Goal: Task Accomplishment & Management: Manage account settings

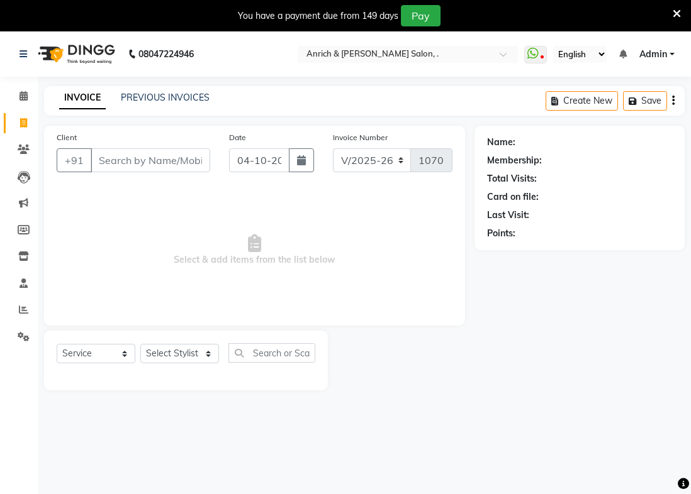
select select "5924"
select select "service"
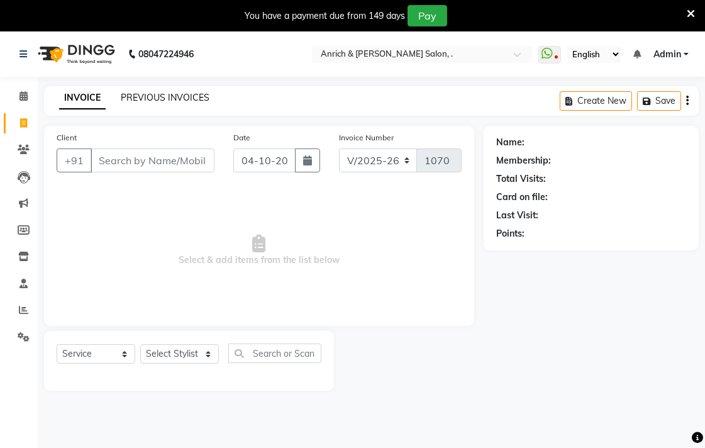
click at [173, 97] on link "PREVIOUS INVOICES" at bounding box center [165, 97] width 89 height 11
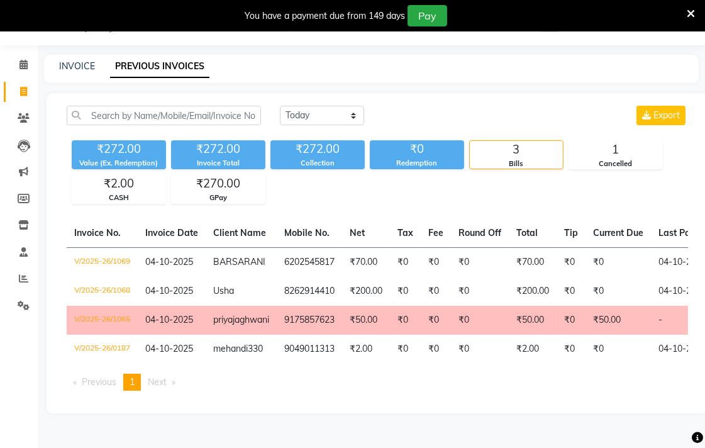
scroll to position [64, 0]
click at [341, 106] on select "[DATE] [DATE] Custom Range" at bounding box center [322, 115] width 84 height 19
select select "range"
click at [280, 106] on select "[DATE] [DATE] Custom Range" at bounding box center [322, 115] width 84 height 19
click at [438, 107] on input "04-10-2025" at bounding box center [424, 116] width 88 height 18
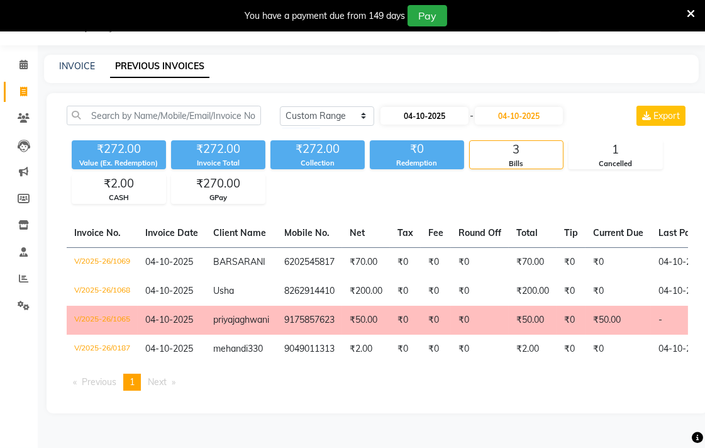
select select "10"
select select "2025"
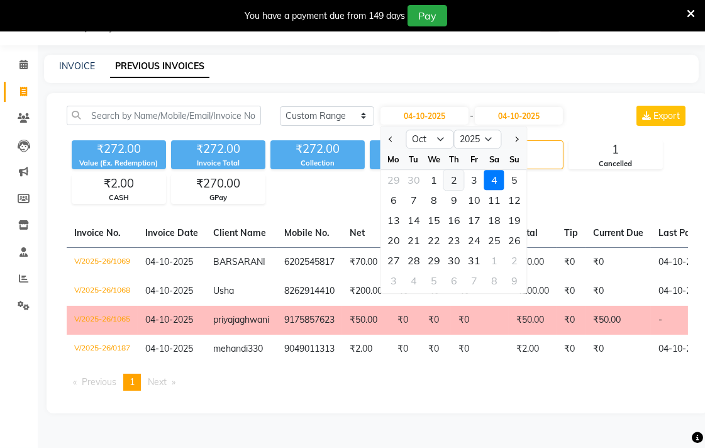
click at [457, 170] on div "2" at bounding box center [454, 180] width 20 height 20
type input "02-10-2025"
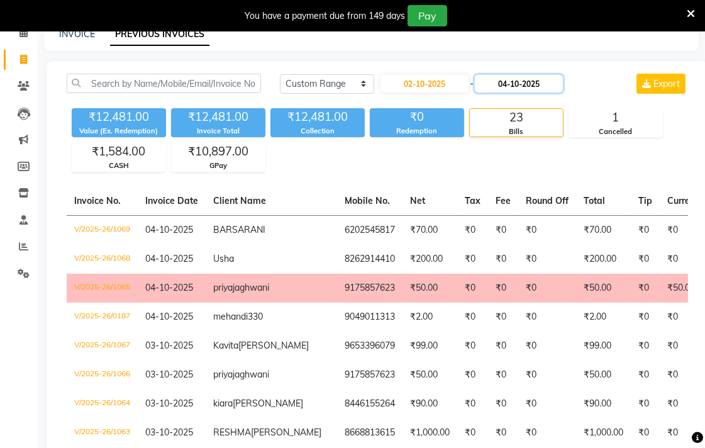
click at [520, 84] on input "04-10-2025" at bounding box center [519, 84] width 88 height 18
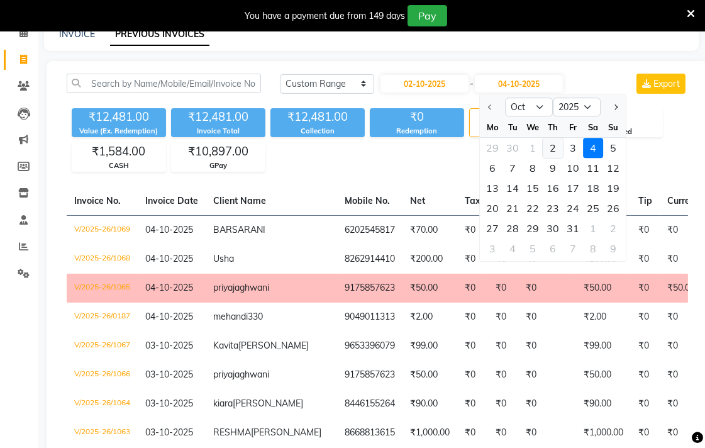
click at [553, 146] on div "2" at bounding box center [553, 148] width 20 height 20
type input "02-10-2025"
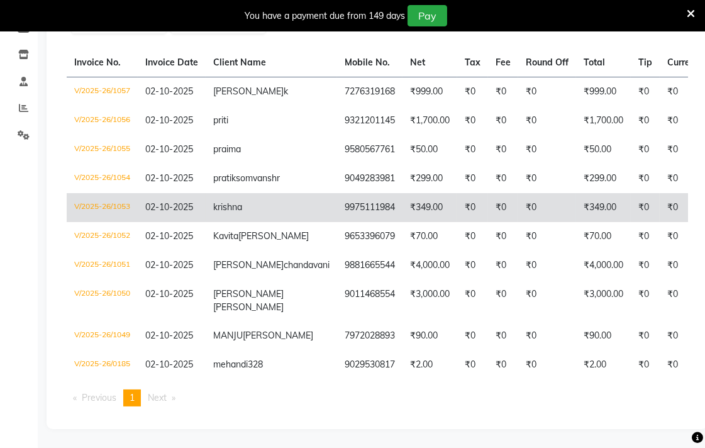
scroll to position [204, 0]
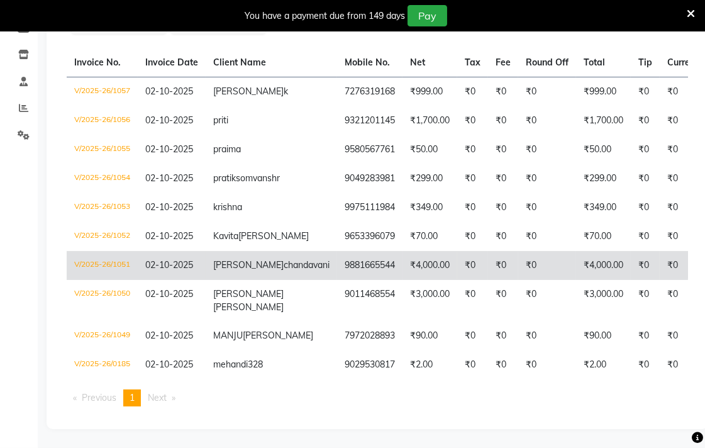
click at [576, 280] on td "₹4,000.00" at bounding box center [603, 265] width 55 height 29
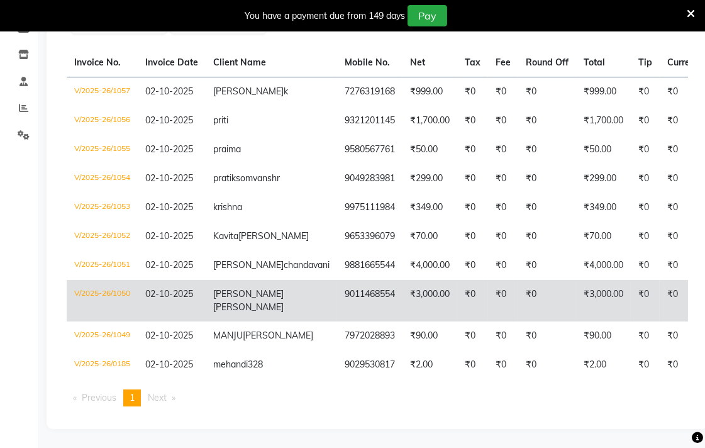
click at [337, 321] on td "9011468554" at bounding box center [369, 301] width 65 height 42
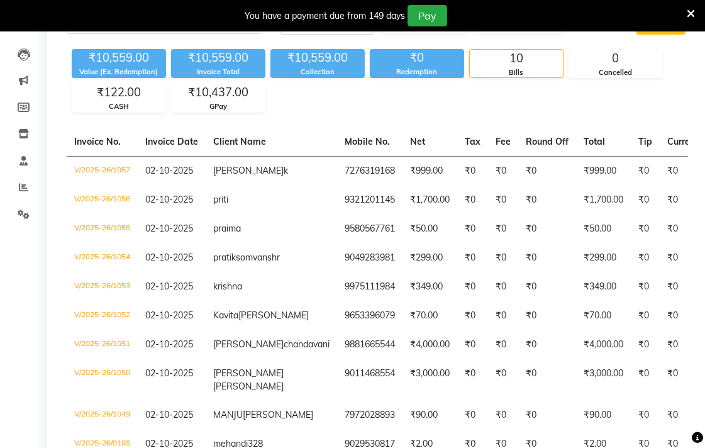
scroll to position [0, 0]
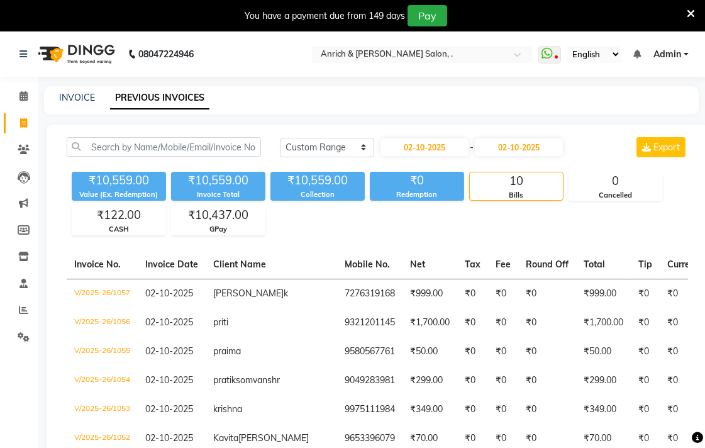
click at [141, 97] on link "PREVIOUS INVOICES" at bounding box center [159, 98] width 99 height 23
click at [83, 102] on link "INVOICE" at bounding box center [77, 97] width 36 height 11
select select "service"
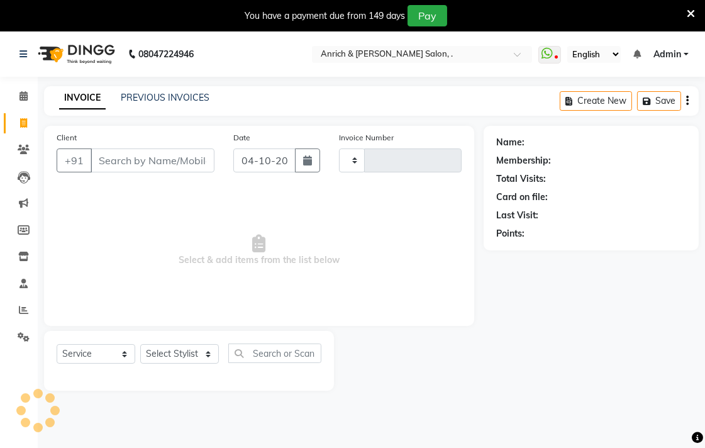
click at [82, 126] on div "Client +91 Date [DATE] Invoice Number Select & add items from the list below" at bounding box center [259, 226] width 430 height 200
type input "1070"
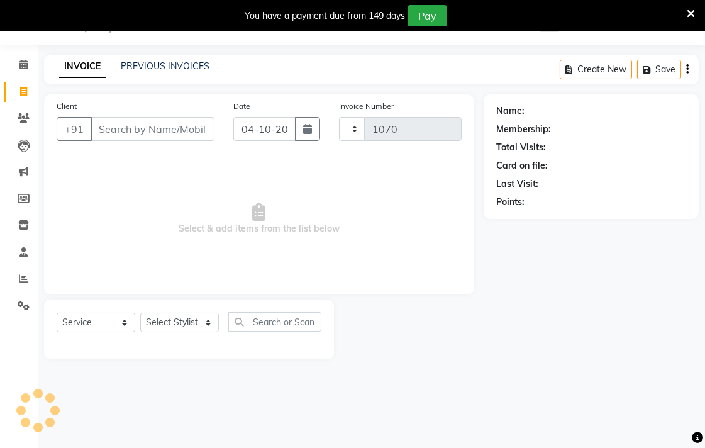
select select "5924"
click at [169, 67] on link "PREVIOUS INVOICES" at bounding box center [165, 65] width 89 height 11
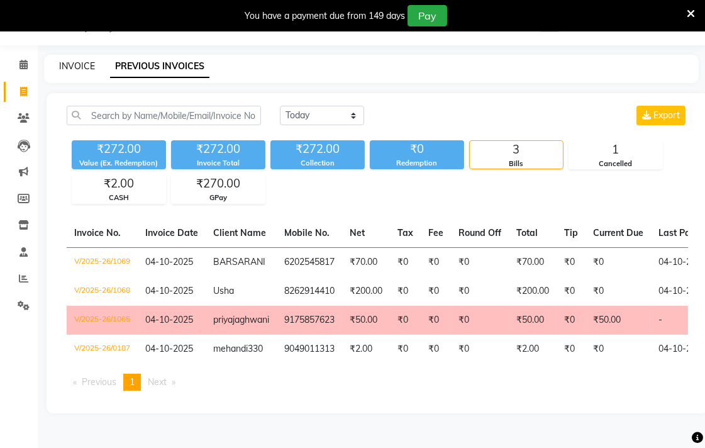
click at [83, 63] on link "INVOICE" at bounding box center [77, 65] width 36 height 11
select select "service"
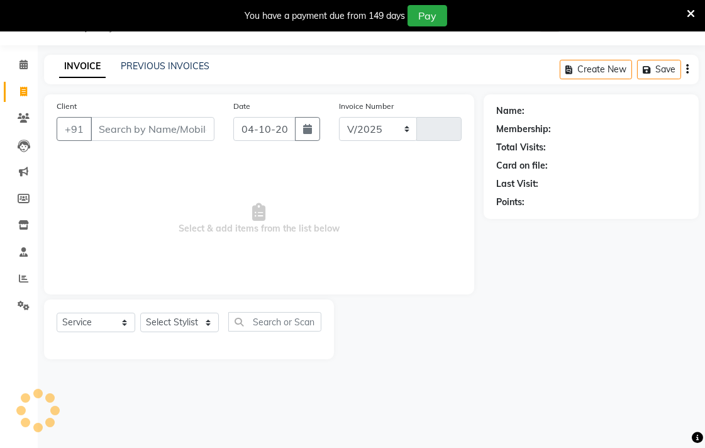
select select "5924"
type input "1070"
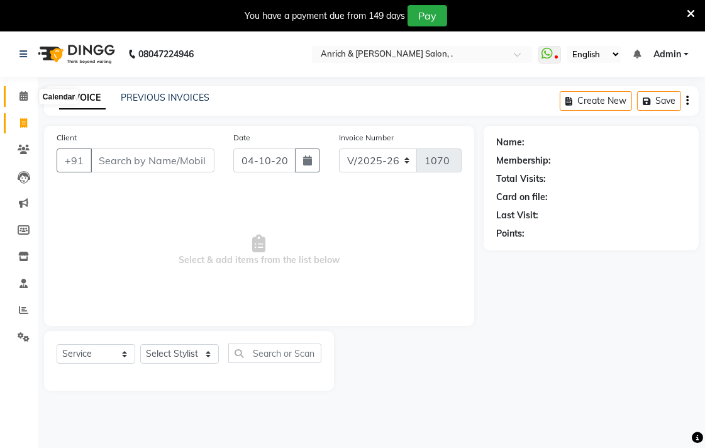
click at [26, 92] on icon at bounding box center [23, 95] width 8 height 9
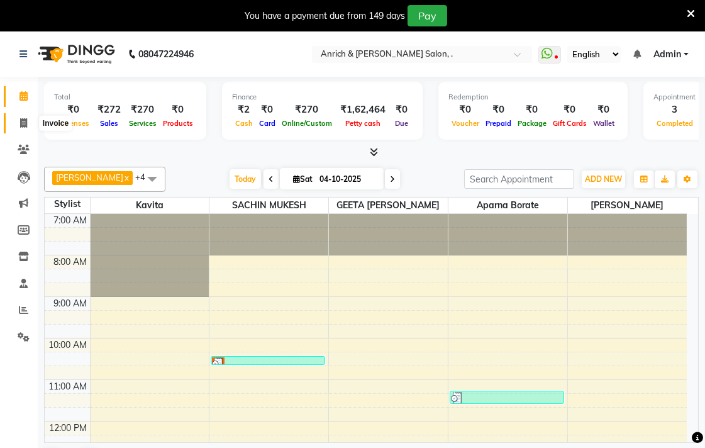
click at [25, 124] on icon at bounding box center [23, 122] width 7 height 9
select select "service"
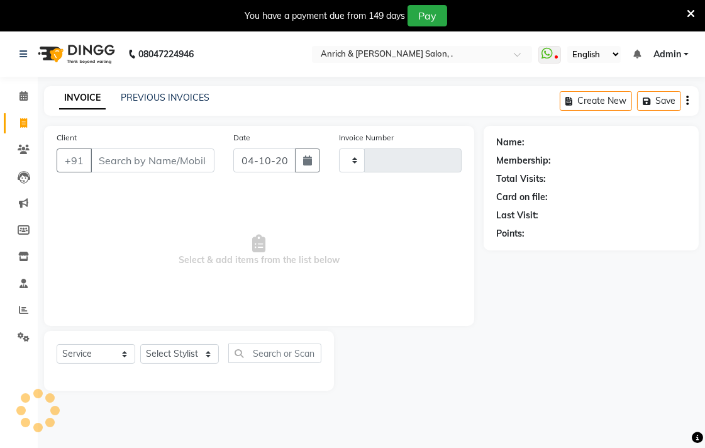
type input "1070"
select select "5924"
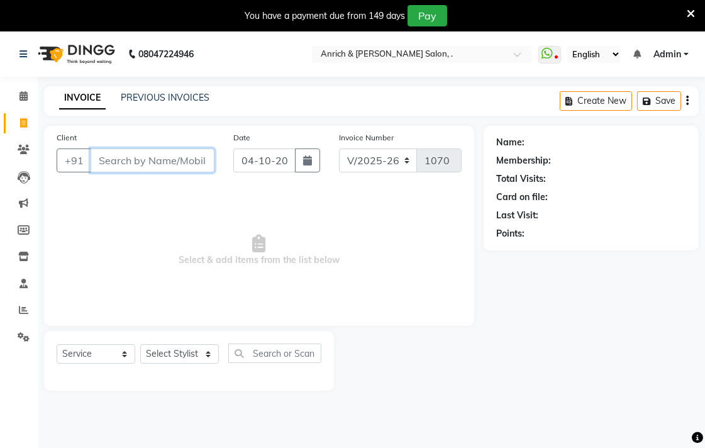
click at [101, 164] on input "Client" at bounding box center [153, 160] width 124 height 24
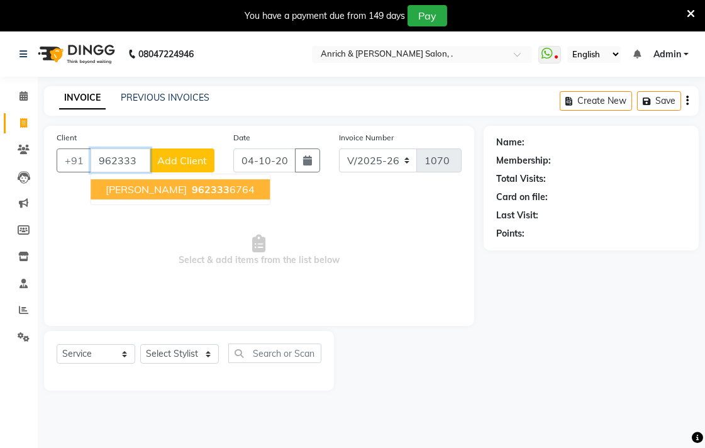
click at [165, 183] on span "[PERSON_NAME]" at bounding box center [146, 189] width 81 height 13
type input "9623336764"
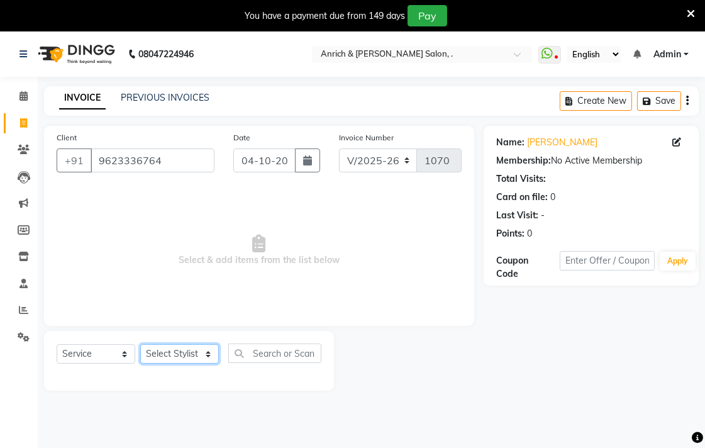
click at [199, 355] on select "Select Stylist [PERSON_NAME] Aparna borate GEETA [PERSON_NAME] [PERSON_NAME] SA…" at bounding box center [179, 353] width 79 height 19
select select "88950"
click at [140, 345] on select "Select Stylist [PERSON_NAME] Aparna borate GEETA [PERSON_NAME] [PERSON_NAME] SA…" at bounding box center [179, 353] width 79 height 19
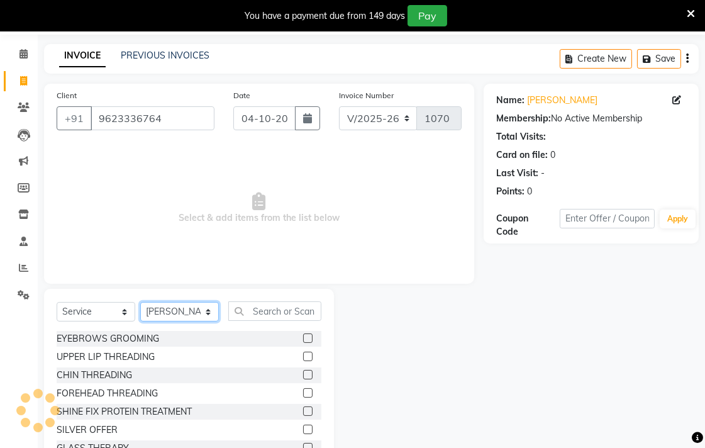
scroll to position [87, 0]
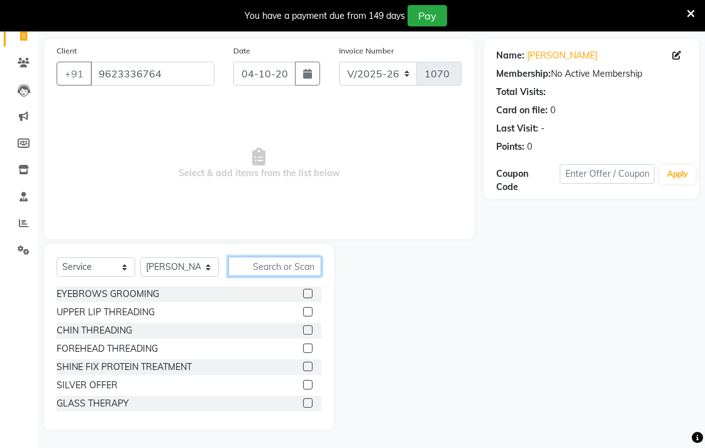
click at [247, 266] on input "text" at bounding box center [274, 266] width 93 height 19
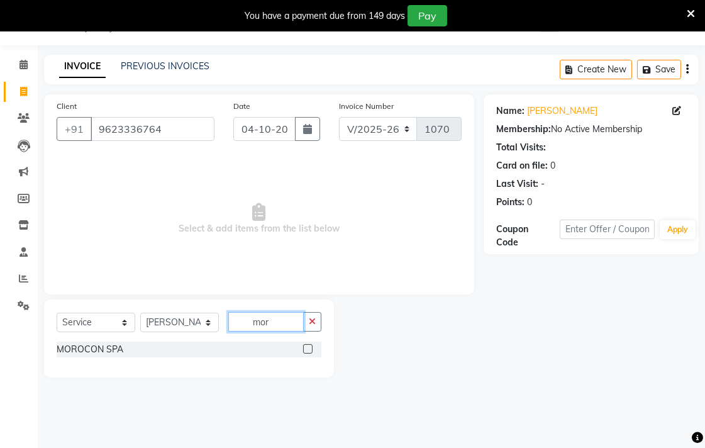
scroll to position [31, 0]
type input "moro"
click at [309, 351] on label at bounding box center [307, 348] width 9 height 9
click at [309, 351] on input "checkbox" at bounding box center [307, 349] width 8 height 8
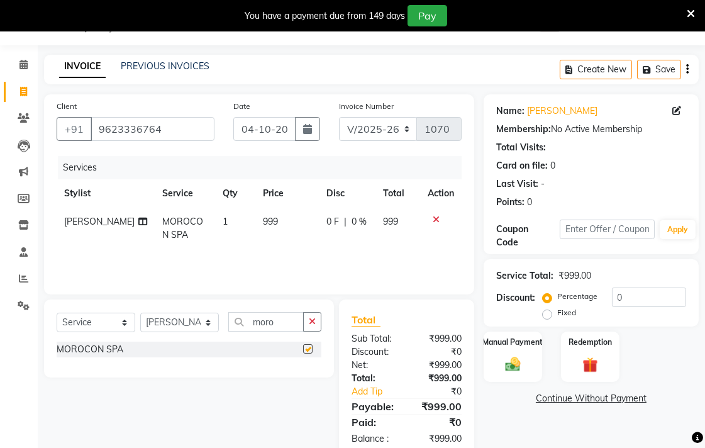
checkbox input "false"
click at [261, 212] on td "999" at bounding box center [287, 229] width 64 height 42
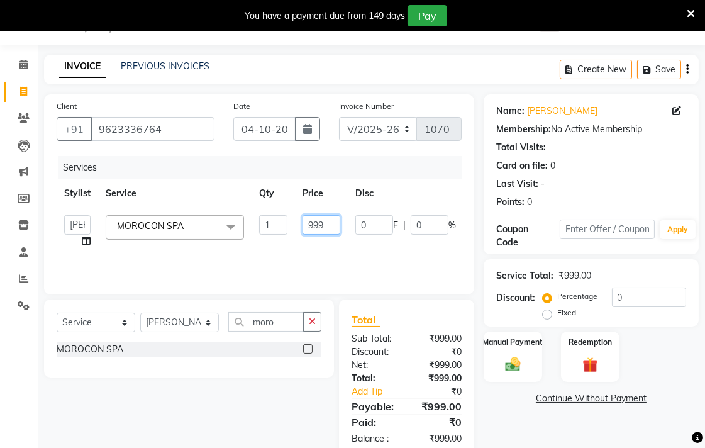
click at [336, 223] on input "999" at bounding box center [321, 224] width 38 height 19
type input "9"
type input "1199"
click at [309, 316] on button "button" at bounding box center [312, 321] width 18 height 19
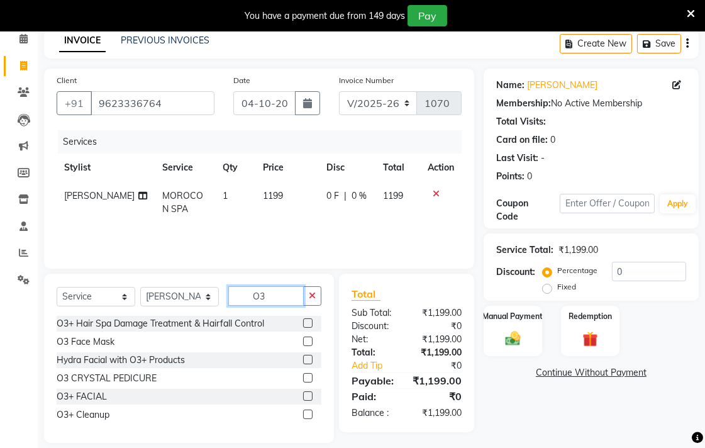
scroll to position [71, 0]
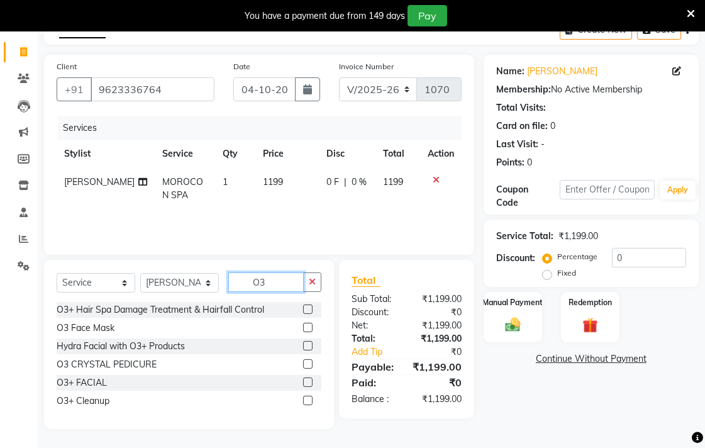
type input "O3"
click at [309, 399] on label at bounding box center [307, 400] width 9 height 9
click at [309, 399] on input "checkbox" at bounding box center [307, 401] width 8 height 8
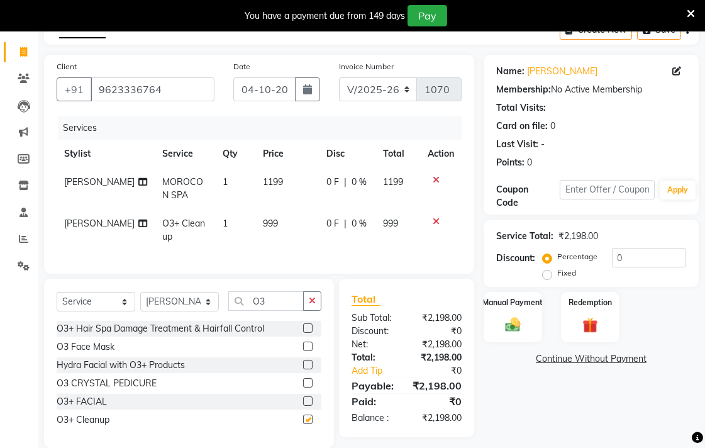
checkbox input "false"
click at [314, 305] on icon "button" at bounding box center [312, 300] width 7 height 9
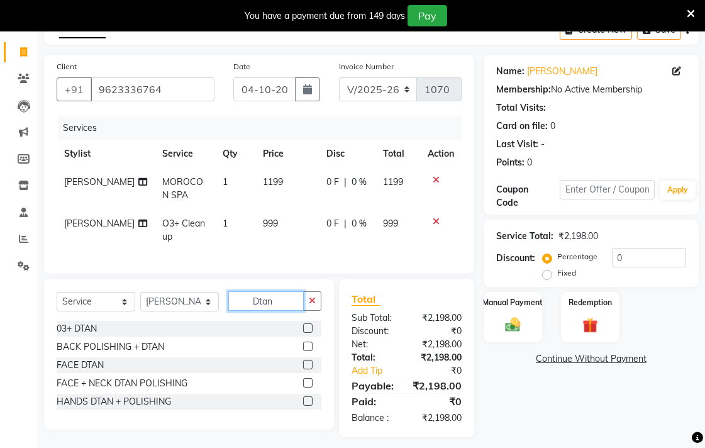
type input "Dtan"
click at [308, 369] on label at bounding box center [307, 364] width 9 height 9
click at [308, 369] on input "checkbox" at bounding box center [307, 365] width 8 height 8
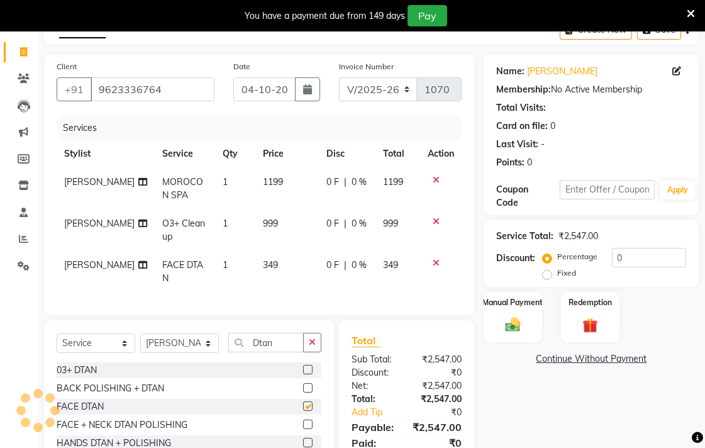
checkbox input "false"
click at [328, 267] on span "0 F" at bounding box center [332, 264] width 13 height 13
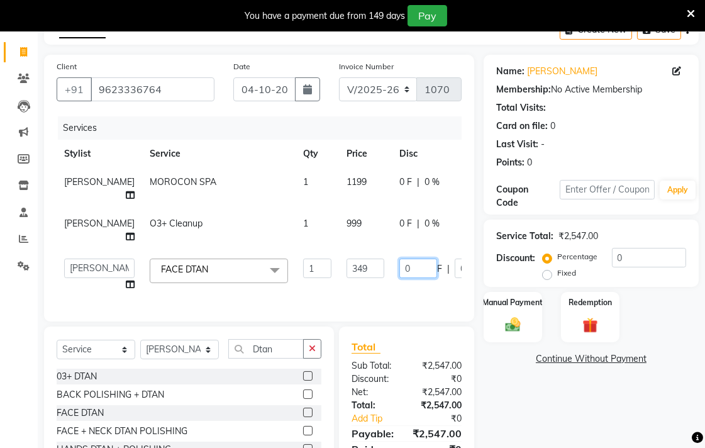
click at [399, 267] on input "0" at bounding box center [418, 267] width 38 height 19
type input "150"
click at [392, 291] on td "150 F | 0 %" at bounding box center [450, 275] width 116 height 48
click at [413, 283] on td "150 F | 42.98 %" at bounding box center [450, 275] width 116 height 48
click at [500, 362] on link "Continue Without Payment" at bounding box center [591, 358] width 210 height 13
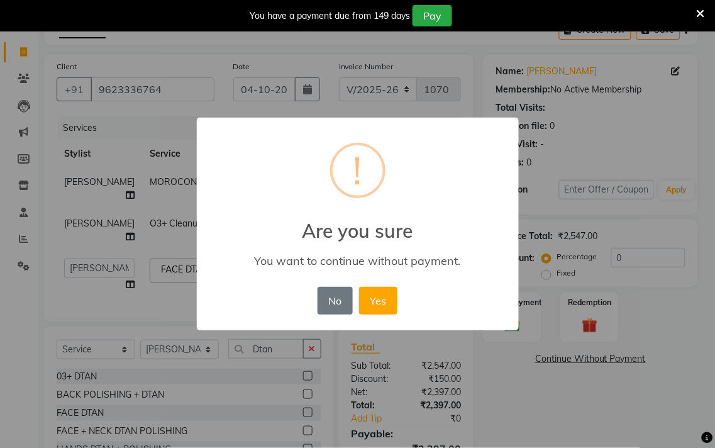
click at [501, 361] on div "× ! Are you sure You want to continue without payment. No No Yes" at bounding box center [357, 224] width 715 height 448
click at [494, 379] on div "× ! Are you sure You want to continue without payment. No No Yes" at bounding box center [357, 224] width 715 height 448
click at [325, 303] on button "No" at bounding box center [335, 301] width 35 height 28
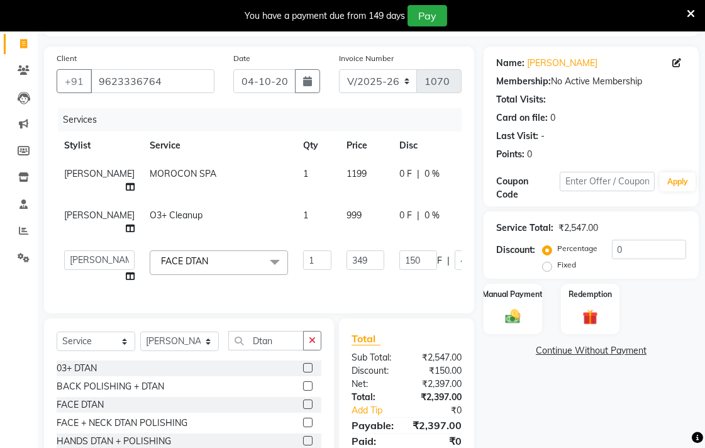
scroll to position [137, 0]
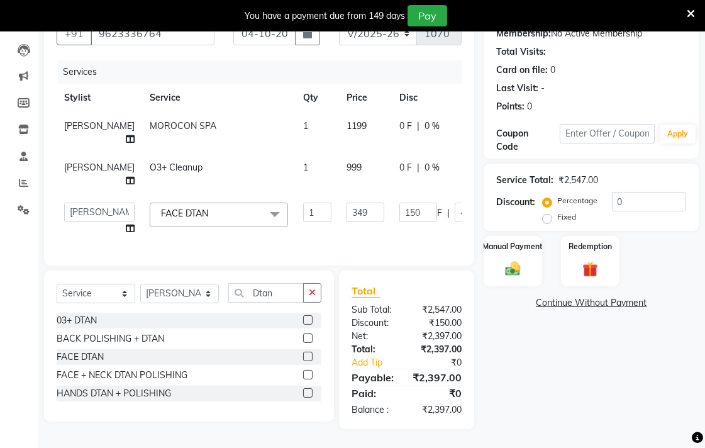
click at [429, 165] on td "0 F | 0 %" at bounding box center [450, 174] width 116 height 42
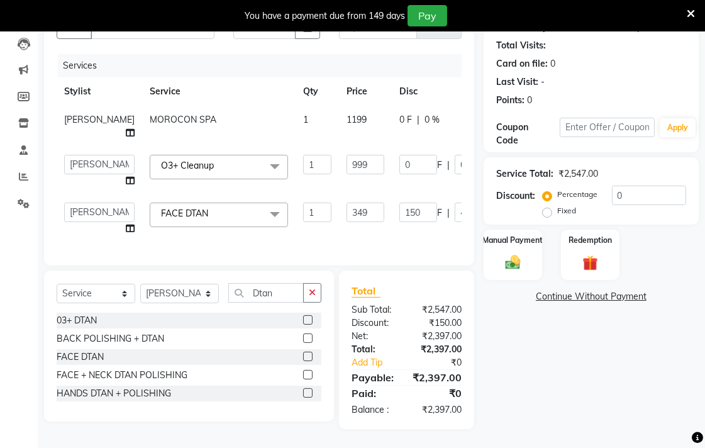
click at [437, 114] on div "0 F | 0 %" at bounding box center [449, 119] width 101 height 13
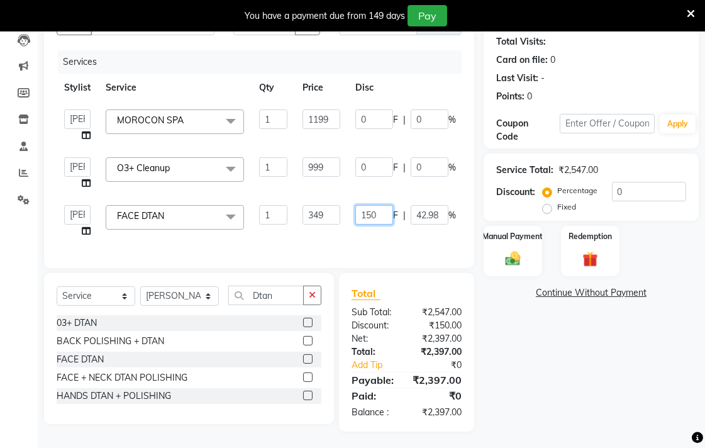
click at [380, 211] on input "150" at bounding box center [374, 214] width 38 height 19
type input "149"
click at [524, 243] on div "Manual Payment" at bounding box center [512, 251] width 61 height 53
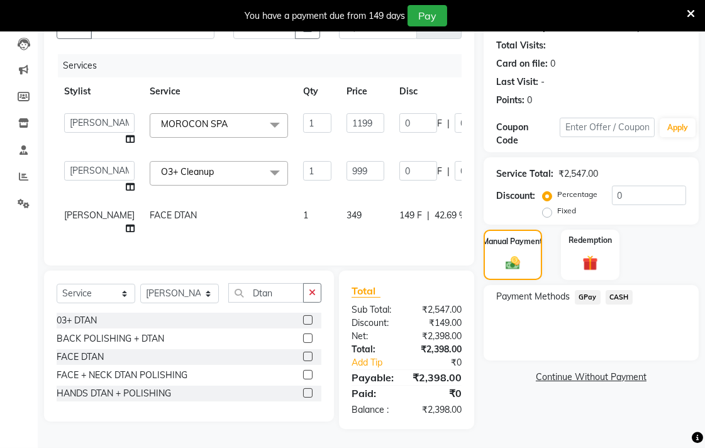
click at [589, 293] on span "GPay" at bounding box center [588, 297] width 26 height 14
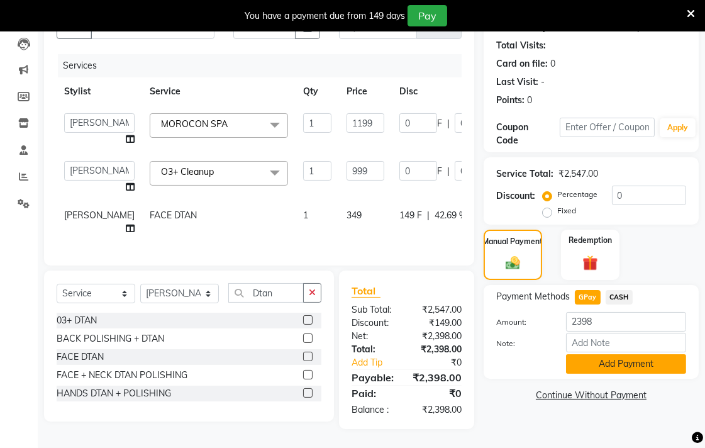
click at [599, 358] on button "Add Payment" at bounding box center [626, 363] width 120 height 19
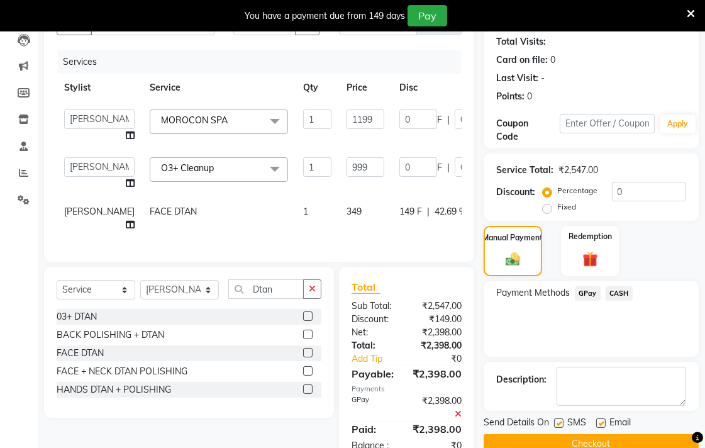
scroll to position [183, 0]
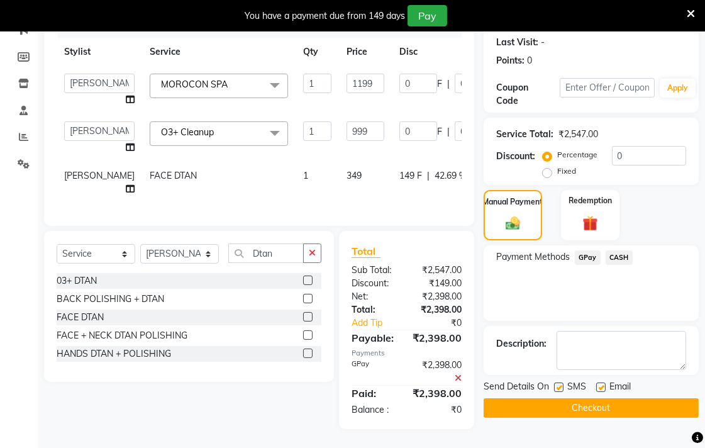
click at [587, 387] on div "Send Details On SMS Email Checkout" at bounding box center [591, 399] width 215 height 38
click at [601, 385] on div at bounding box center [600, 388] width 8 height 13
click at [598, 398] on button "Checkout" at bounding box center [591, 407] width 215 height 19
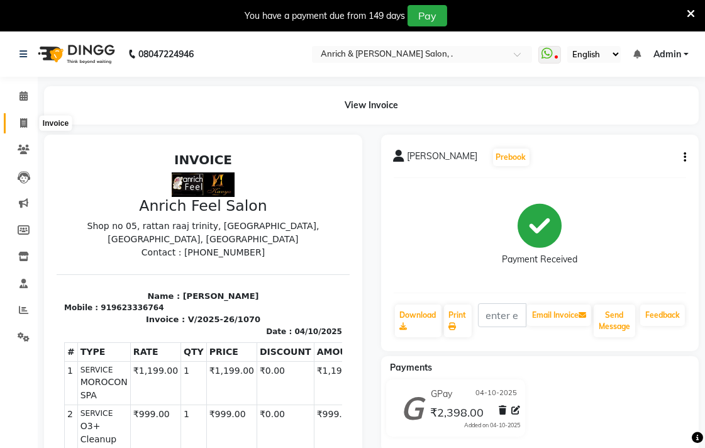
click at [21, 123] on icon at bounding box center [23, 122] width 7 height 9
select select "service"
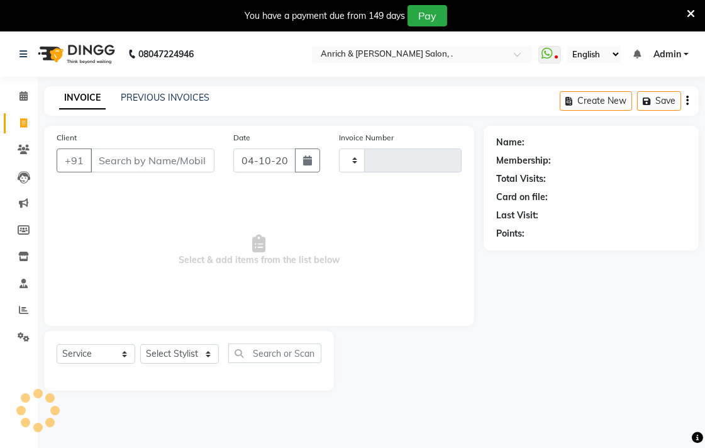
scroll to position [31, 0]
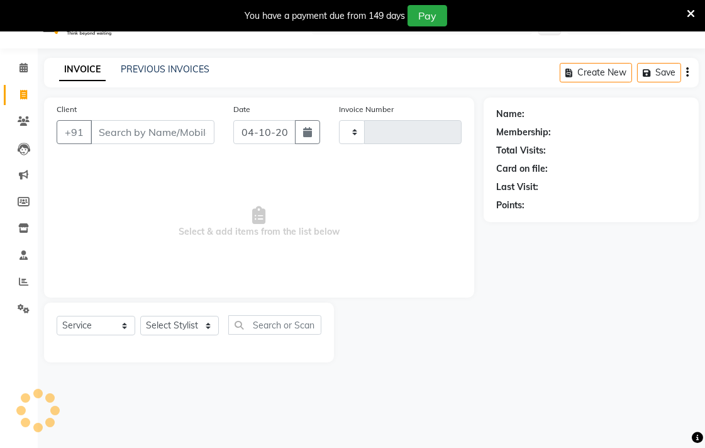
type input "1071"
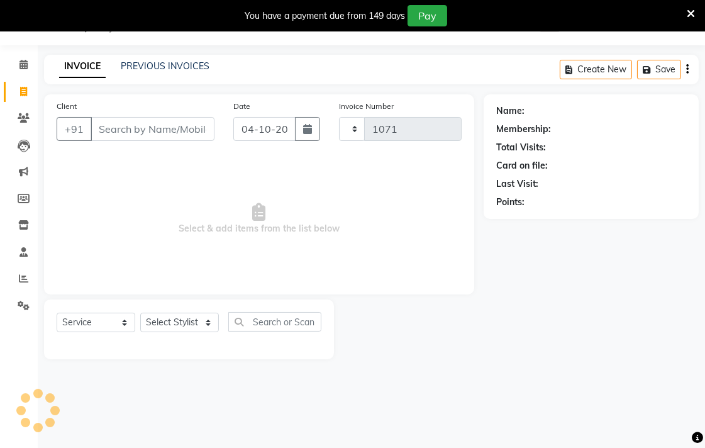
select select "5924"
click at [127, 132] on input "Client" at bounding box center [153, 129] width 124 height 24
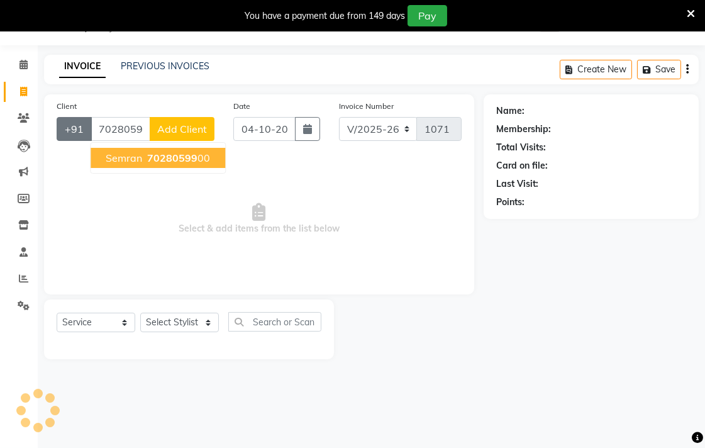
type input "7028059900"
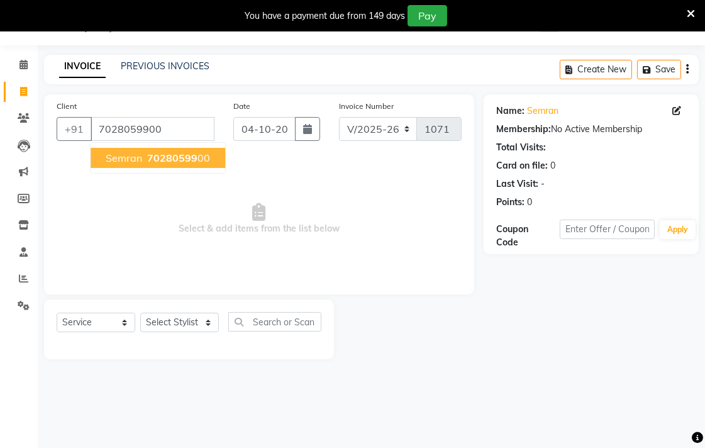
click at [203, 159] on ngb-highlight "70280599 00" at bounding box center [177, 158] width 65 height 13
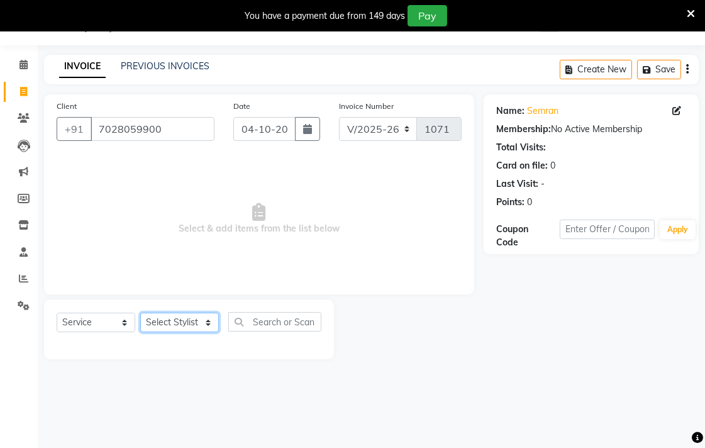
click at [203, 323] on select "Select Stylist [PERSON_NAME] Aparna borate GEETA [PERSON_NAME] [PERSON_NAME] SA…" at bounding box center [179, 322] width 79 height 19
select select "41742"
click at [140, 313] on select "Select Stylist [PERSON_NAME] Aparna borate GEETA [PERSON_NAME] [PERSON_NAME] SA…" at bounding box center [179, 322] width 79 height 19
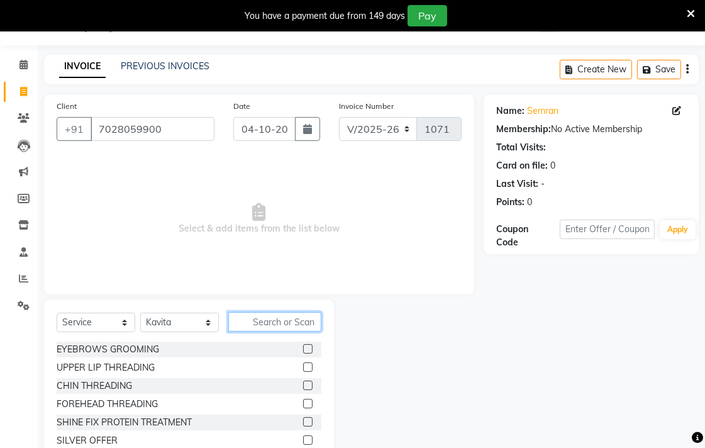
click at [308, 328] on input "text" at bounding box center [274, 321] width 93 height 19
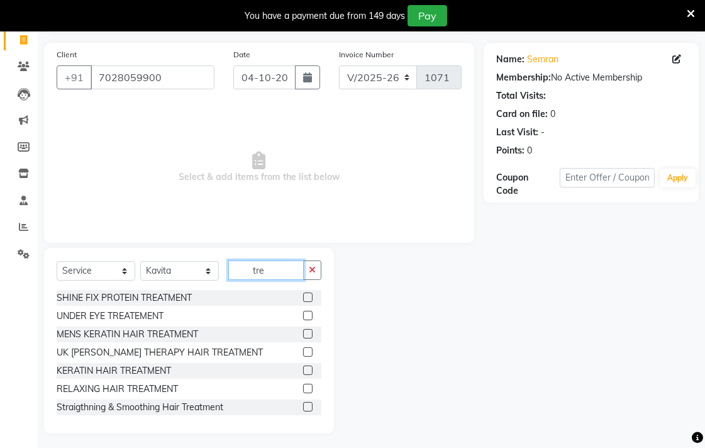
scroll to position [87, 0]
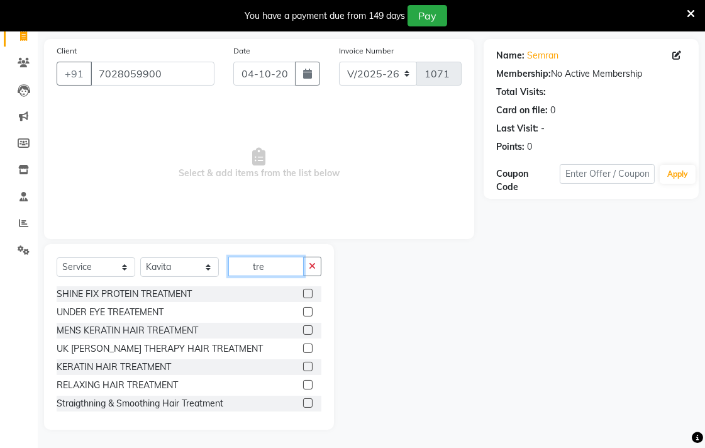
type input "tre"
click at [303, 292] on label at bounding box center [307, 293] width 9 height 9
click at [303, 292] on input "checkbox" at bounding box center [307, 294] width 8 height 8
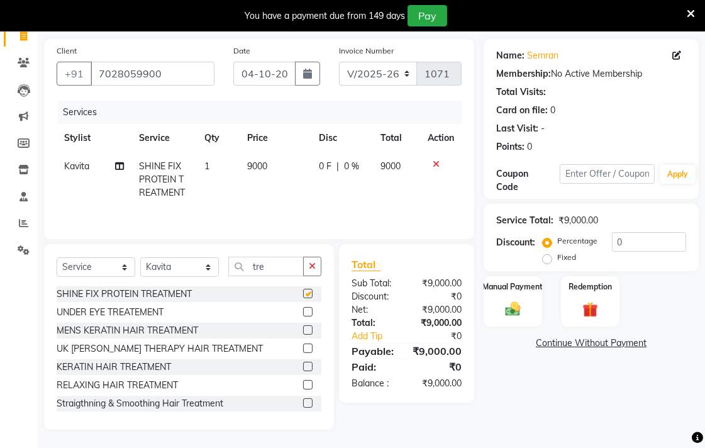
checkbox input "false"
click at [303, 379] on div at bounding box center [312, 385] width 18 height 16
click at [303, 382] on label at bounding box center [307, 384] width 9 height 9
click at [303, 382] on input "checkbox" at bounding box center [307, 385] width 8 height 8
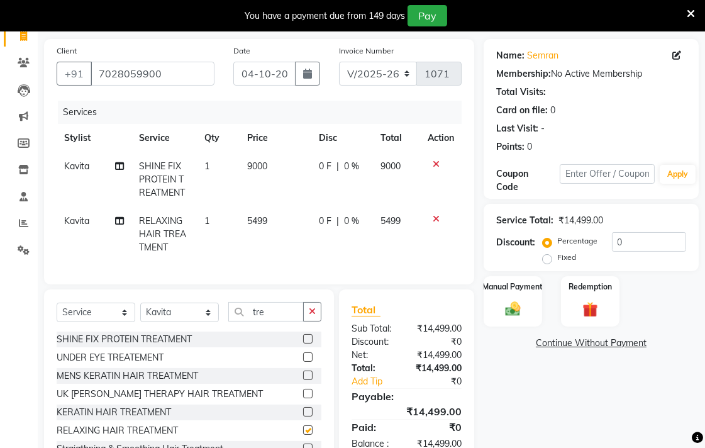
checkbox input "false"
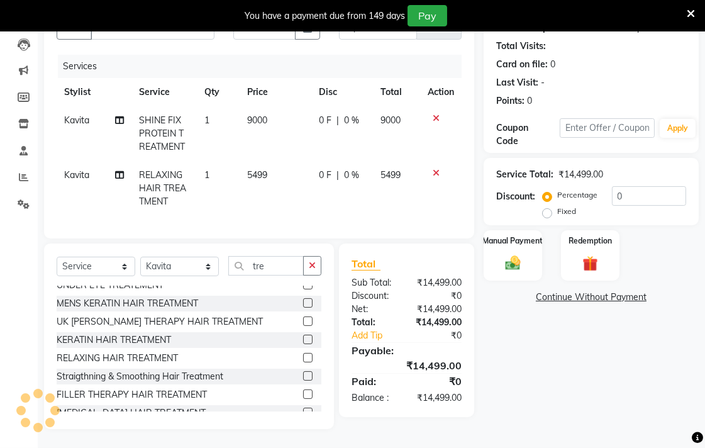
scroll to position [0, 0]
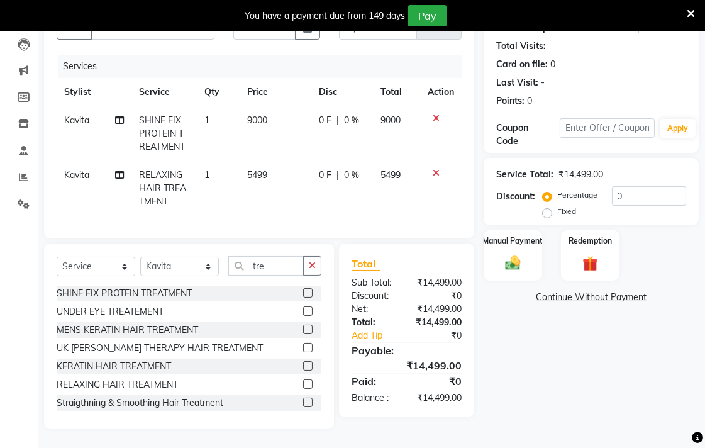
click at [303, 288] on label at bounding box center [307, 292] width 9 height 9
click at [303, 289] on input "checkbox" at bounding box center [307, 293] width 8 height 8
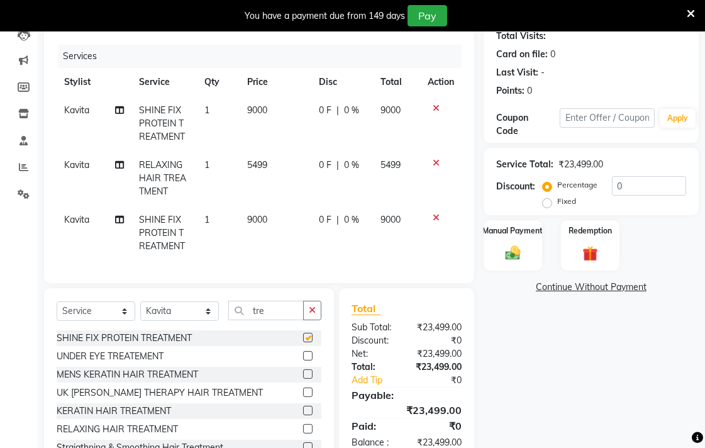
checkbox input "false"
click at [434, 105] on icon at bounding box center [436, 108] width 7 height 9
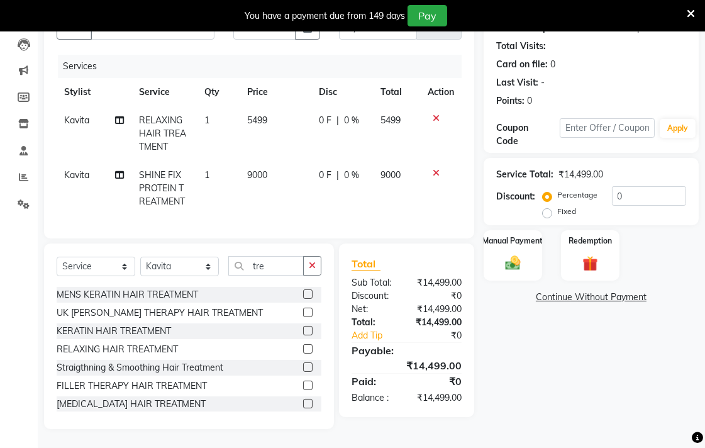
scroll to position [70, 0]
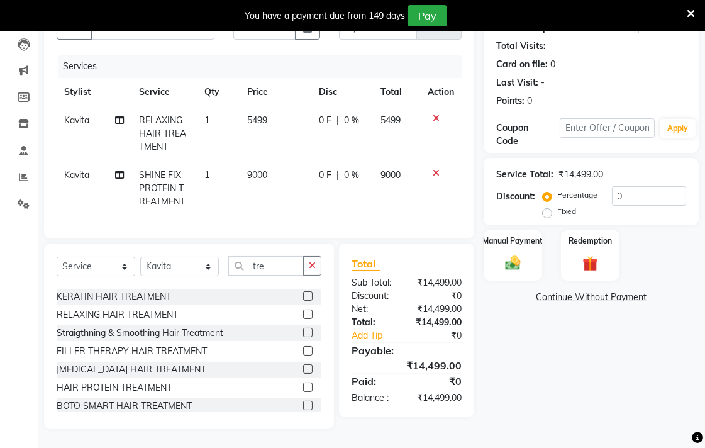
click at [303, 387] on label at bounding box center [307, 386] width 9 height 9
click at [303, 387] on input "checkbox" at bounding box center [307, 388] width 8 height 8
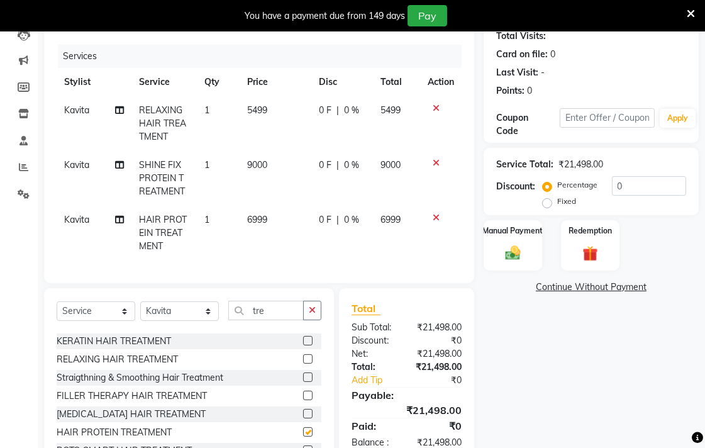
checkbox input "false"
click at [437, 109] on div at bounding box center [441, 108] width 26 height 9
click at [433, 104] on icon at bounding box center [436, 108] width 7 height 9
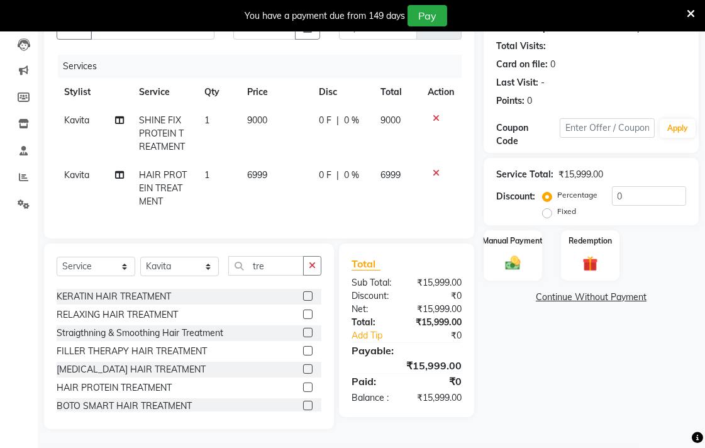
click at [435, 114] on icon at bounding box center [436, 118] width 7 height 9
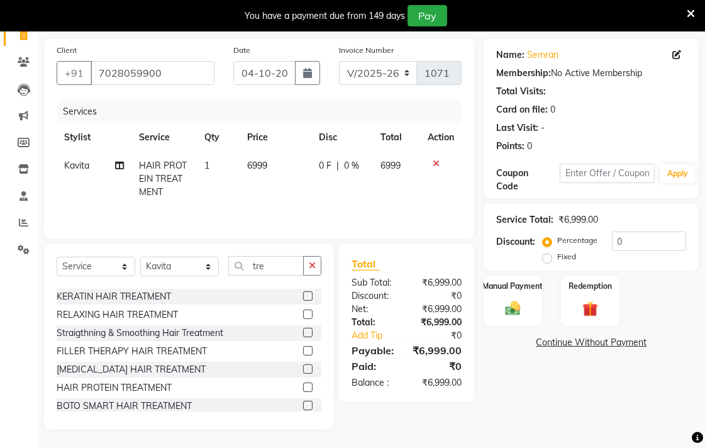
click at [279, 170] on td "6999" at bounding box center [276, 179] width 72 height 55
select select "41742"
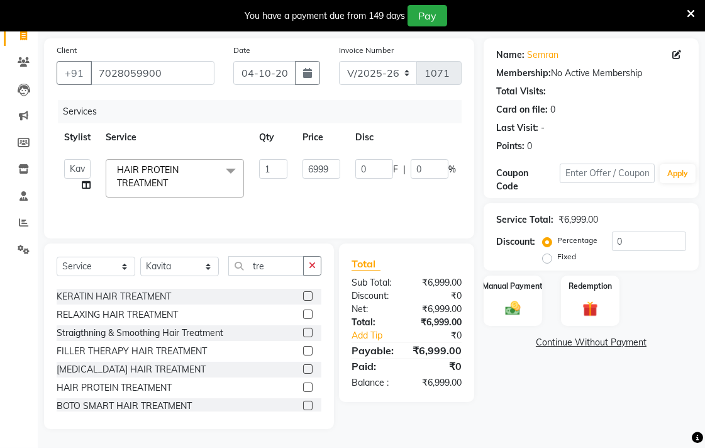
scroll to position [87, 0]
click at [328, 162] on input "6999" at bounding box center [321, 169] width 38 height 19
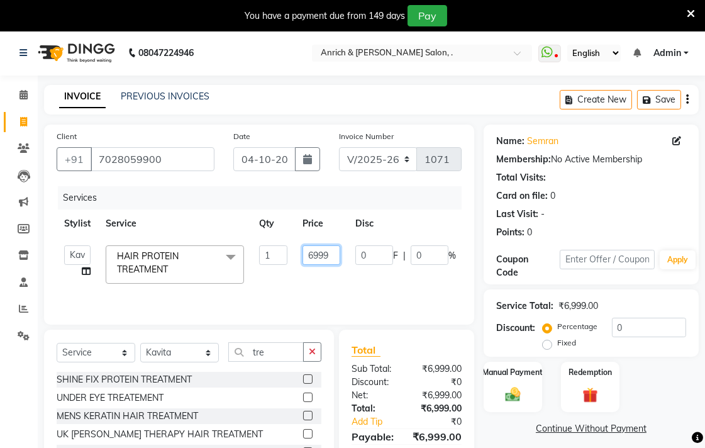
scroll to position [0, 0]
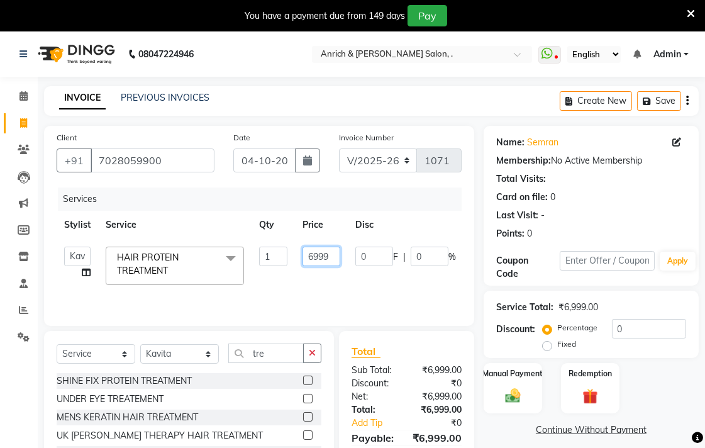
click at [338, 256] on input "6999" at bounding box center [321, 256] width 38 height 19
click at [331, 255] on input "6999" at bounding box center [321, 256] width 38 height 19
type input "6"
type input "2000"
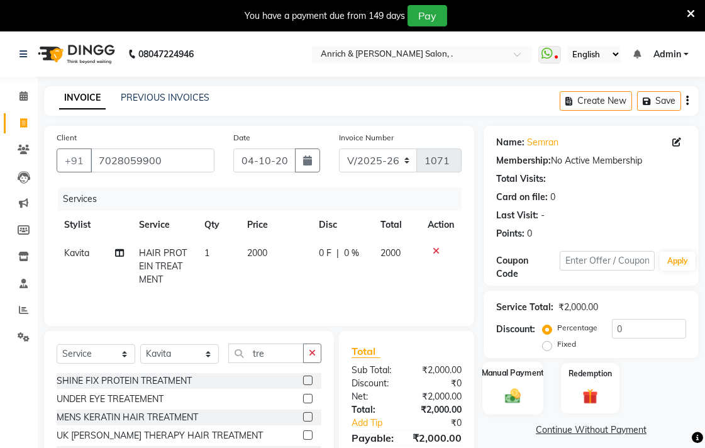
click at [525, 387] on img at bounding box center [513, 395] width 26 height 18
click at [623, 430] on span "CASH" at bounding box center [619, 430] width 27 height 14
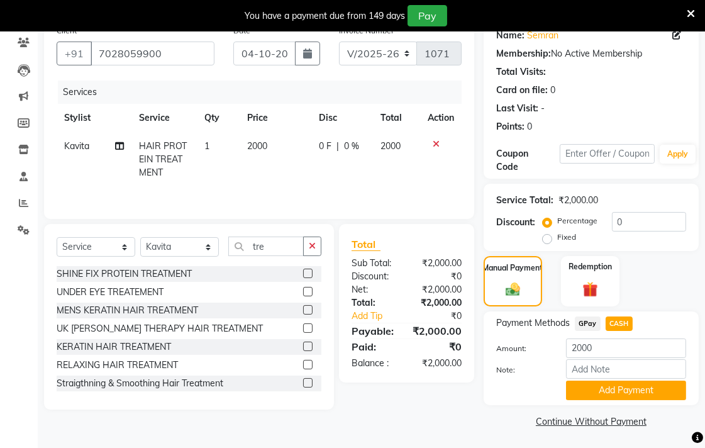
scroll to position [109, 0]
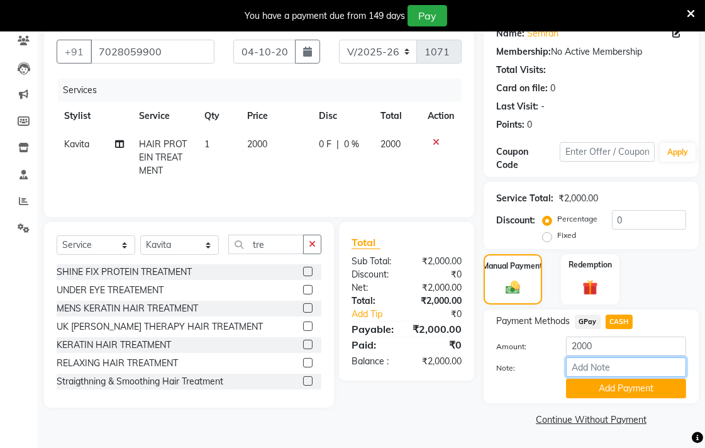
click at [621, 361] on input "Note:" at bounding box center [626, 366] width 120 height 19
type input "2000advance"
click at [615, 392] on button "Add Payment" at bounding box center [626, 388] width 120 height 19
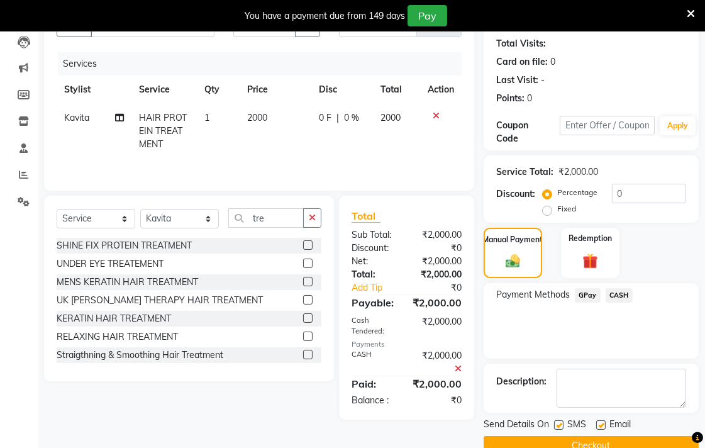
scroll to position [161, 0]
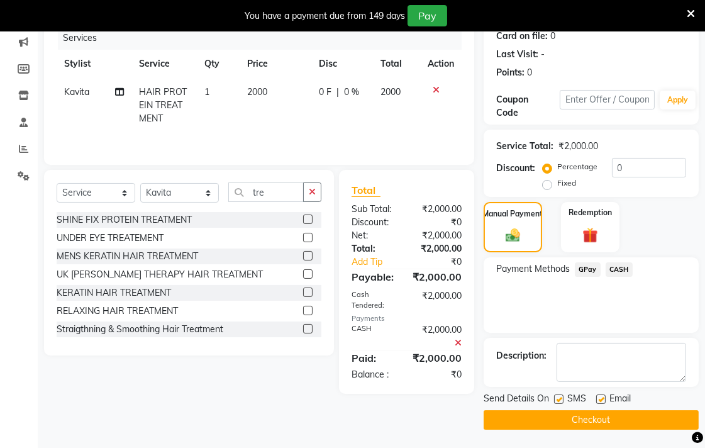
click at [601, 419] on button "Checkout" at bounding box center [591, 419] width 215 height 19
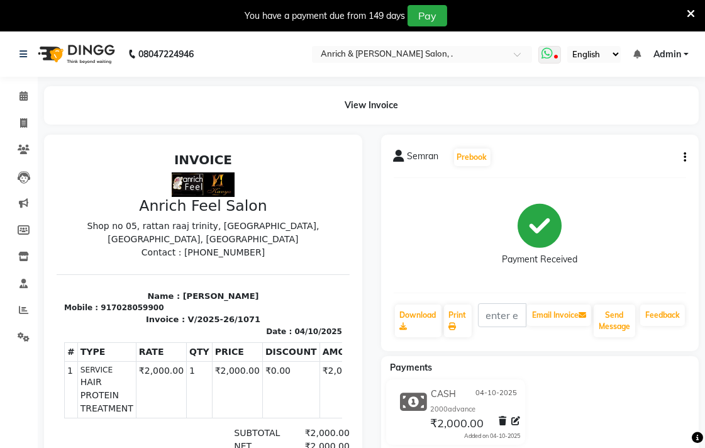
click at [552, 55] on icon at bounding box center [546, 53] width 11 height 13
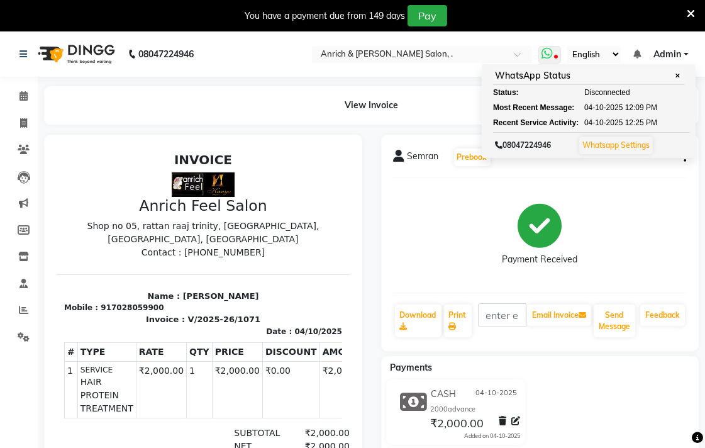
click at [552, 55] on icon at bounding box center [546, 53] width 11 height 13
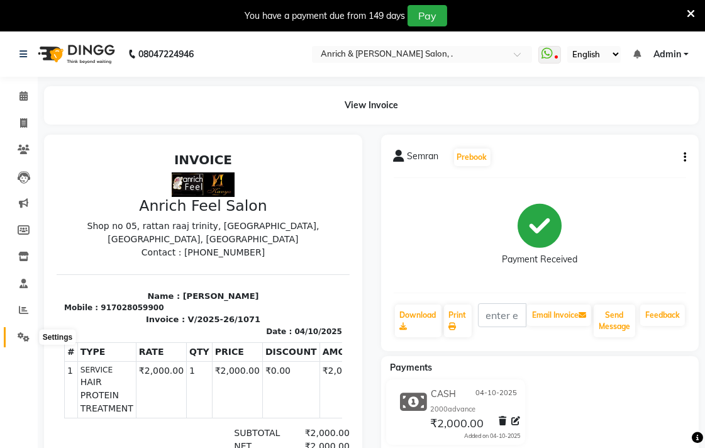
click at [18, 337] on icon at bounding box center [24, 336] width 12 height 9
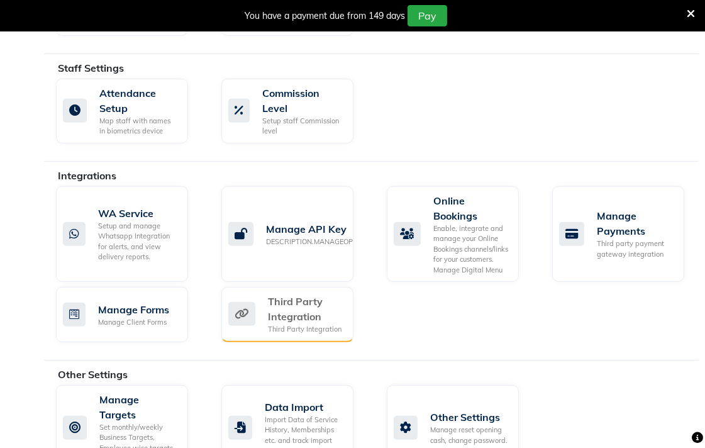
scroll to position [844, 0]
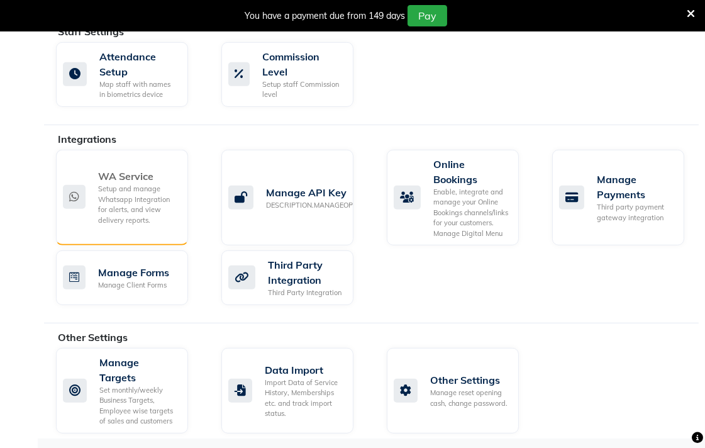
click at [151, 209] on div "Setup and manage Whatsapp Integration for alerts, and view delivery reports." at bounding box center [138, 205] width 80 height 42
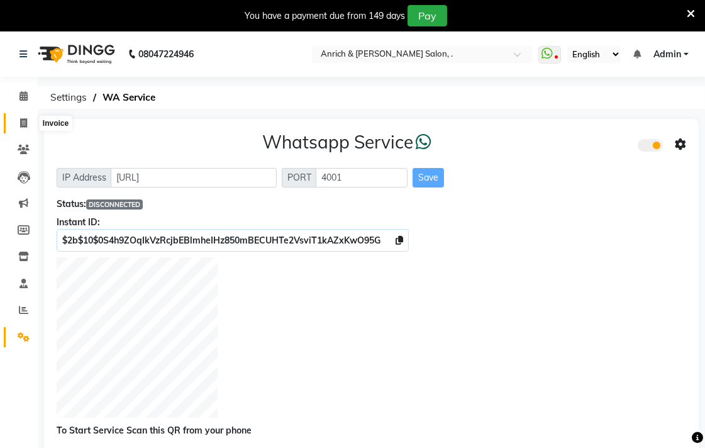
click at [22, 127] on icon at bounding box center [23, 122] width 7 height 9
select select "5924"
select select "service"
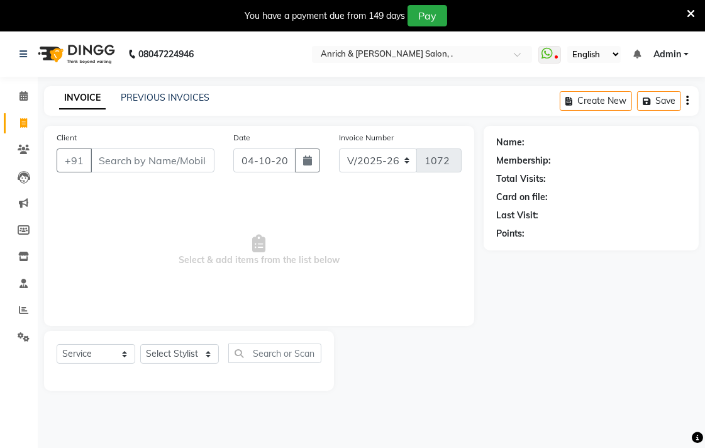
scroll to position [31, 0]
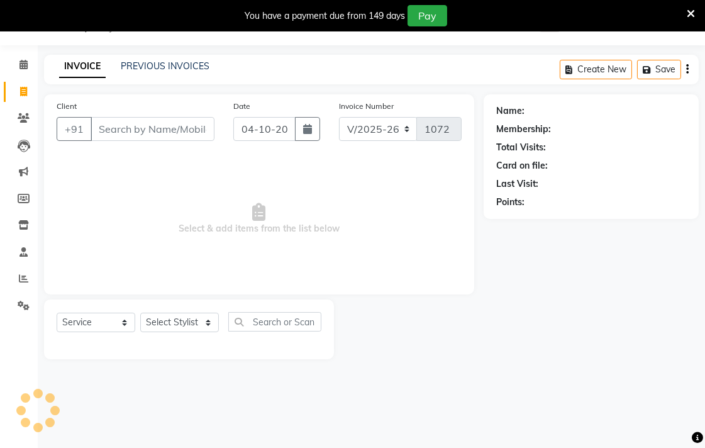
click at [160, 55] on div "INVOICE PREVIOUS INVOICES Create New Save" at bounding box center [371, 70] width 655 height 30
click at [160, 67] on link "PREVIOUS INVOICES" at bounding box center [165, 65] width 89 height 11
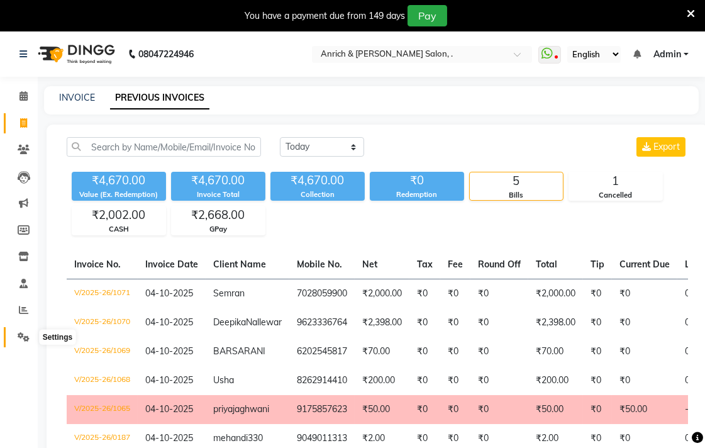
click at [21, 337] on icon at bounding box center [24, 336] width 12 height 9
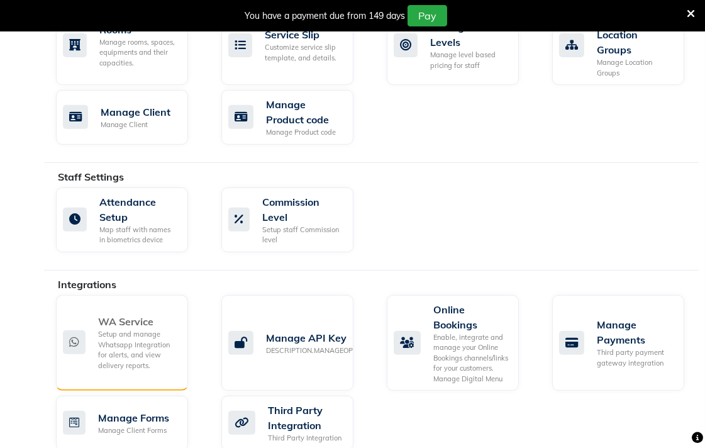
click at [156, 347] on div "Setup and manage Whatsapp Integration for alerts, and view delivery reports." at bounding box center [138, 350] width 80 height 42
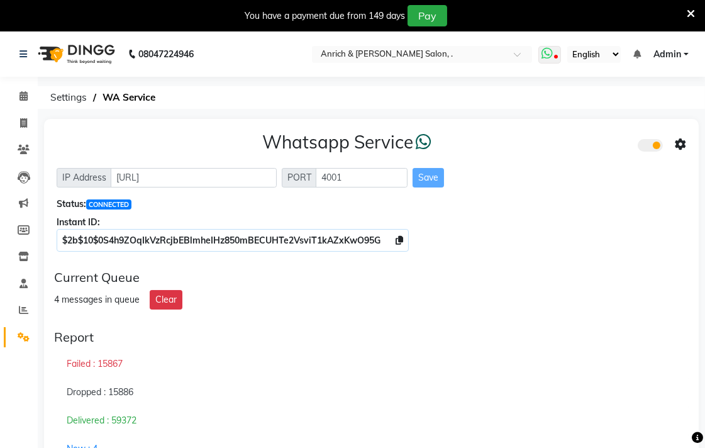
click at [557, 57] on icon at bounding box center [557, 58] width 4 height 6
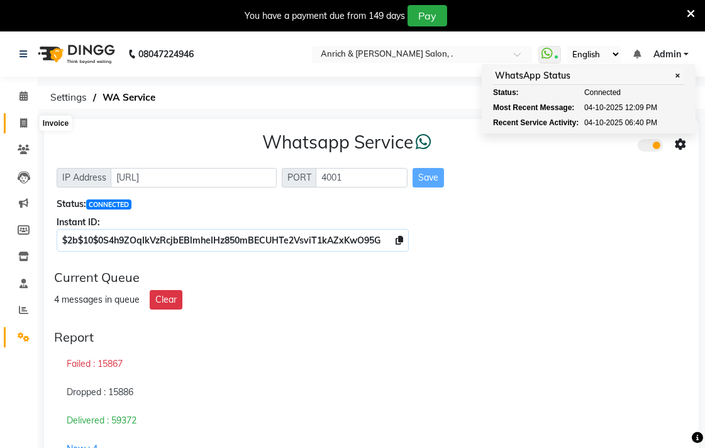
click at [20, 123] on icon at bounding box center [23, 122] width 7 height 9
select select "service"
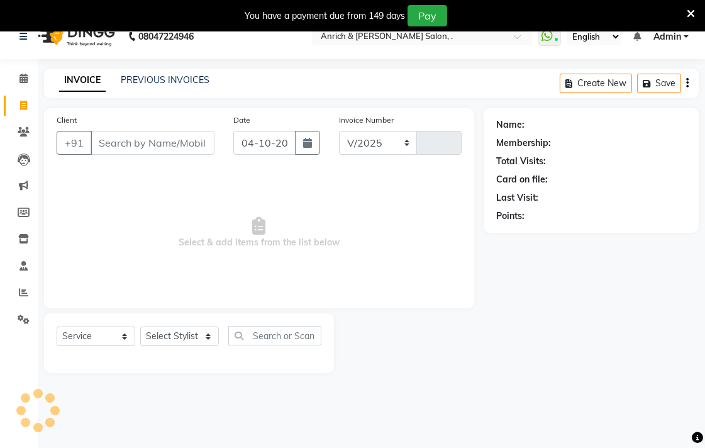
select select "5924"
type input "1072"
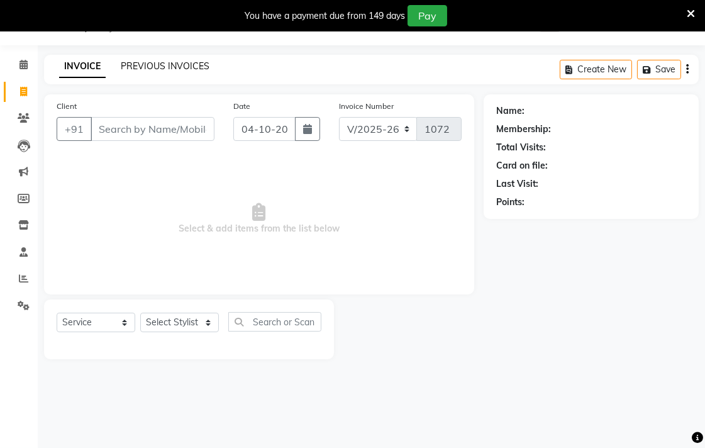
click at [145, 66] on link "PREVIOUS INVOICES" at bounding box center [165, 65] width 89 height 11
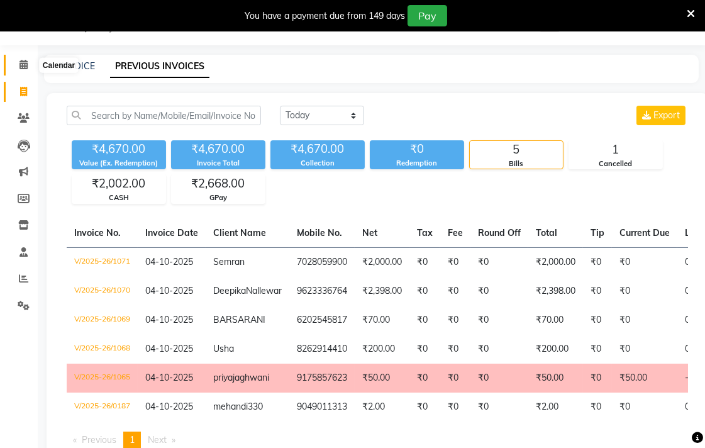
click at [25, 62] on icon at bounding box center [23, 64] width 8 height 9
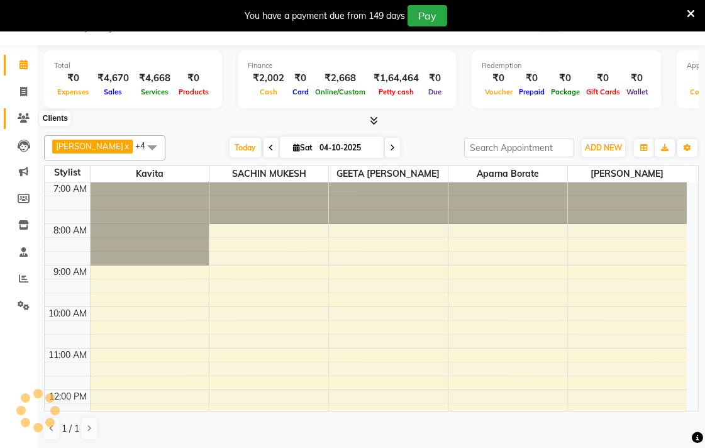
click at [22, 118] on icon at bounding box center [24, 117] width 12 height 9
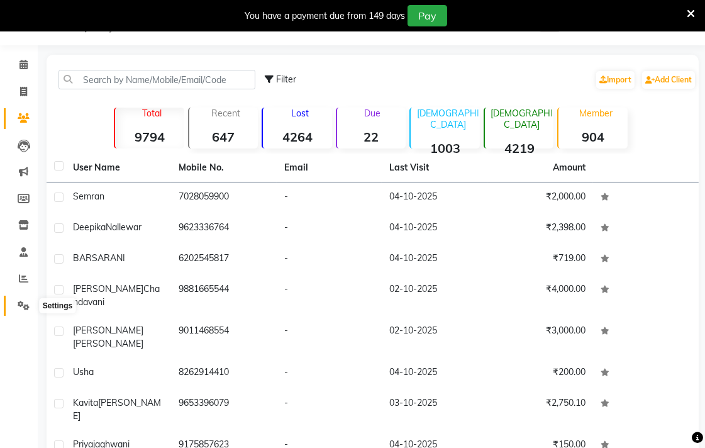
click at [18, 308] on icon at bounding box center [24, 305] width 12 height 9
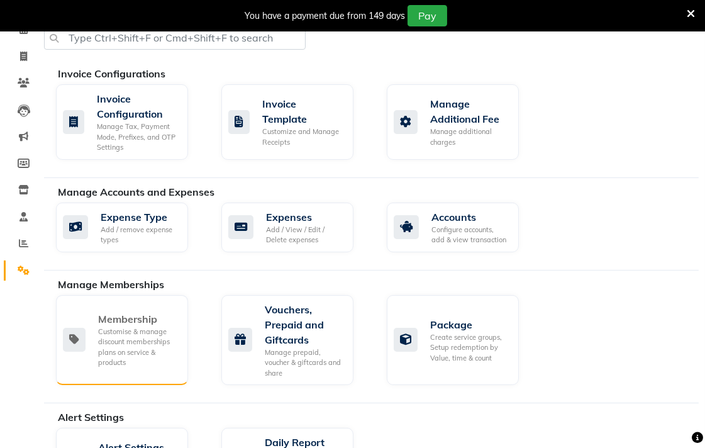
scroll to position [101, 0]
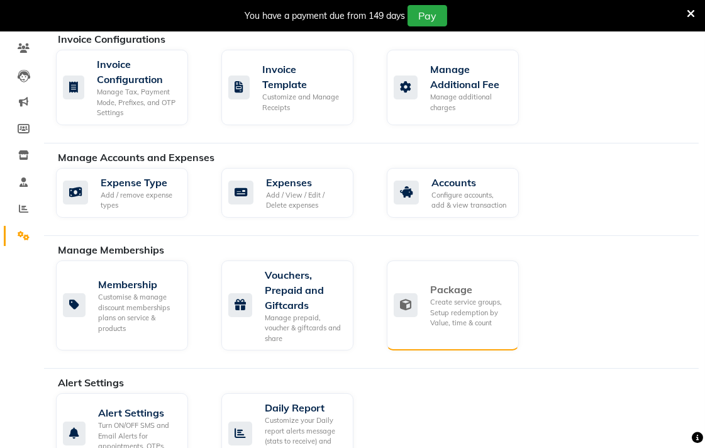
click at [438, 289] on div "Package" at bounding box center [469, 289] width 79 height 15
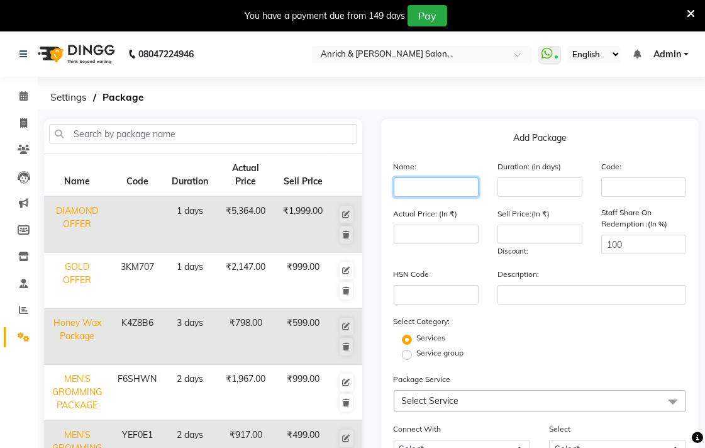
click at [438, 191] on input "text" at bounding box center [436, 186] width 85 height 19
click at [424, 185] on input "text" at bounding box center [436, 186] width 85 height 19
click at [423, 195] on input "text" at bounding box center [436, 186] width 85 height 19
click at [474, 187] on input "[DATE] Offer ackage" at bounding box center [436, 186] width 85 height 19
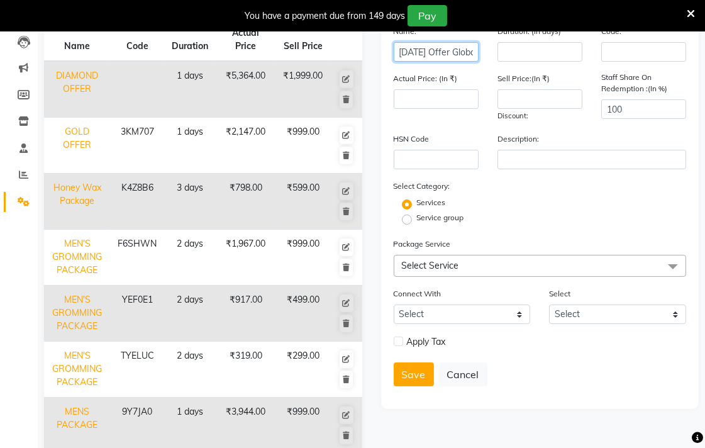
scroll to position [209, 0]
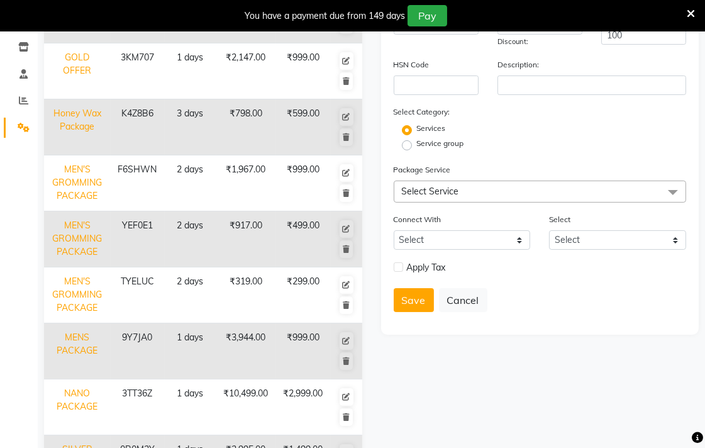
type input "[DATE] Offer Global with Highlights"
click at [467, 190] on span "Select Service" at bounding box center [540, 191] width 293 height 22
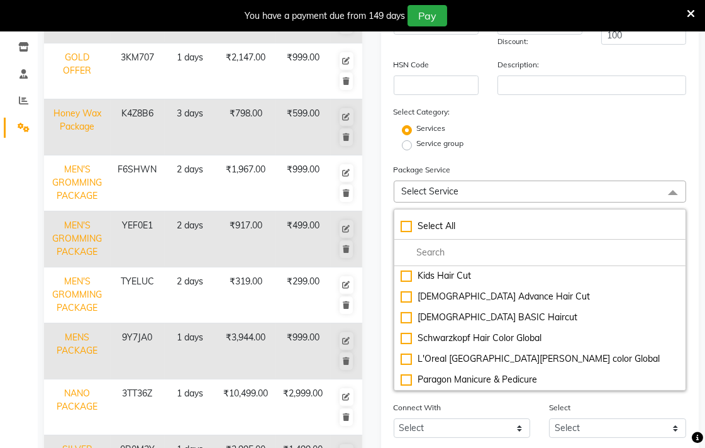
scroll to position [699, 0]
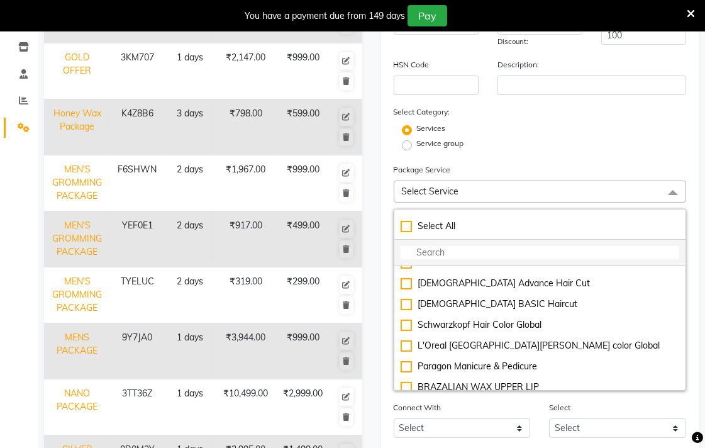
click at [445, 252] on input "multiselect-search" at bounding box center [540, 252] width 279 height 13
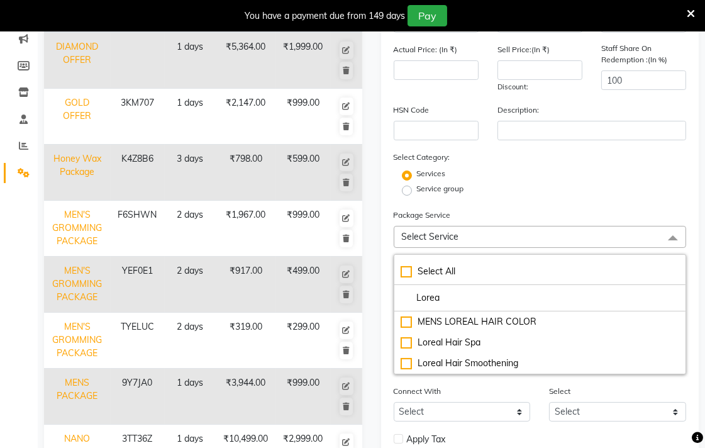
scroll to position [102, 0]
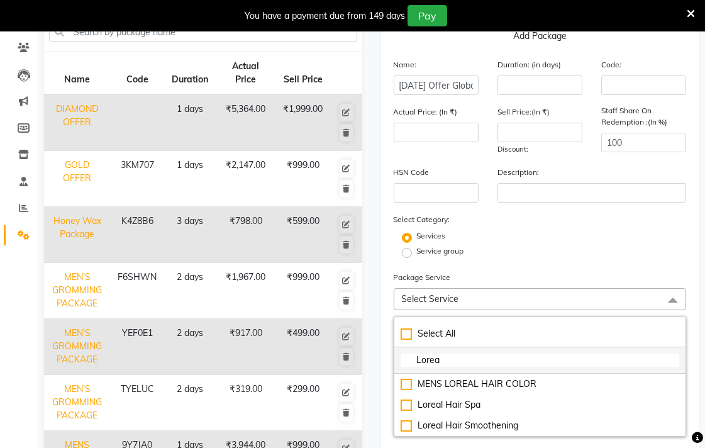
click at [457, 361] on input "Lorea" at bounding box center [540, 359] width 279 height 13
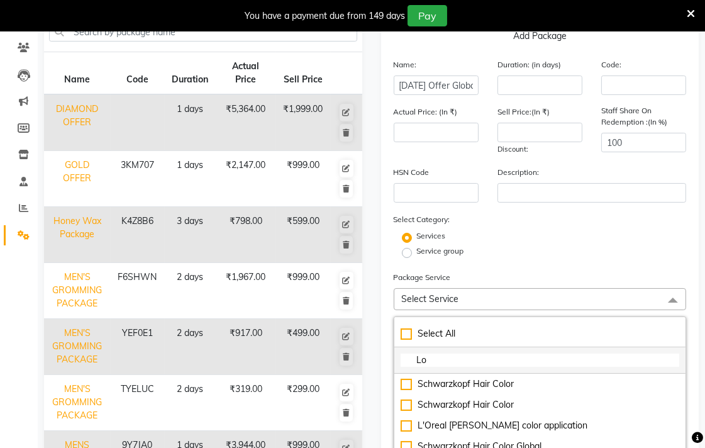
type input "L"
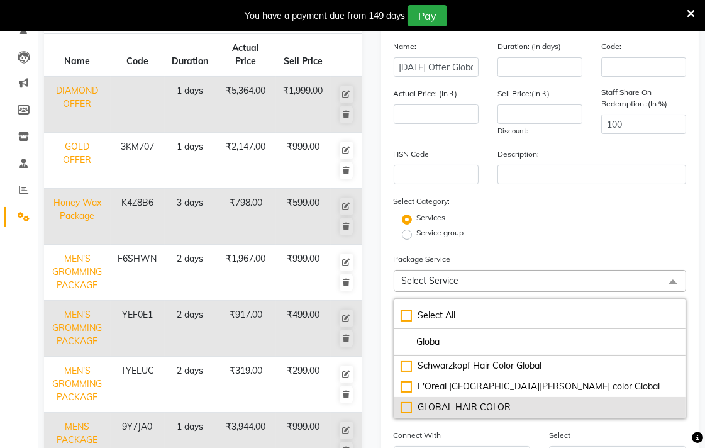
scroll to position [172, 0]
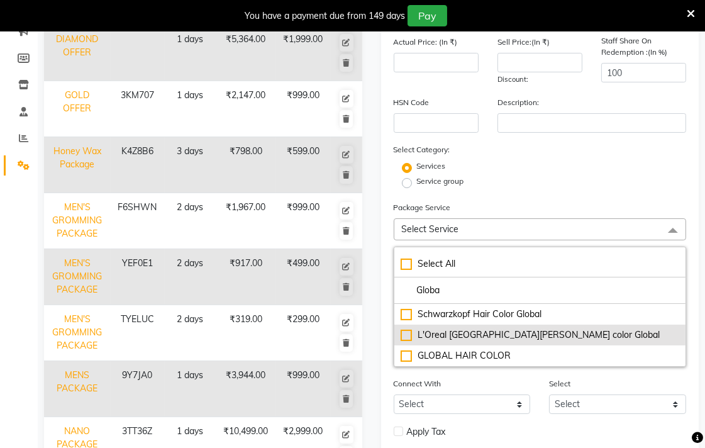
type input "Globa"
click at [404, 332] on div "L'Oreal [GEOGRAPHIC_DATA][PERSON_NAME] color Global" at bounding box center [540, 334] width 279 height 13
type input "4499"
checkbox input "true"
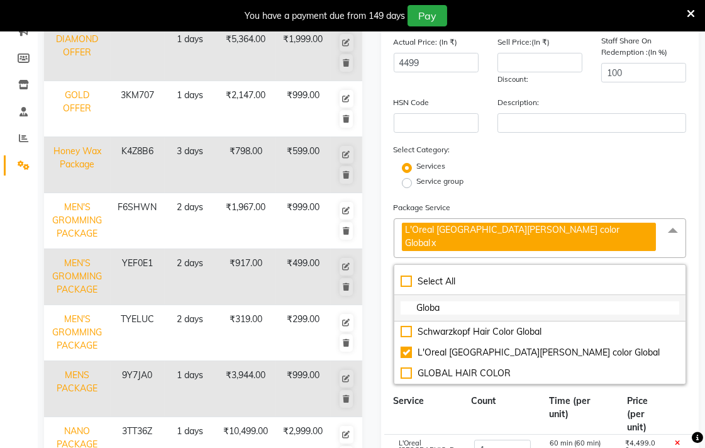
click at [448, 301] on input "Globa" at bounding box center [540, 307] width 279 height 13
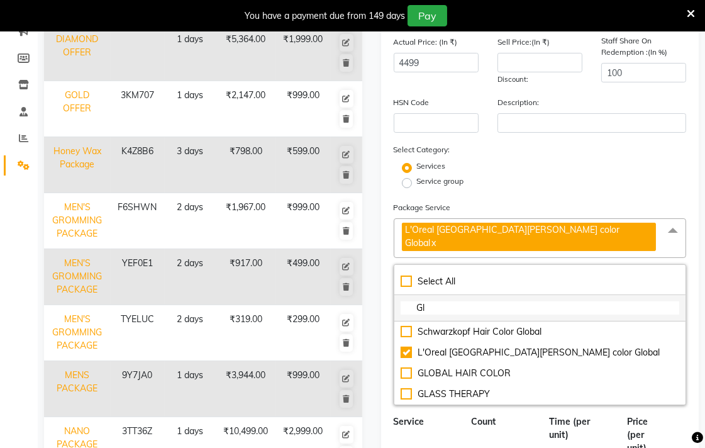
type input "G"
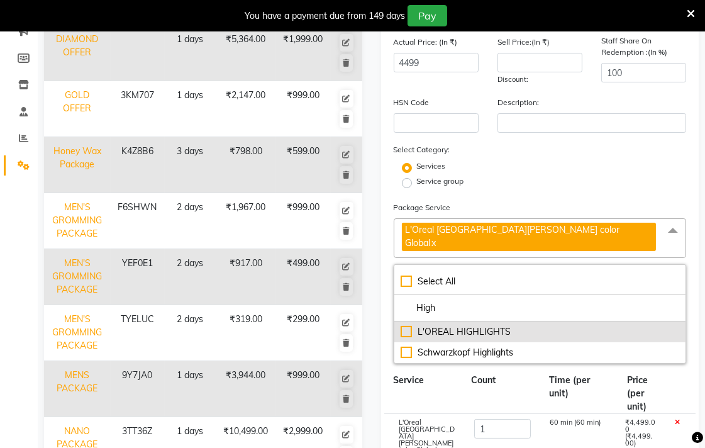
type input "High"
click at [407, 325] on div "L'OREAL HIGHLIGHTS" at bounding box center [540, 331] width 279 height 13
type input "7999"
checkbox input "true"
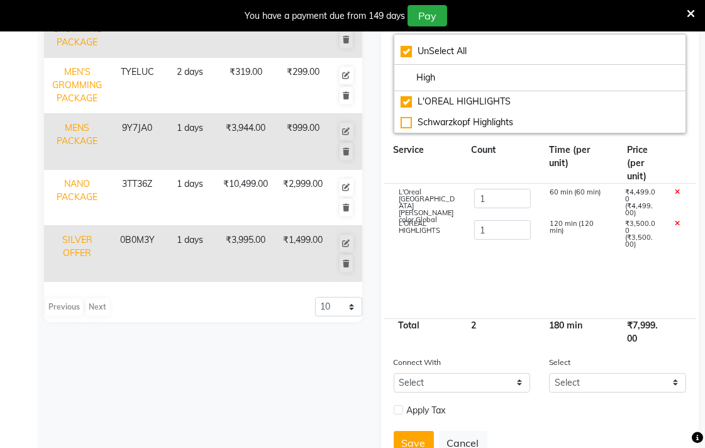
scroll to position [437, 0]
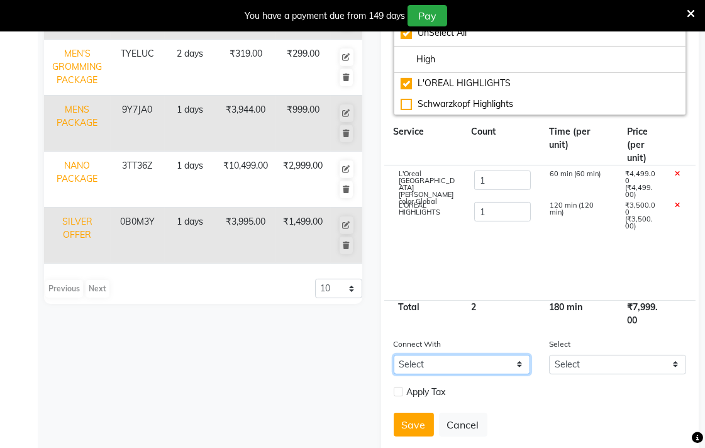
click at [474, 355] on select "Select Membership Prepaid Voucher" at bounding box center [462, 364] width 137 height 19
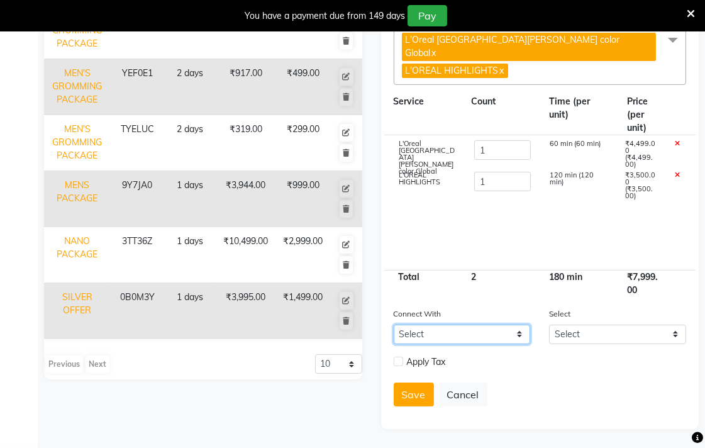
scroll to position [331, 0]
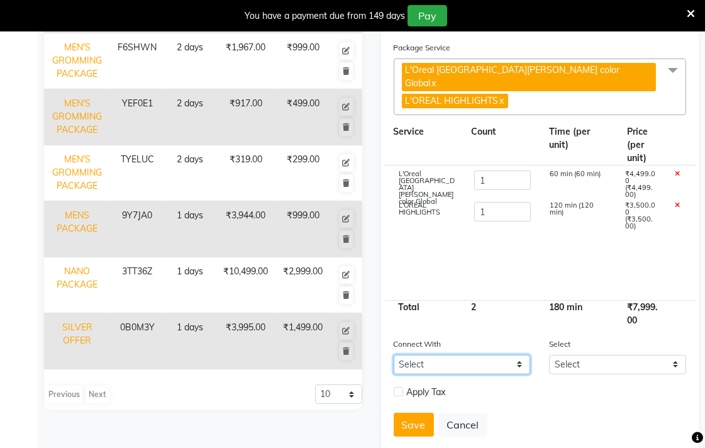
click at [473, 355] on select "Select Membership Prepaid Voucher" at bounding box center [462, 364] width 137 height 19
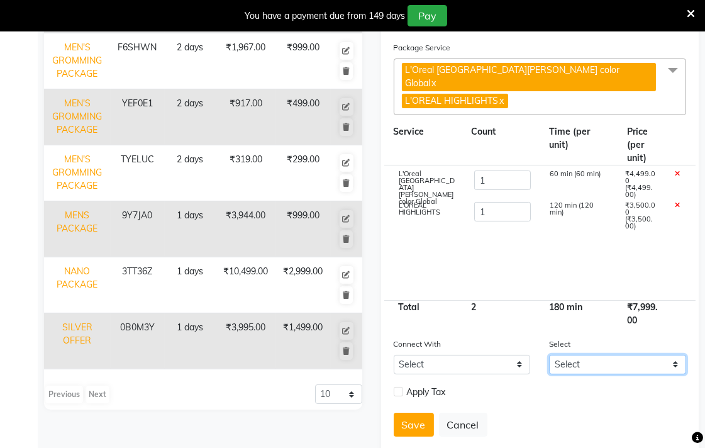
click at [587, 355] on select "Select" at bounding box center [617, 364] width 137 height 19
click at [426, 413] on button "Save" at bounding box center [414, 425] width 40 height 24
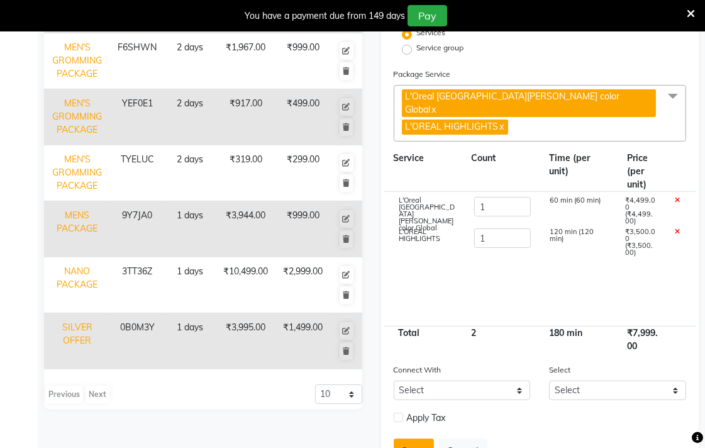
click at [419, 438] on button "Save" at bounding box center [414, 450] width 40 height 24
click at [400, 413] on label at bounding box center [398, 417] width 9 height 9
click at [400, 414] on input "checkbox" at bounding box center [398, 418] width 8 height 8
checkbox input "true"
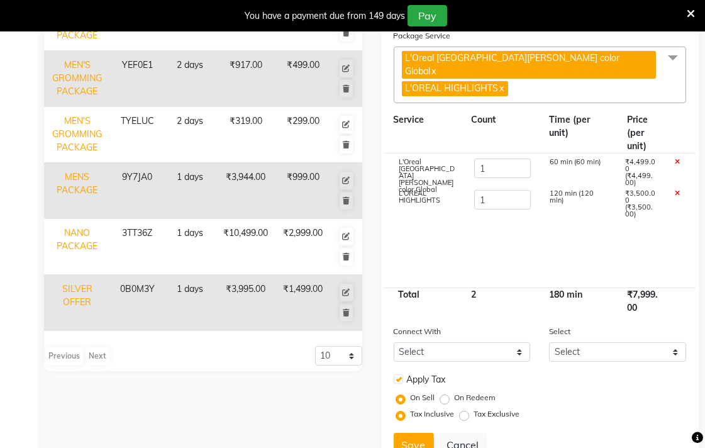
scroll to position [391, 0]
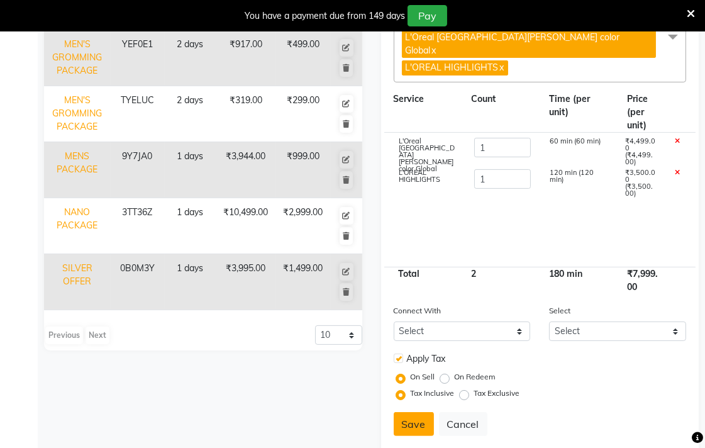
click at [417, 412] on button "Save" at bounding box center [414, 424] width 40 height 24
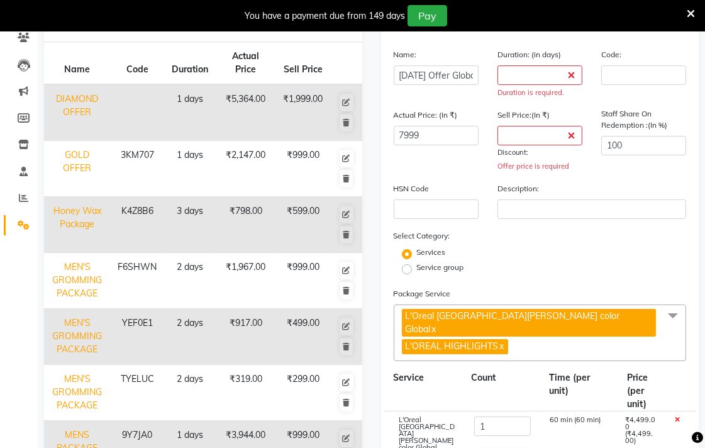
scroll to position [111, 0]
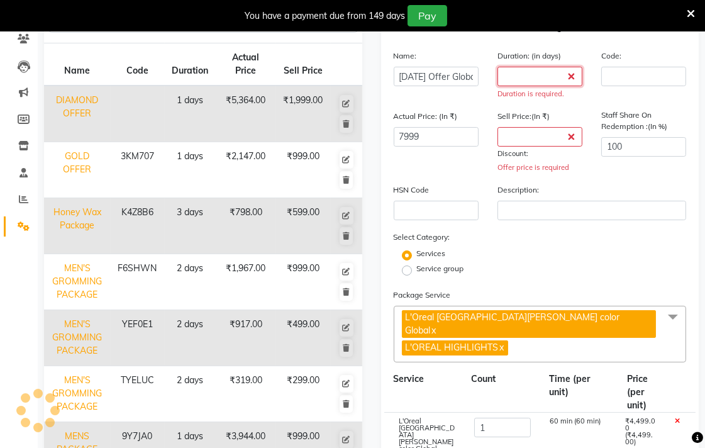
click at [564, 73] on input "number" at bounding box center [539, 76] width 85 height 19
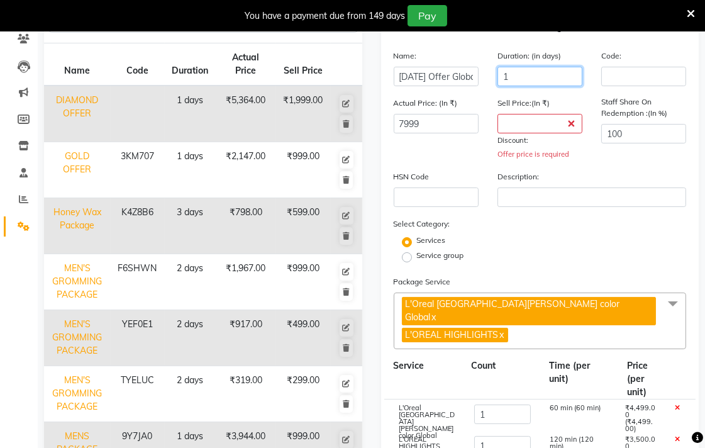
type input "1"
click at [514, 130] on input "number" at bounding box center [539, 123] width 85 height 19
type input "1"
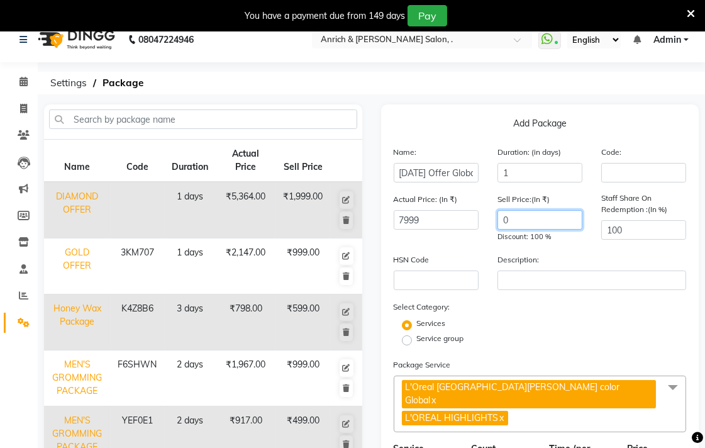
scroll to position [0, 0]
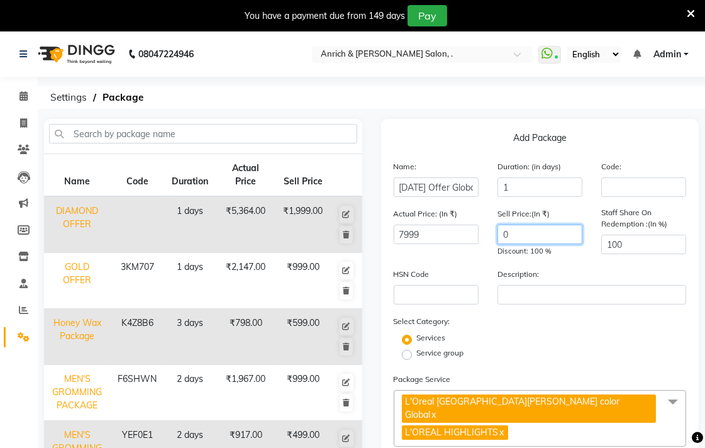
type input "0"
click at [440, 236] on input "7999" at bounding box center [436, 234] width 85 height 19
click at [536, 233] on input "0" at bounding box center [539, 234] width 85 height 19
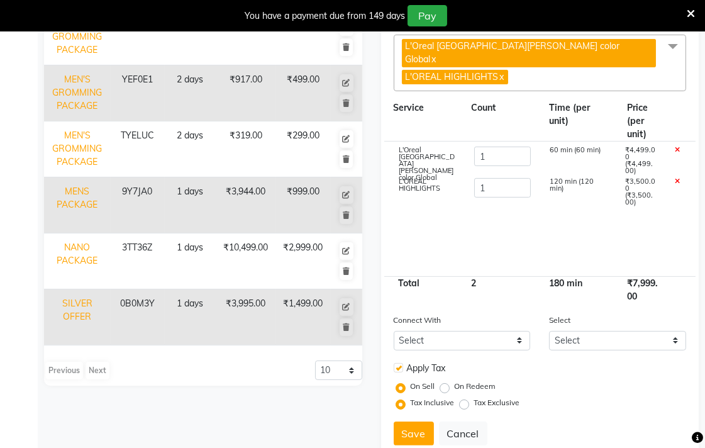
scroll to position [365, 0]
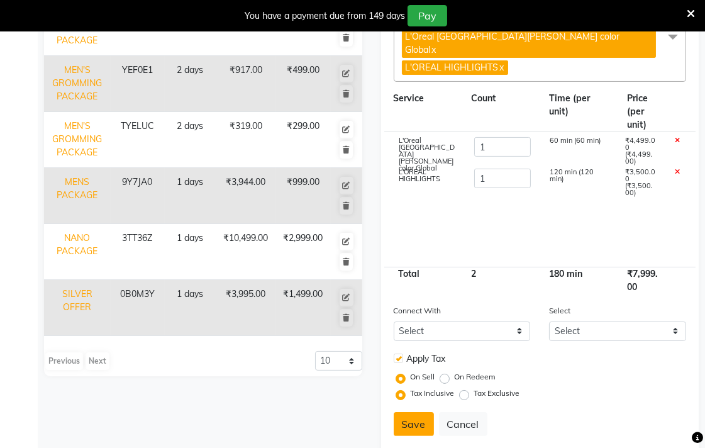
type input "3499"
click at [421, 412] on button "Save" at bounding box center [414, 424] width 40 height 24
select select
checkbox input "false"
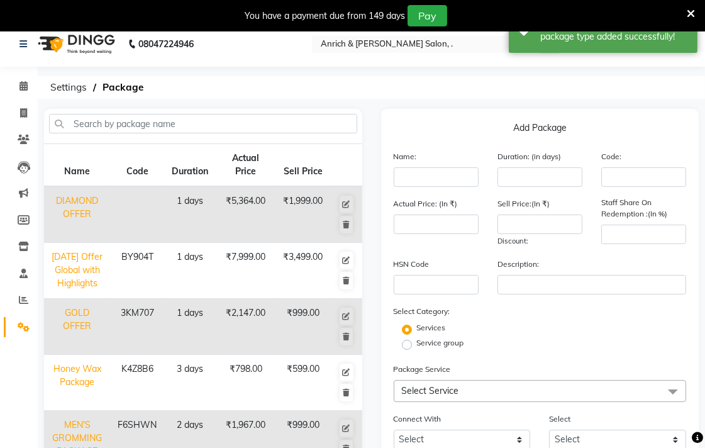
scroll to position [0, 0]
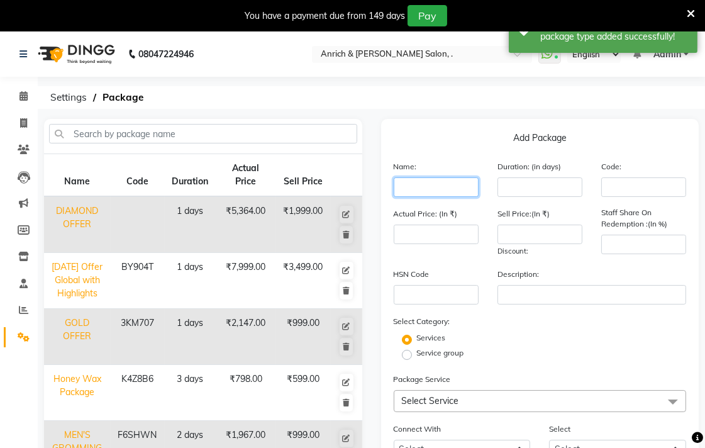
click at [432, 192] on input "text" at bounding box center [436, 186] width 85 height 19
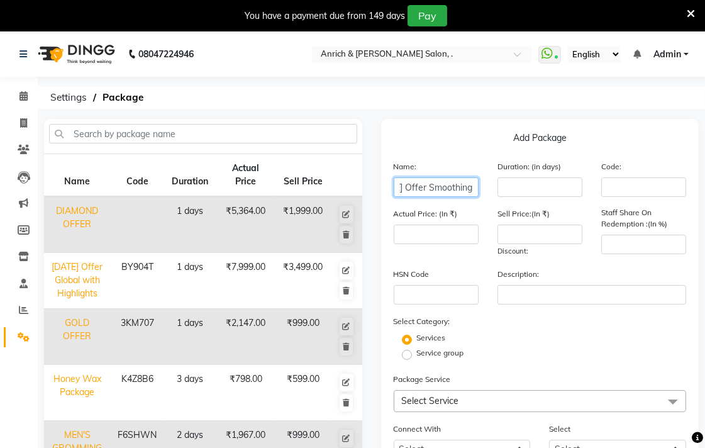
scroll to position [0, 21]
type input "[DATE] Offer Smoothing"
click at [437, 226] on input "number" at bounding box center [436, 234] width 85 height 19
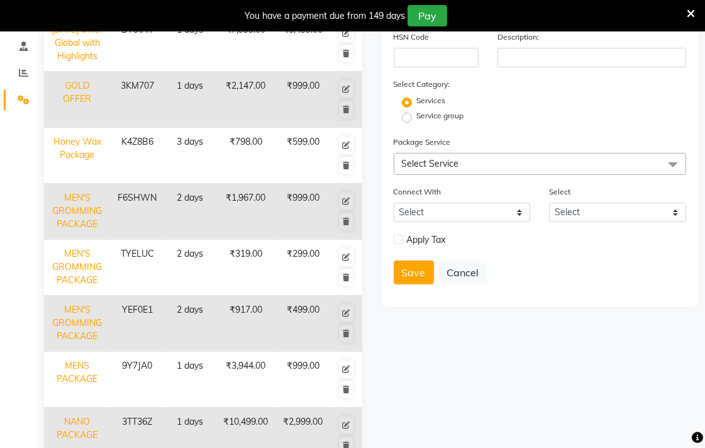
scroll to position [228, 0]
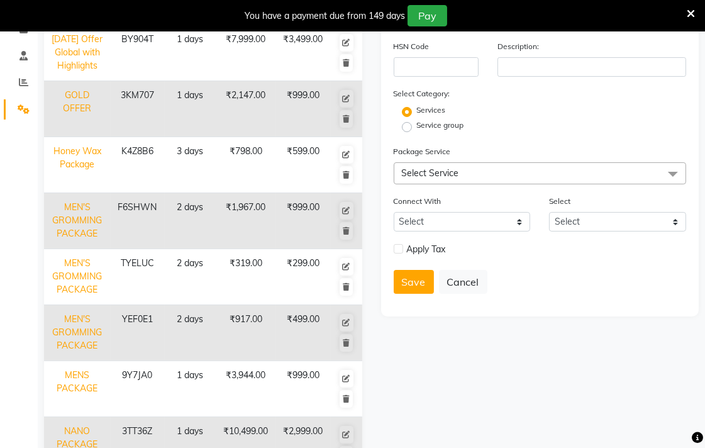
click at [464, 176] on span "Select Service" at bounding box center [540, 173] width 293 height 22
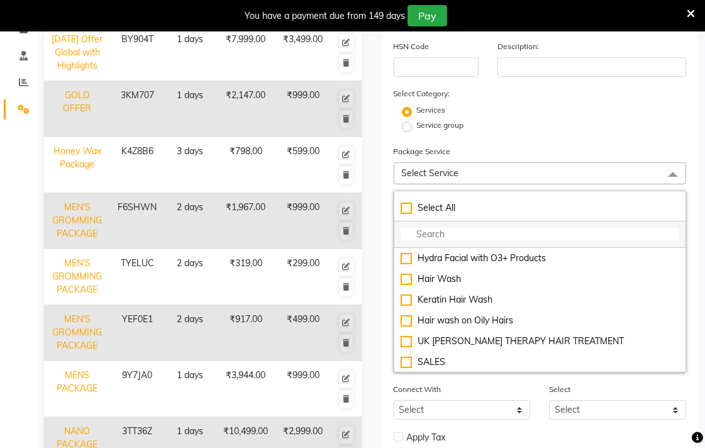
click at [460, 230] on input "multiselect-search" at bounding box center [540, 234] width 279 height 13
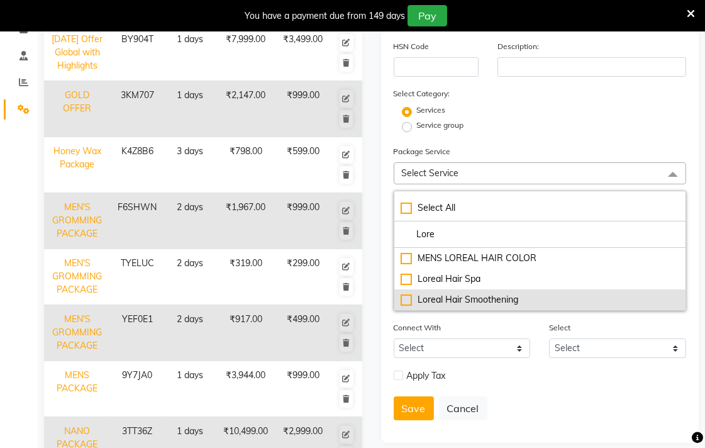
type input "Lore"
click at [401, 302] on div "Loreal Hair Smoothening" at bounding box center [540, 299] width 279 height 13
type input "4499"
checkbox input "true"
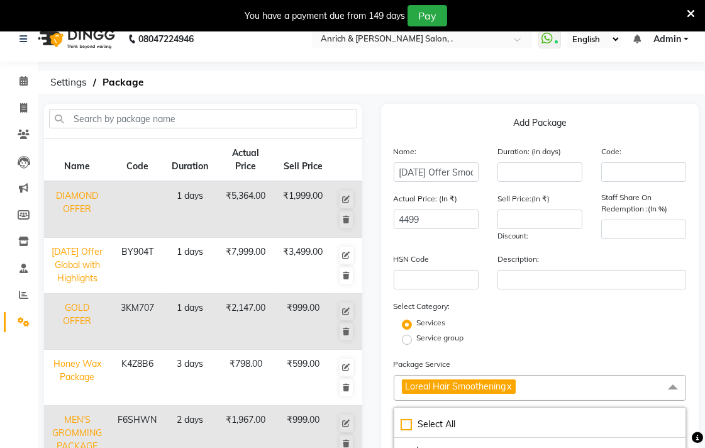
scroll to position [0, 0]
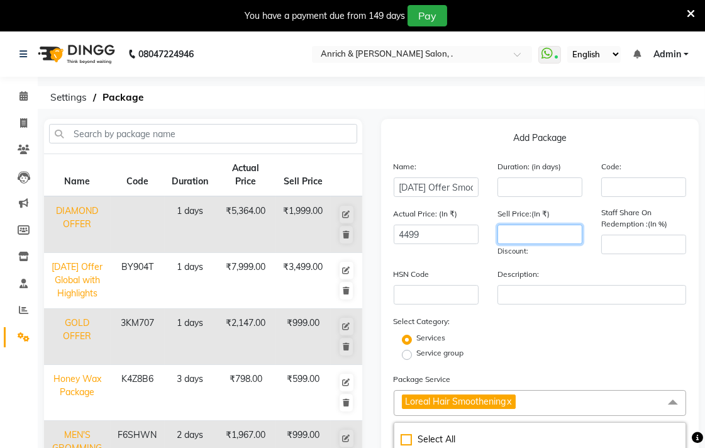
click at [523, 229] on input "number" at bounding box center [539, 234] width 85 height 19
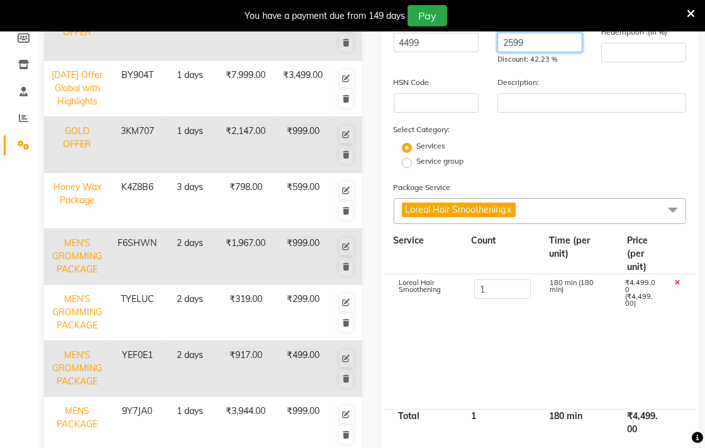
scroll to position [70, 0]
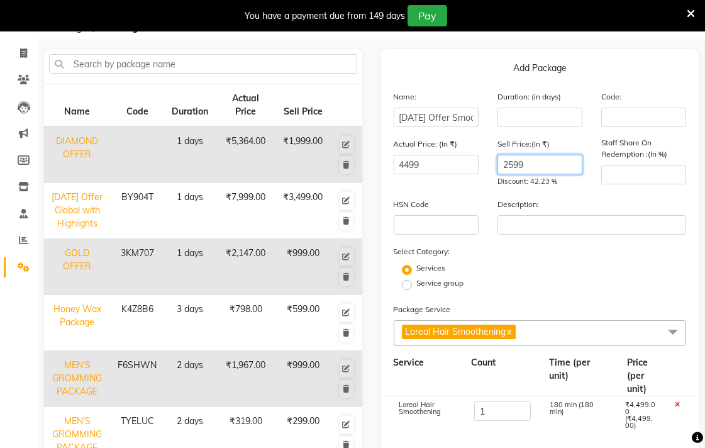
type input "2599"
click at [542, 115] on input "number" at bounding box center [539, 117] width 85 height 19
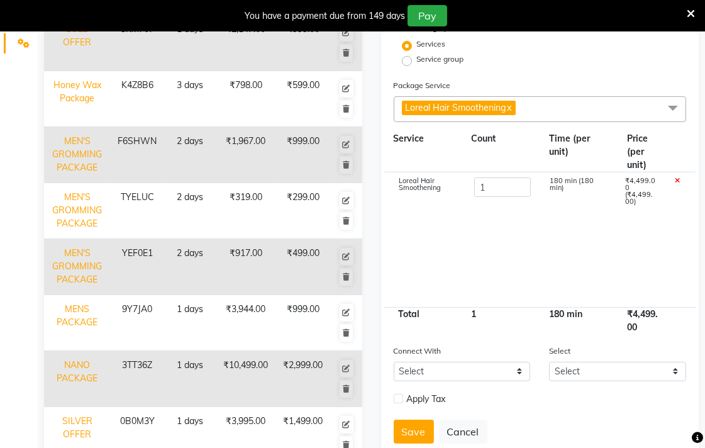
scroll to position [349, 0]
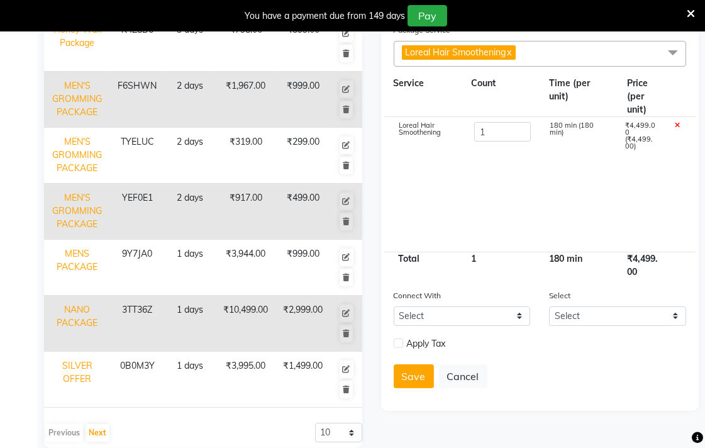
type input "1"
click at [394, 343] on label at bounding box center [398, 342] width 9 height 9
click at [394, 343] on input "checkbox" at bounding box center [398, 344] width 8 height 8
checkbox input "true"
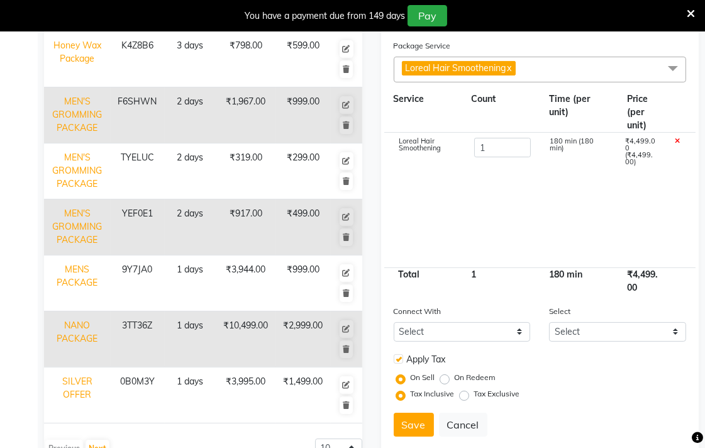
scroll to position [367, 0]
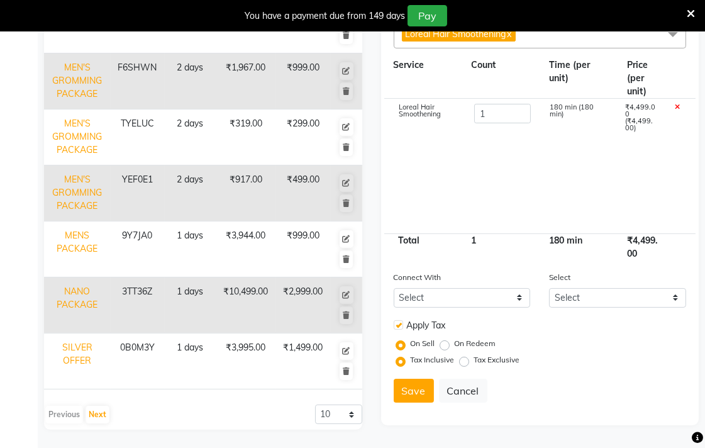
click at [424, 382] on button "Save" at bounding box center [414, 391] width 40 height 24
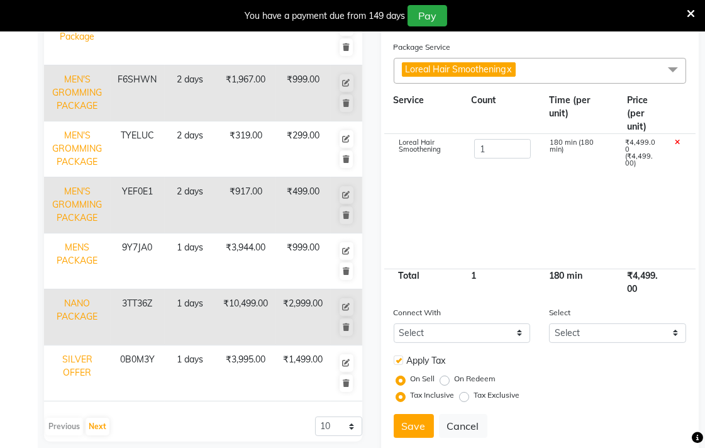
scroll to position [158, 0]
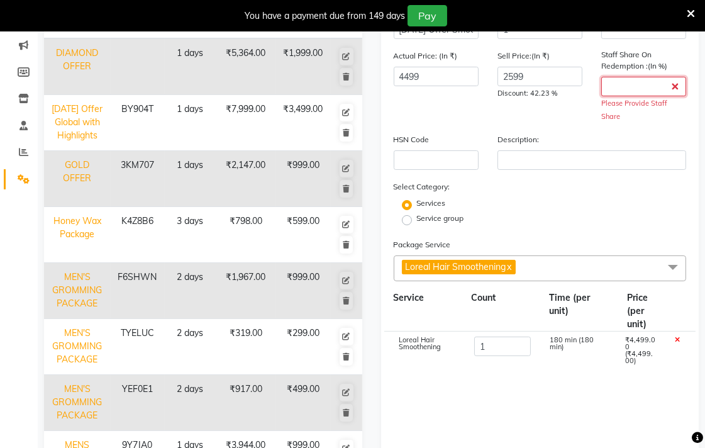
click at [662, 93] on input "number" at bounding box center [643, 86] width 85 height 19
click at [679, 86] on input "number" at bounding box center [643, 86] width 85 height 19
click at [675, 86] on input "number" at bounding box center [643, 86] width 85 height 19
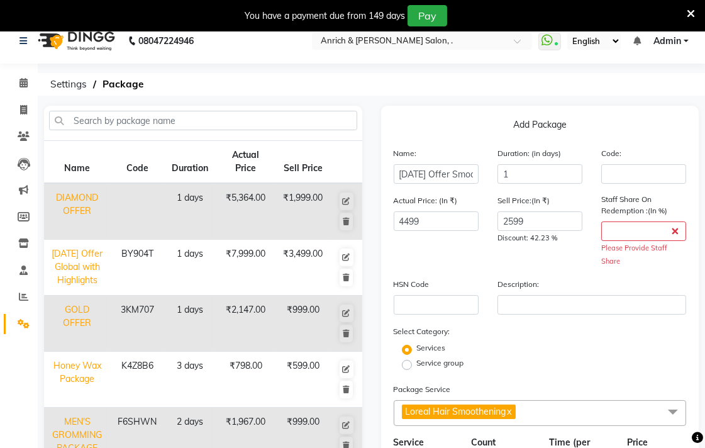
scroll to position [0, 0]
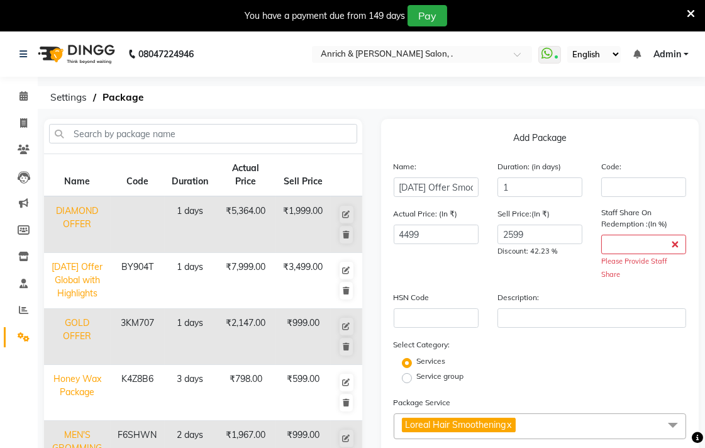
click at [667, 257] on span "Please Provide Staff Share" at bounding box center [634, 268] width 66 height 22
click at [674, 249] on input "number" at bounding box center [643, 244] width 85 height 19
click at [518, 184] on input "1" at bounding box center [539, 186] width 85 height 19
click at [625, 174] on div "Code:" at bounding box center [644, 178] width 104 height 37
click at [638, 244] on input "number" at bounding box center [643, 244] width 85 height 19
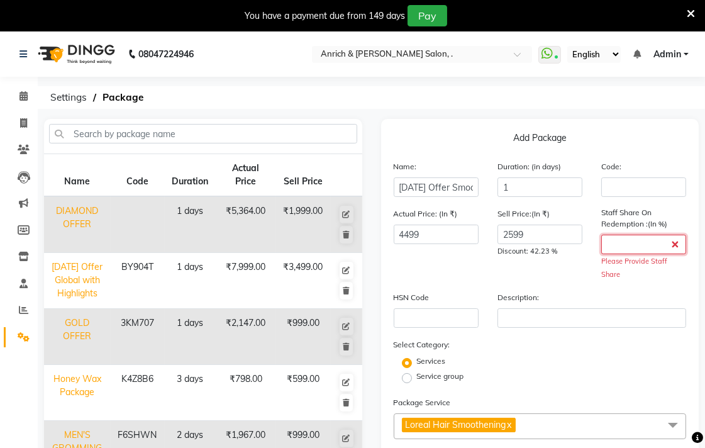
click at [638, 244] on input "number" at bounding box center [643, 244] width 85 height 19
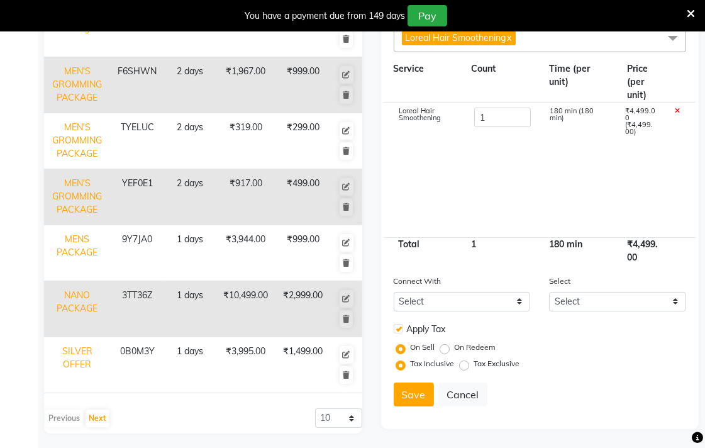
scroll to position [367, 0]
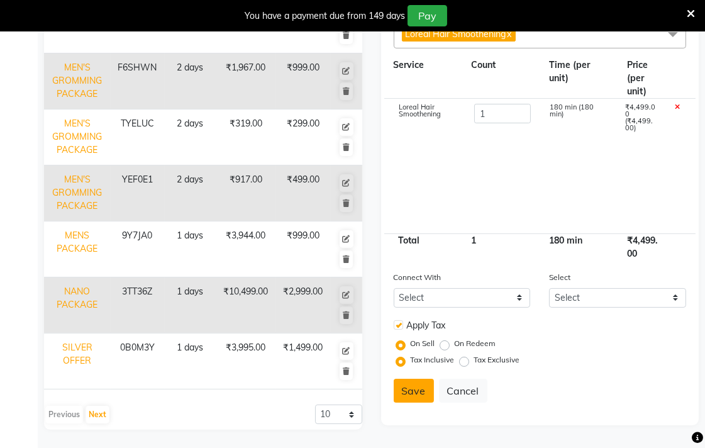
type input "100"
click at [413, 388] on button "Save" at bounding box center [414, 391] width 40 height 24
select select
checkbox input "false"
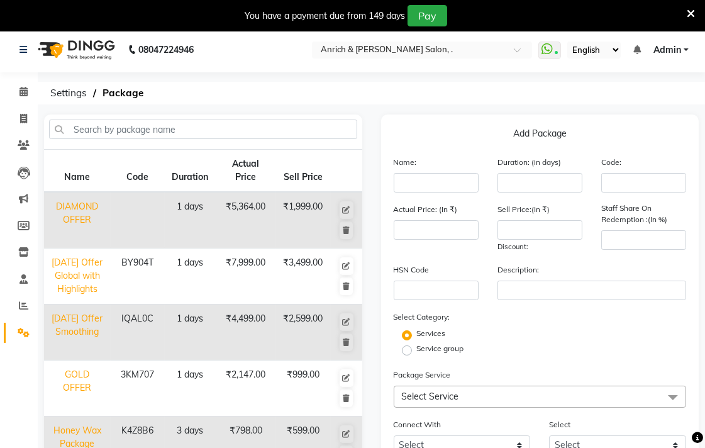
scroll to position [0, 0]
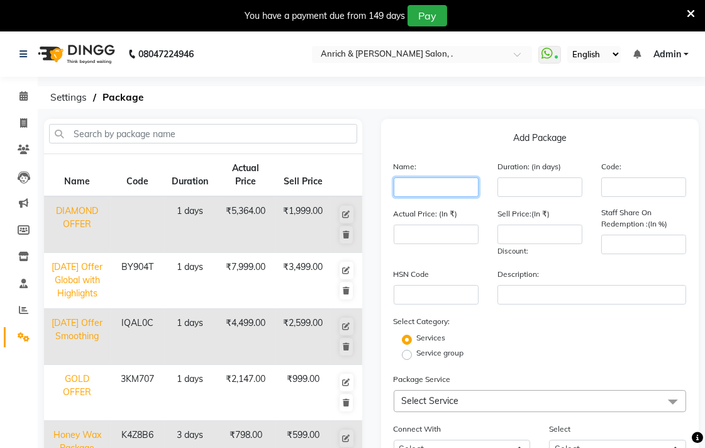
click at [443, 196] on input "text" at bounding box center [436, 186] width 85 height 19
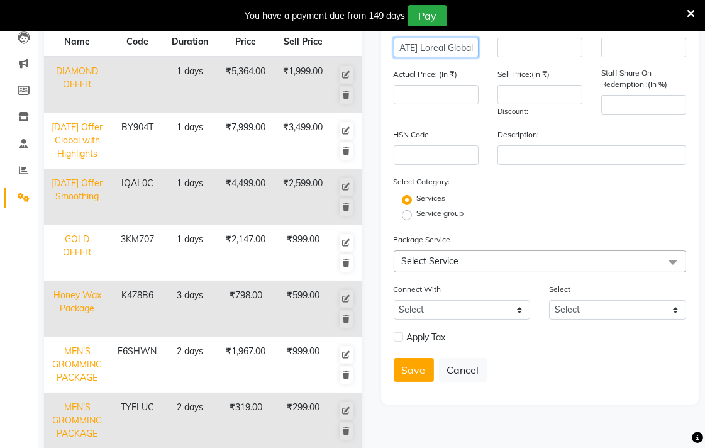
scroll to position [70, 0]
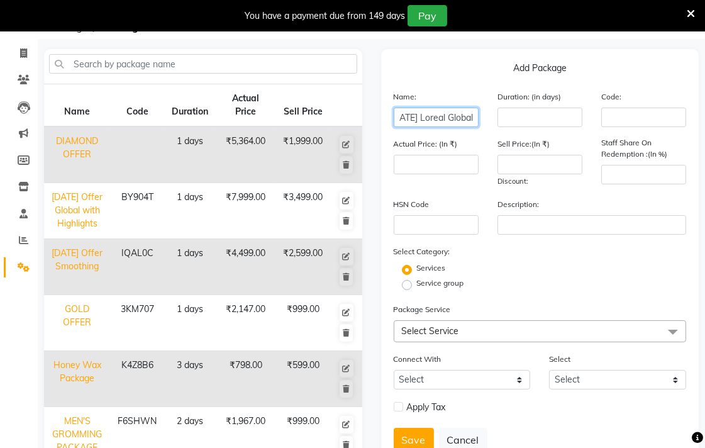
type input "[DATE] Loreal Global"
click at [626, 169] on input "number" at bounding box center [643, 174] width 85 height 19
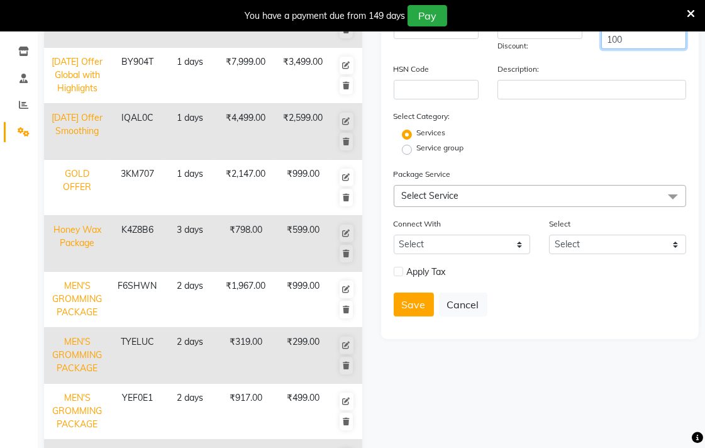
scroll to position [209, 0]
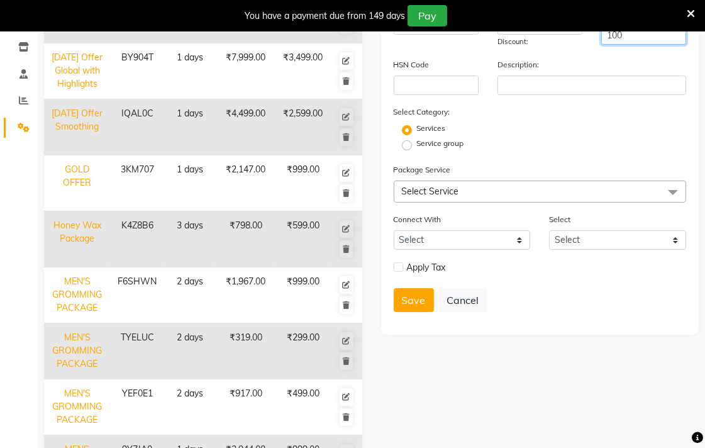
type input "100"
click at [462, 189] on span "Select Service" at bounding box center [540, 191] width 293 height 22
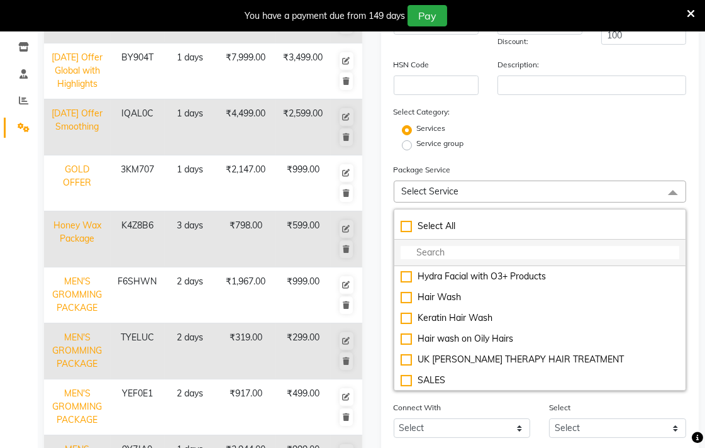
click at [447, 250] on input "multiselect-search" at bounding box center [540, 252] width 279 height 13
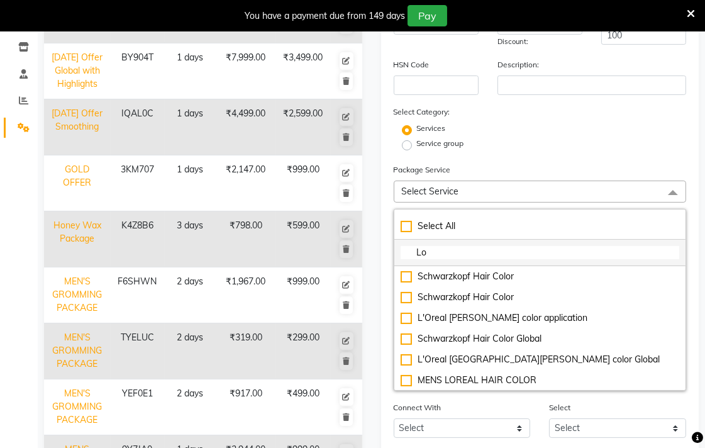
type input "L"
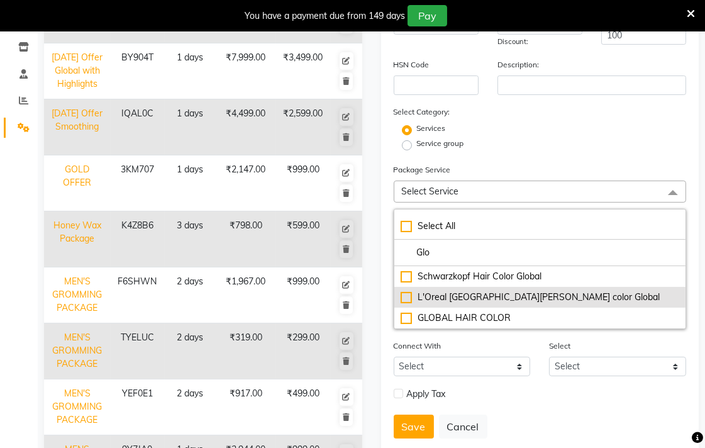
type input "Glo"
click at [401, 300] on div "L'Oreal [GEOGRAPHIC_DATA][PERSON_NAME] color Global" at bounding box center [540, 297] width 279 height 13
type input "4499"
checkbox input "true"
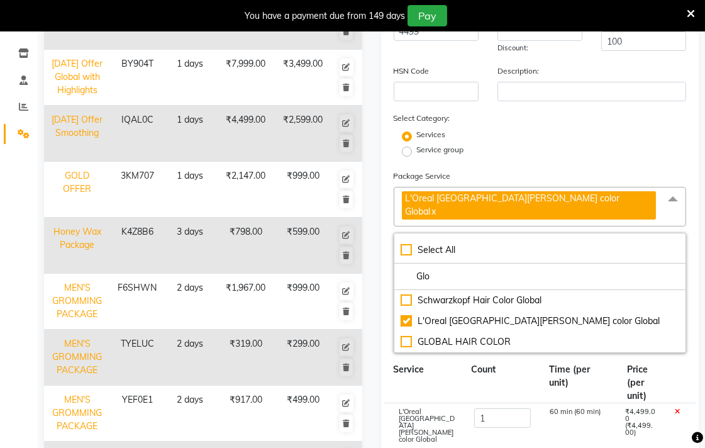
scroll to position [140, 0]
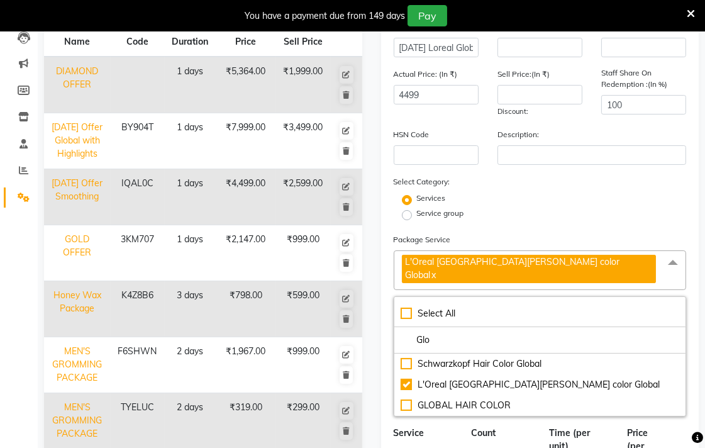
click at [526, 104] on div "Sell Price:(In ₹) Discount:" at bounding box center [540, 92] width 104 height 50
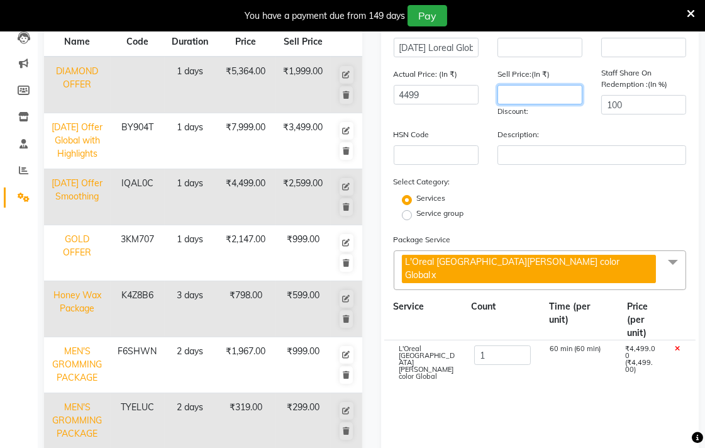
click at [526, 96] on input "number" at bounding box center [539, 94] width 85 height 19
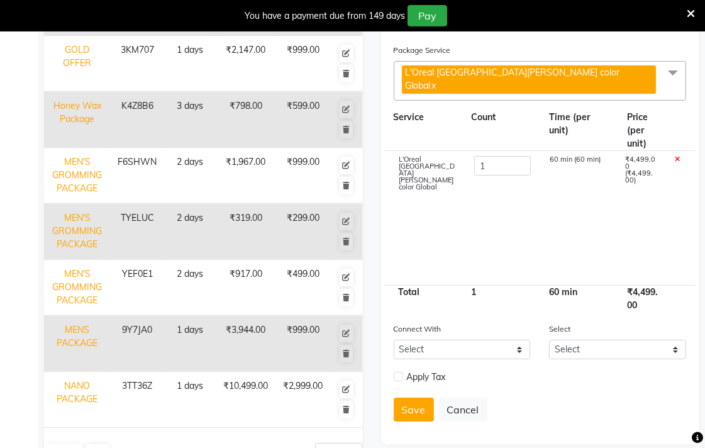
scroll to position [349, 0]
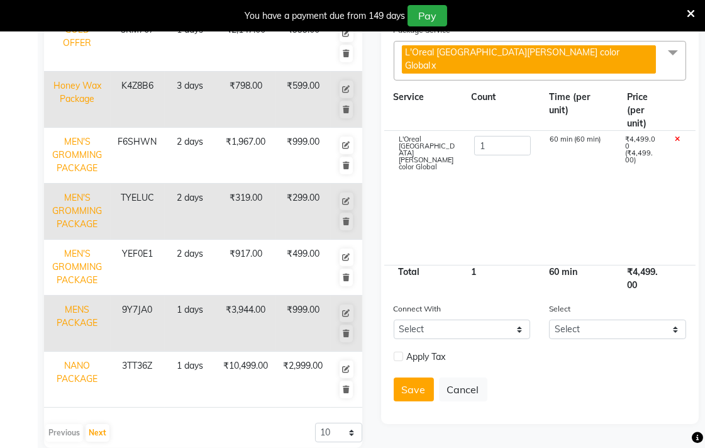
type input "1599"
click at [397, 352] on label at bounding box center [398, 356] width 9 height 9
click at [397, 353] on input "checkbox" at bounding box center [398, 357] width 8 height 8
checkbox input "true"
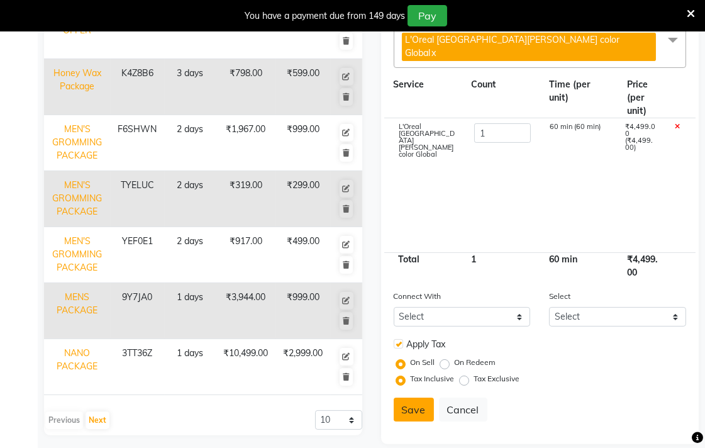
scroll to position [367, 0]
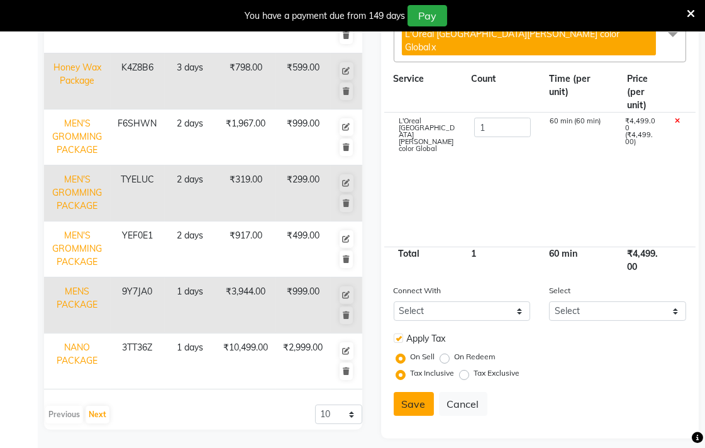
click at [410, 392] on button "Save" at bounding box center [414, 404] width 40 height 24
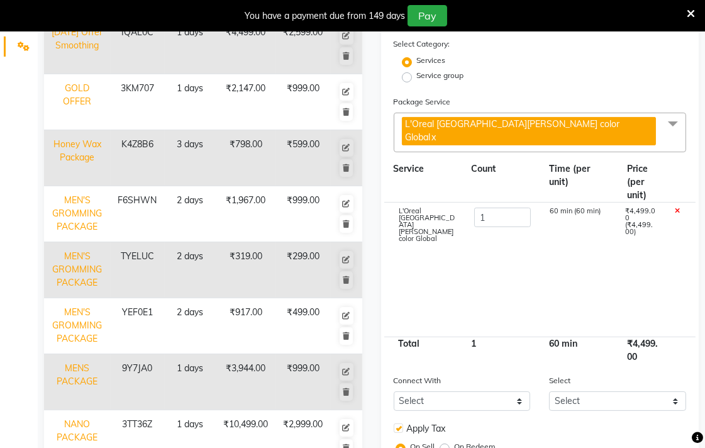
scroll to position [88, 0]
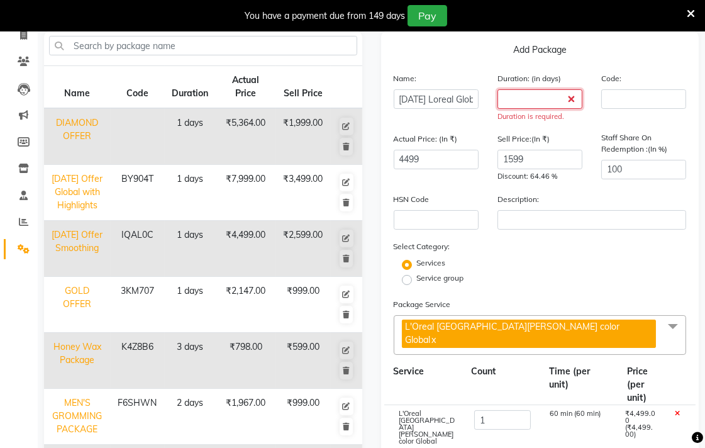
click at [548, 97] on input "number" at bounding box center [539, 98] width 85 height 19
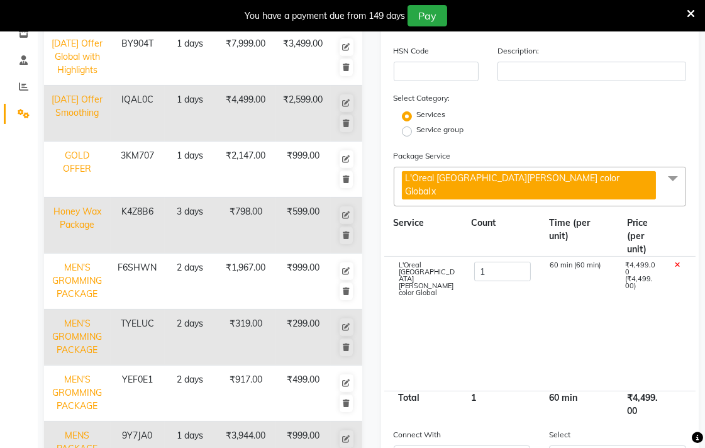
scroll to position [367, 0]
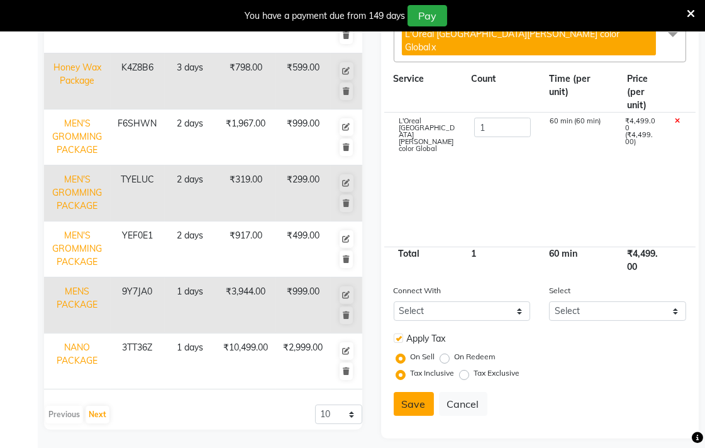
type input "1"
click at [423, 394] on button "Save" at bounding box center [414, 404] width 40 height 24
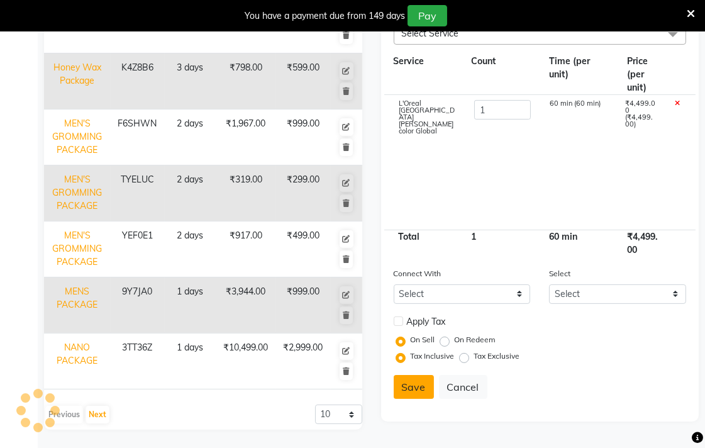
select select
checkbox input "false"
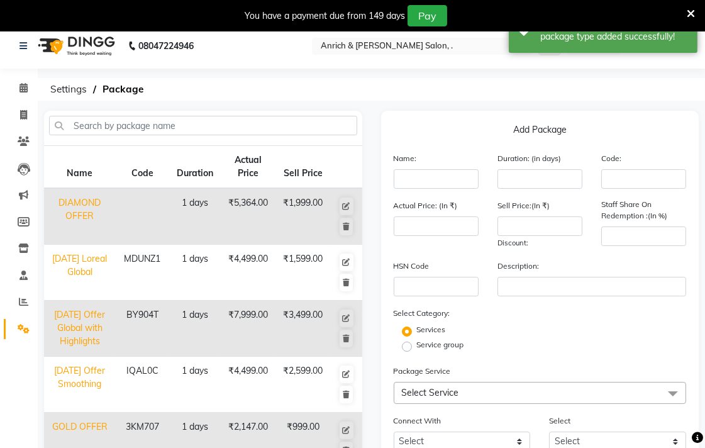
scroll to position [0, 0]
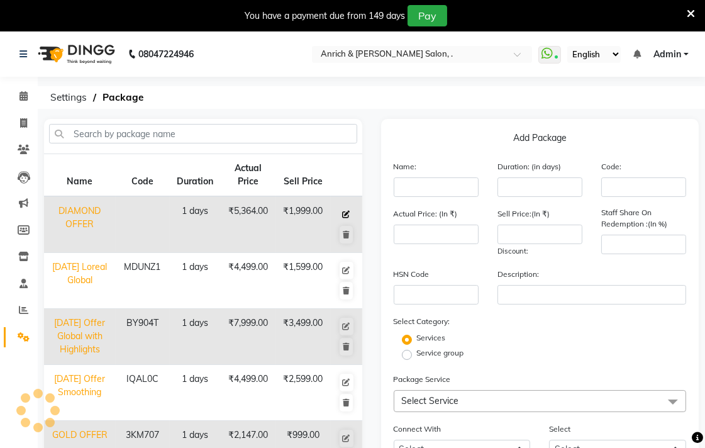
click at [347, 212] on icon at bounding box center [347, 215] width 8 height 8
type input "DIAMOND OFFER"
type input "1"
type input "5364"
type input "1999"
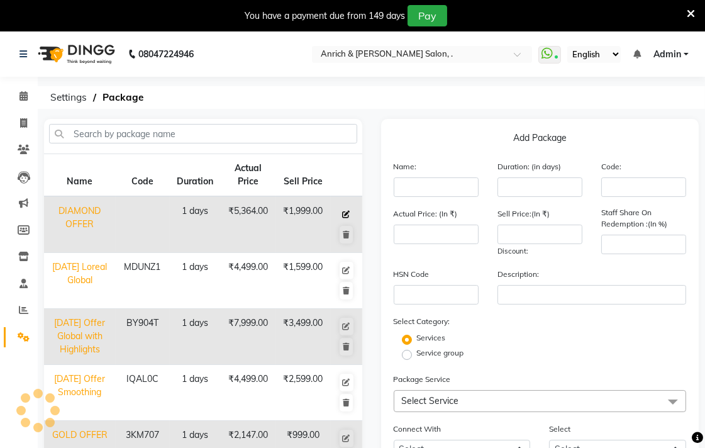
type input "0"
checkbox input "true"
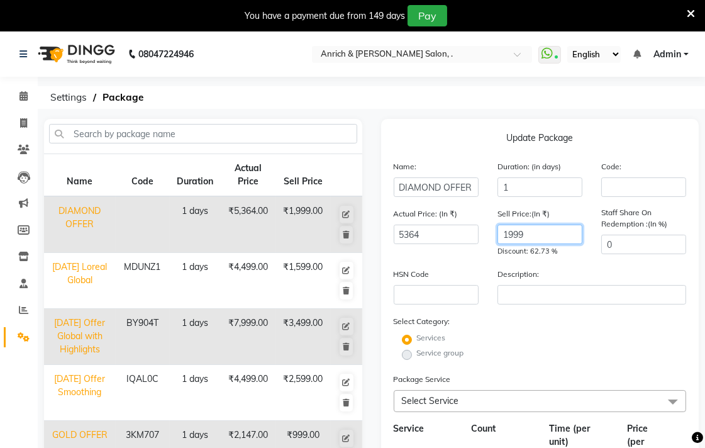
click at [532, 234] on input "1999" at bounding box center [539, 234] width 85 height 19
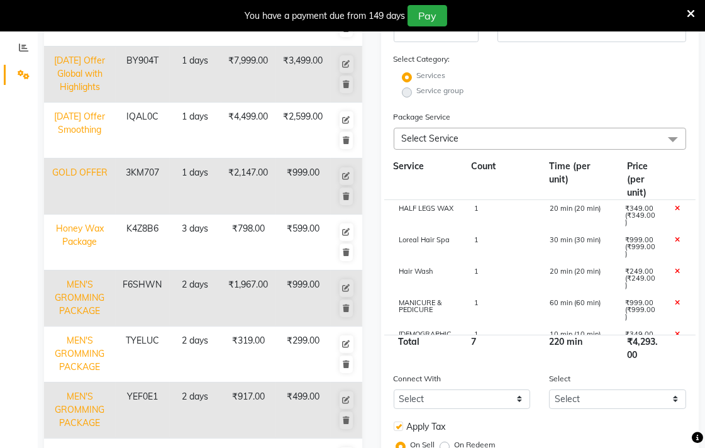
scroll to position [349, 0]
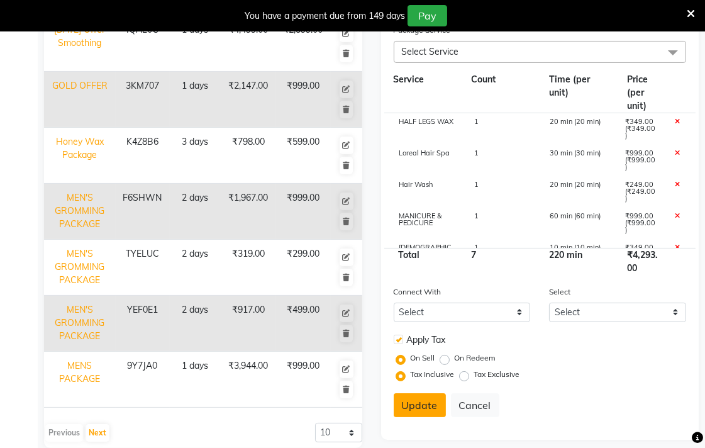
type input "1599"
click at [419, 406] on button "Update" at bounding box center [420, 405] width 52 height 24
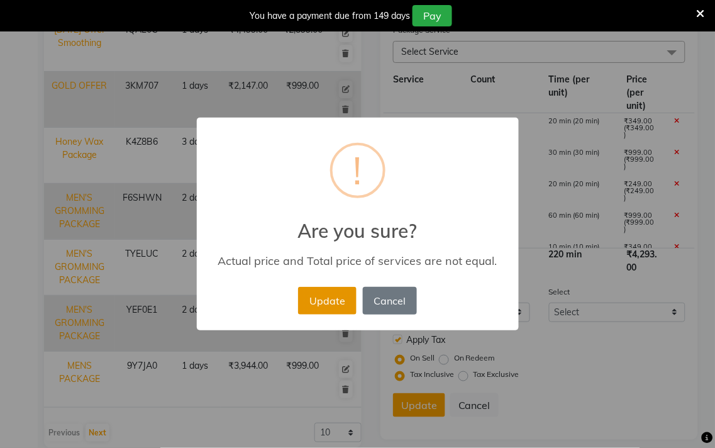
click at [335, 300] on button "Update" at bounding box center [327, 301] width 58 height 28
select select
checkbox input "false"
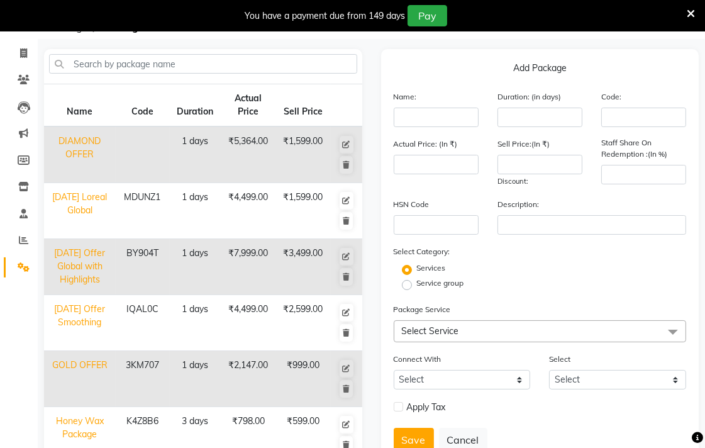
scroll to position [0, 0]
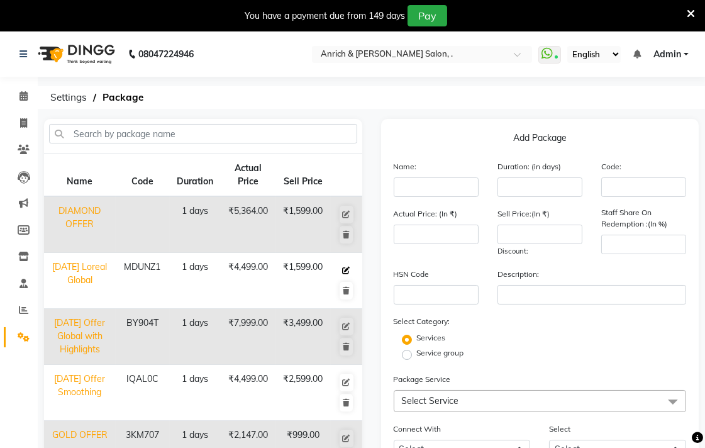
click at [343, 269] on icon at bounding box center [347, 271] width 8 height 8
type input "[DATE] Loreal Global"
type input "1"
type input "MDUNZ1"
type input "4499"
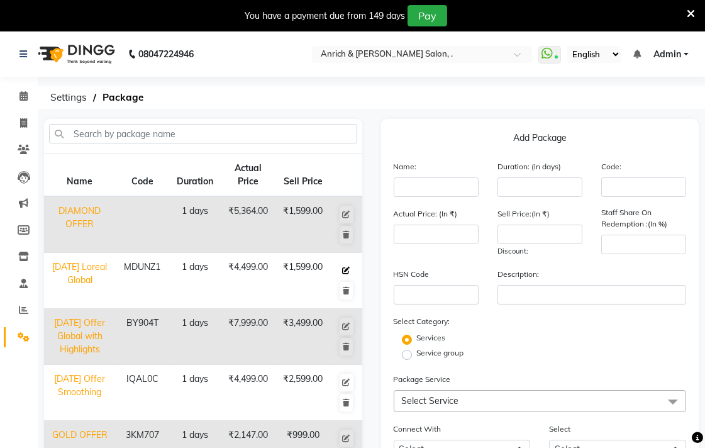
type input "1599"
type input "100"
checkbox input "true"
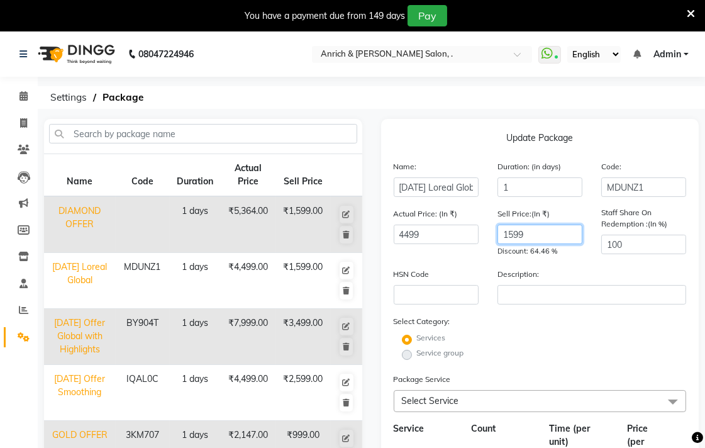
click at [514, 236] on input "1599" at bounding box center [539, 234] width 85 height 19
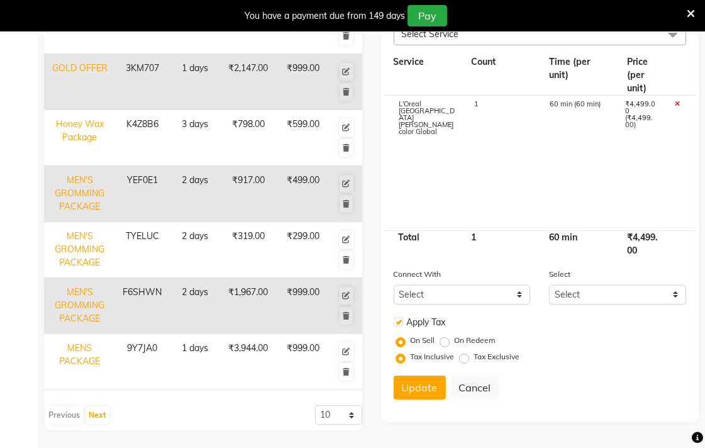
scroll to position [367, 0]
type input "1999"
click at [429, 384] on button "Update" at bounding box center [420, 387] width 52 height 24
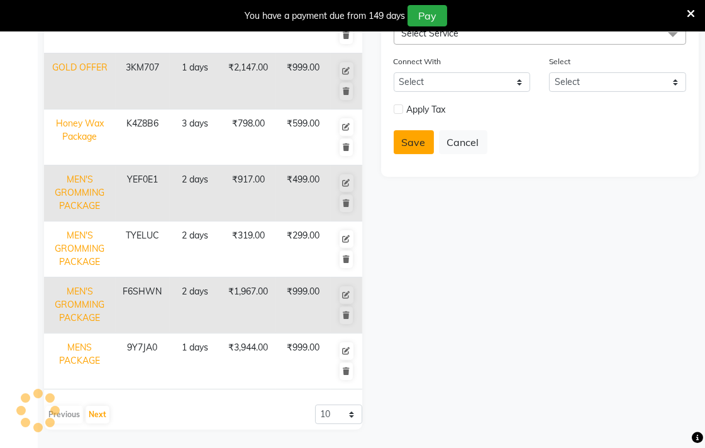
select select
checkbox input "false"
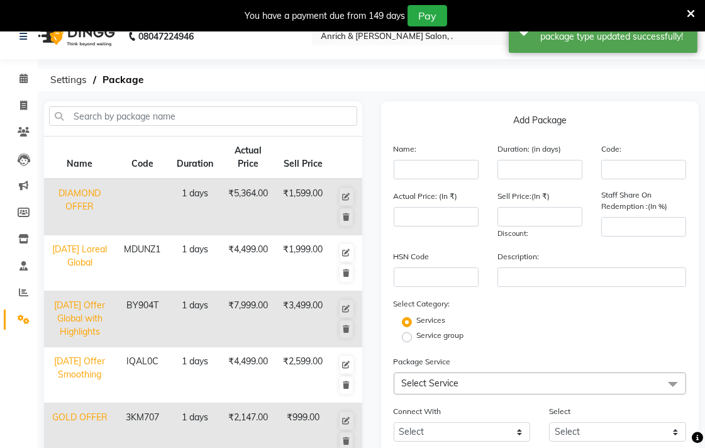
scroll to position [0, 0]
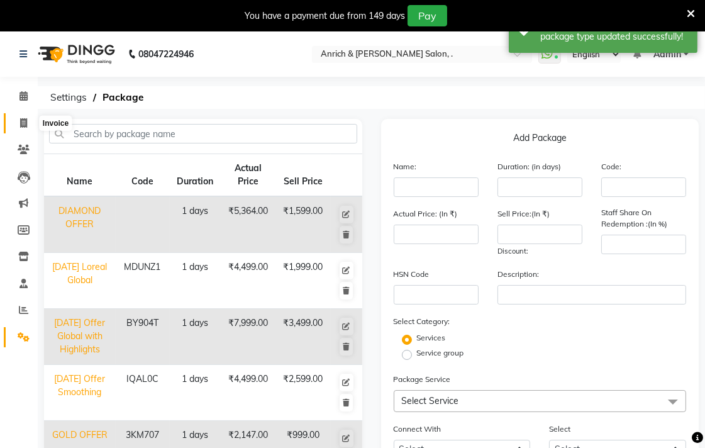
click at [23, 123] on icon at bounding box center [23, 122] width 7 height 9
select select "service"
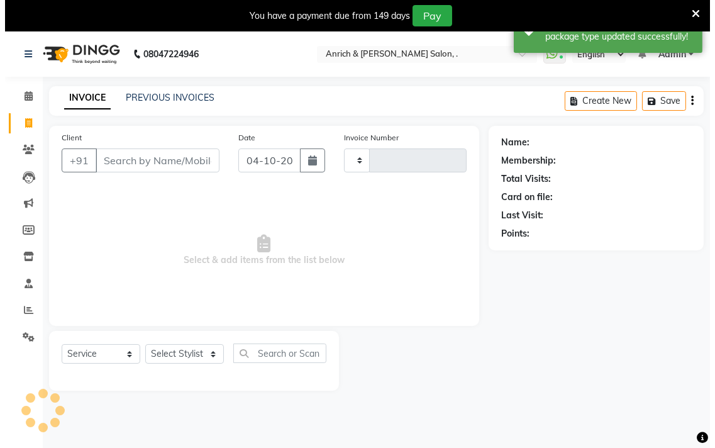
scroll to position [31, 0]
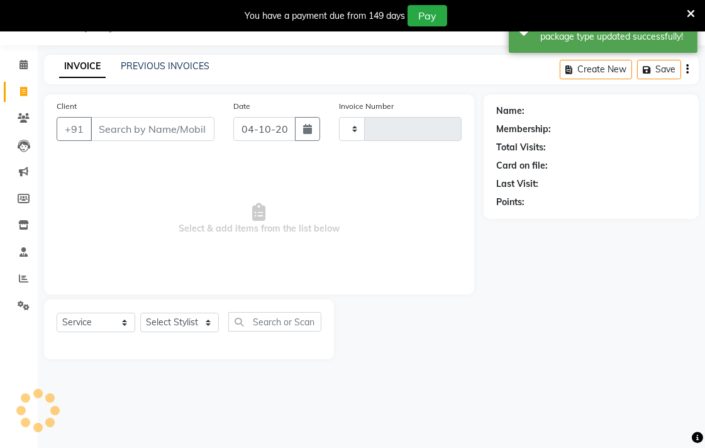
type input "1072"
select select "5924"
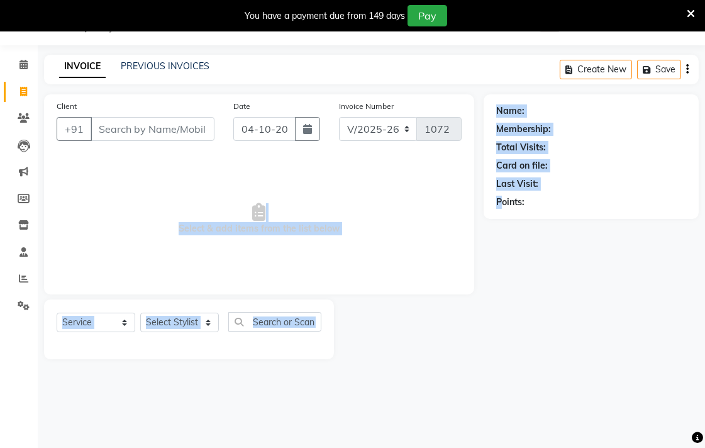
drag, startPoint x: 480, startPoint y: 228, endPoint x: 532, endPoint y: 241, distance: 53.2
click at [527, 247] on div "Client +91 Date [DATE] Invoice Number V/2025 V/[PHONE_NUMBER] Select & add item…" at bounding box center [372, 226] width 674 height 265
click at [532, 241] on div "Name: Membership: Total Visits: Card on file: Last Visit: Points:" at bounding box center [596, 226] width 225 height 265
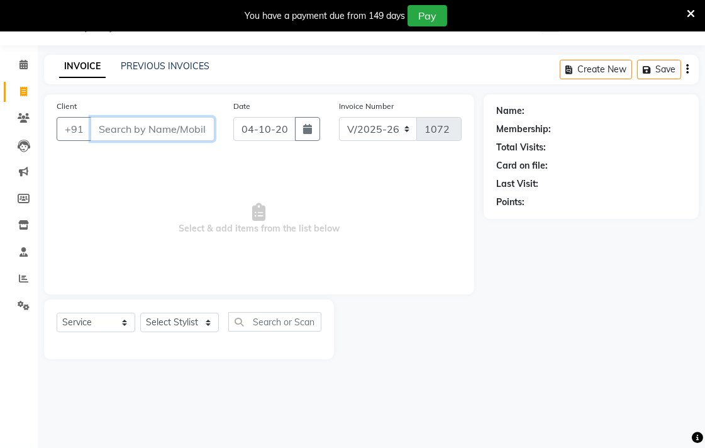
click at [148, 134] on input "Client" at bounding box center [153, 129] width 124 height 24
type input "9322928231"
click at [173, 131] on span "Add Client" at bounding box center [182, 129] width 50 height 13
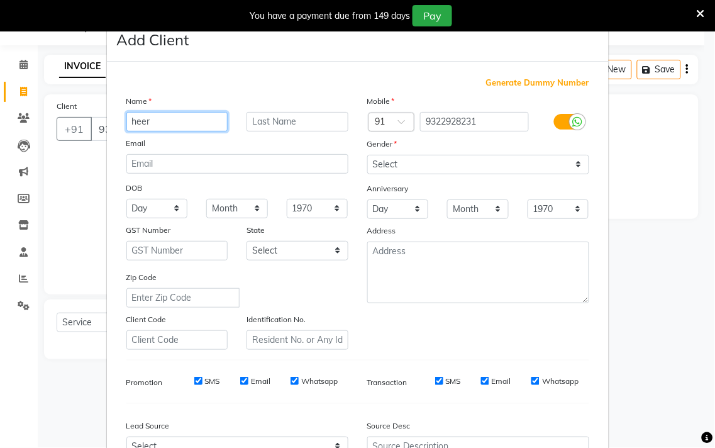
click at [131, 121] on input "heer" at bounding box center [177, 121] width 102 height 19
type input "Heer"
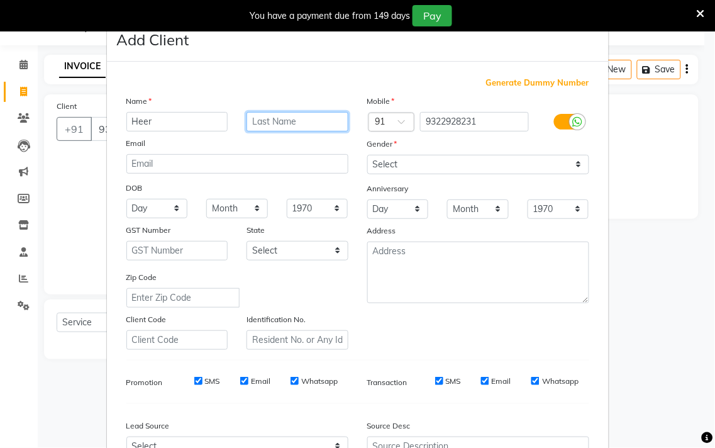
click at [291, 117] on input "text" at bounding box center [298, 121] width 102 height 19
type input "[PERSON_NAME]"
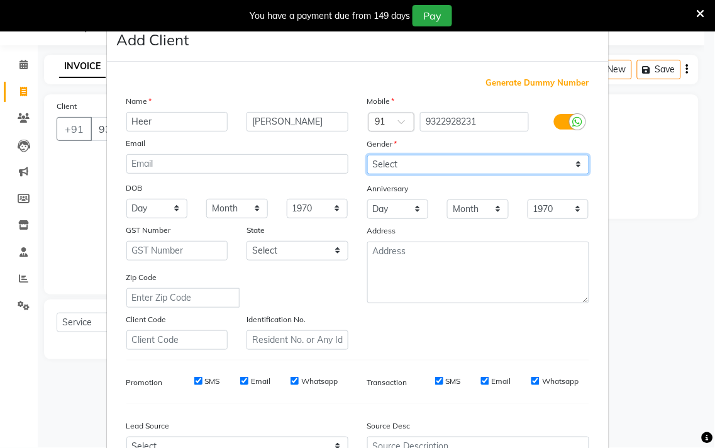
click at [571, 161] on select "Select [DEMOGRAPHIC_DATA] [DEMOGRAPHIC_DATA] Other Prefer Not To Say" at bounding box center [478, 164] width 222 height 19
select select "[DEMOGRAPHIC_DATA]"
click at [367, 155] on select "Select [DEMOGRAPHIC_DATA] [DEMOGRAPHIC_DATA] Other Prefer Not To Say" at bounding box center [478, 164] width 222 height 19
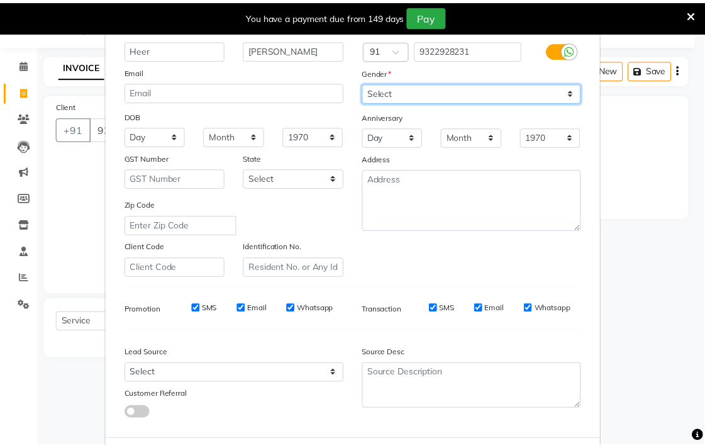
scroll to position [133, 0]
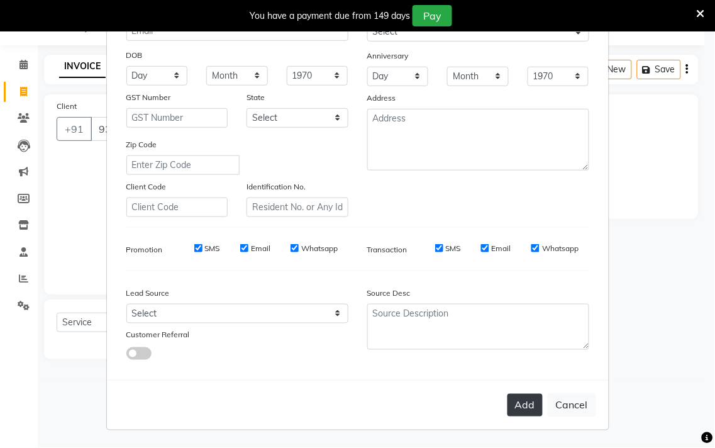
click at [531, 404] on button "Add" at bounding box center [525, 405] width 35 height 23
select select
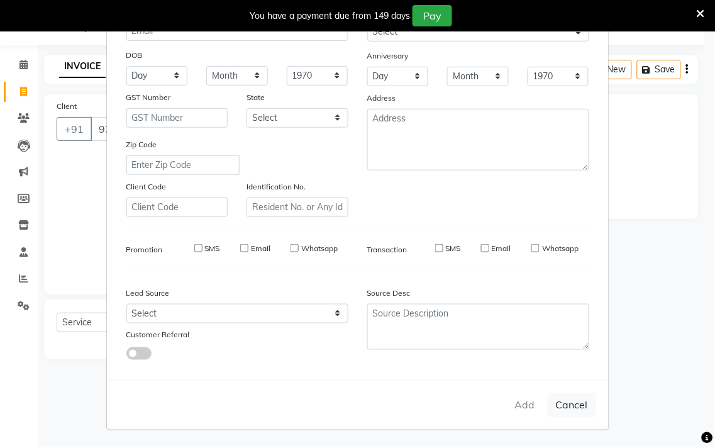
select select
checkbox input "false"
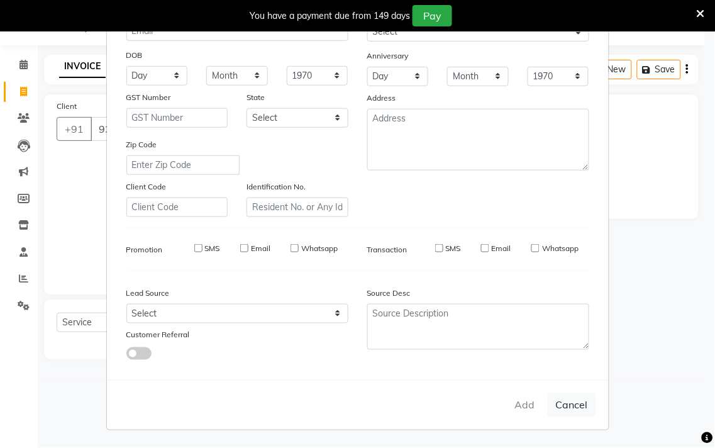
checkbox input "false"
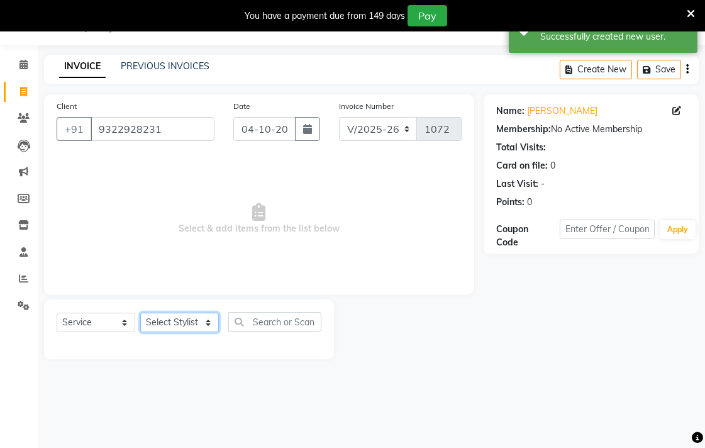
click at [180, 325] on select "Select Stylist [PERSON_NAME] Aparna borate GEETA [PERSON_NAME] [PERSON_NAME] SA…" at bounding box center [179, 322] width 79 height 19
select select "41742"
click at [140, 313] on select "Select Stylist [PERSON_NAME] Aparna borate GEETA [PERSON_NAME] [PERSON_NAME] SA…" at bounding box center [179, 322] width 79 height 19
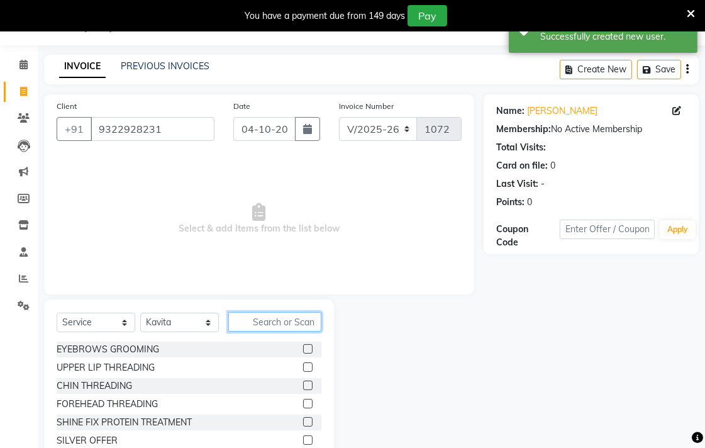
click at [278, 321] on input "text" at bounding box center [274, 321] width 93 height 19
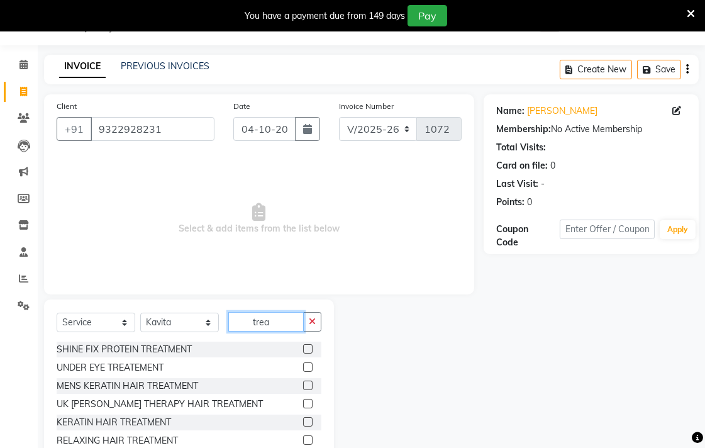
type input "trea"
click at [303, 347] on label at bounding box center [307, 348] width 9 height 9
click at [303, 347] on input "checkbox" at bounding box center [307, 349] width 8 height 8
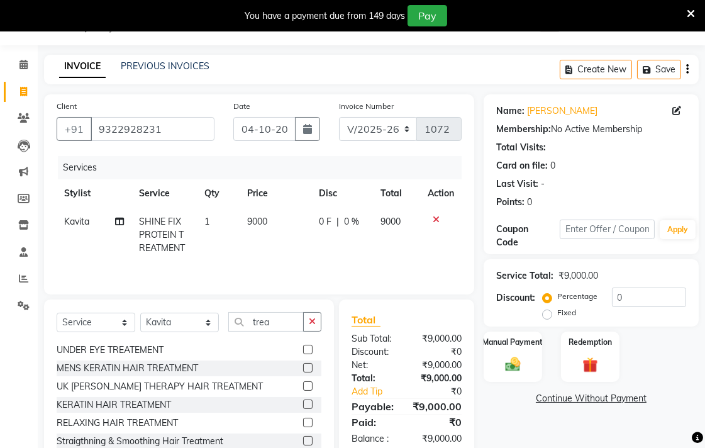
checkbox input "false"
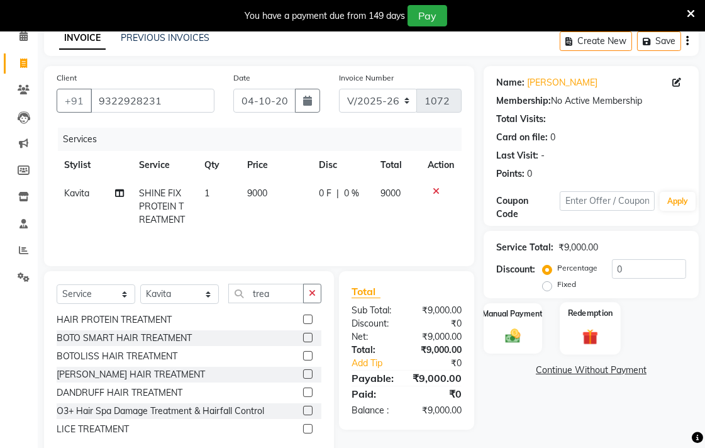
scroll to position [89, 0]
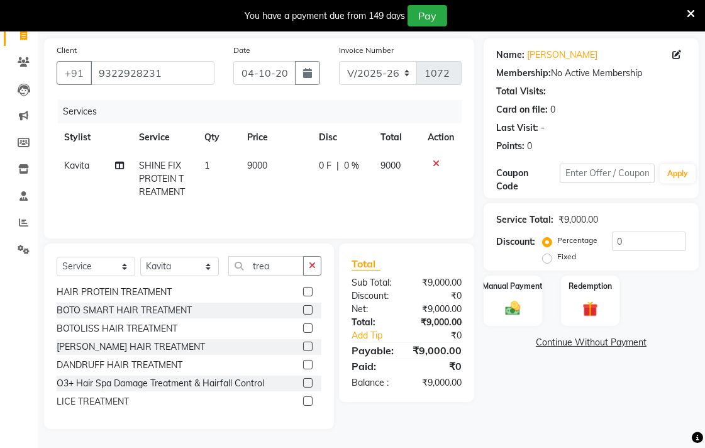
click at [267, 167] on span "9000" at bounding box center [257, 165] width 20 height 11
select select "41742"
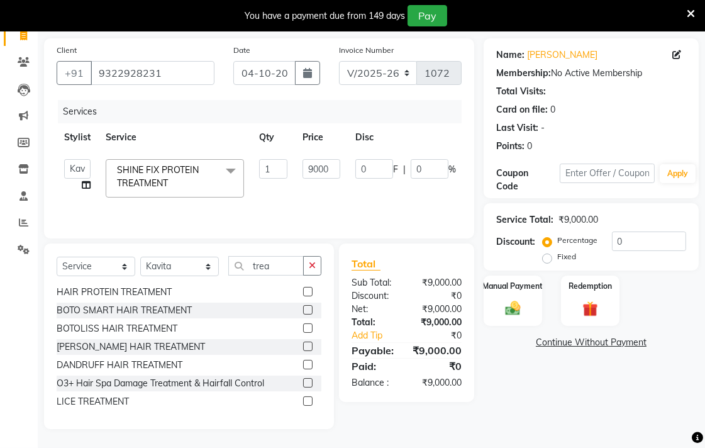
scroll to position [87, 0]
click at [336, 165] on input "9000" at bounding box center [321, 169] width 38 height 19
type input "9"
click at [303, 287] on label at bounding box center [307, 291] width 9 height 9
click at [303, 289] on input "checkbox" at bounding box center [307, 293] width 8 height 8
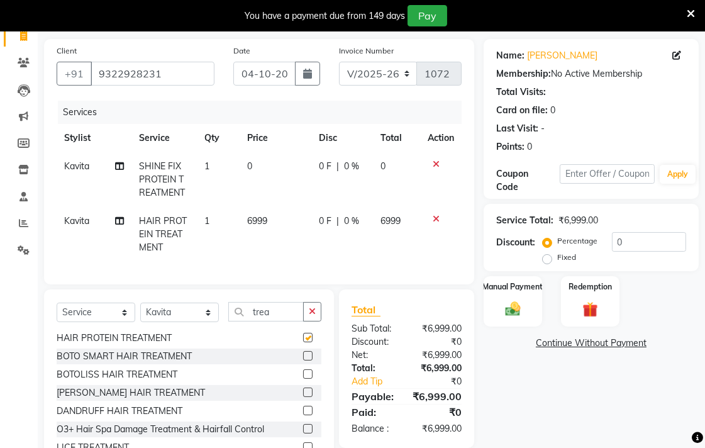
checkbox input "false"
click at [436, 218] on icon at bounding box center [436, 218] width 7 height 9
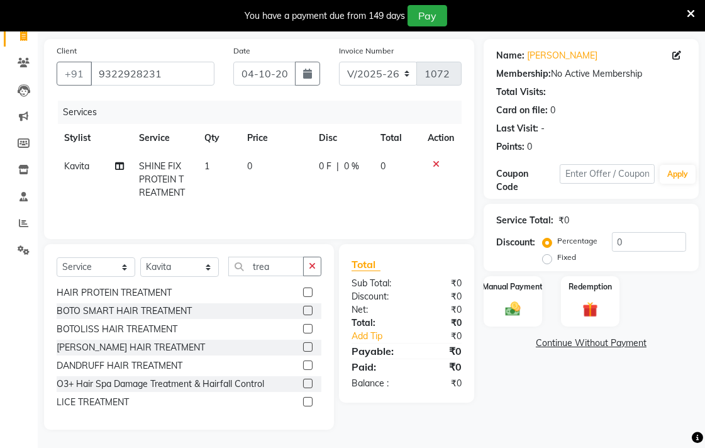
click at [261, 166] on td "0" at bounding box center [276, 179] width 72 height 55
select select "41742"
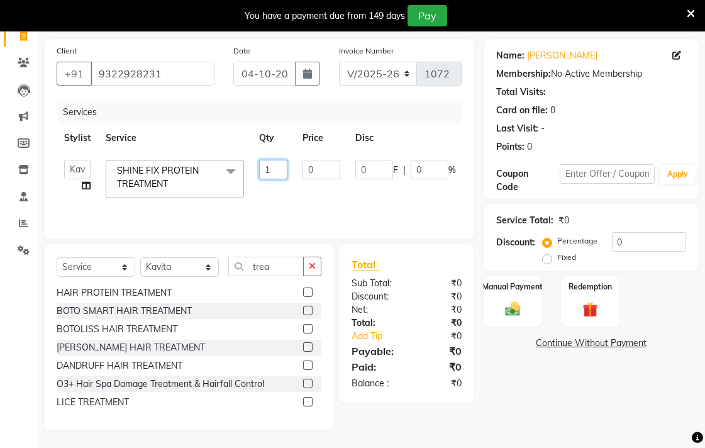
click at [279, 165] on input "1" at bounding box center [273, 169] width 28 height 19
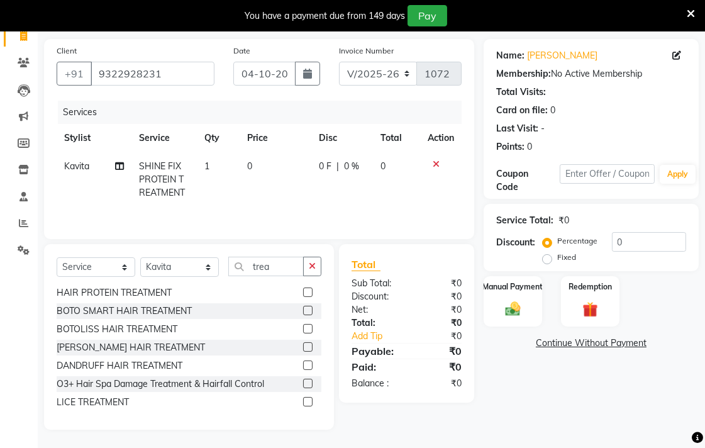
click at [247, 168] on span "0" at bounding box center [249, 165] width 5 height 11
select select "41742"
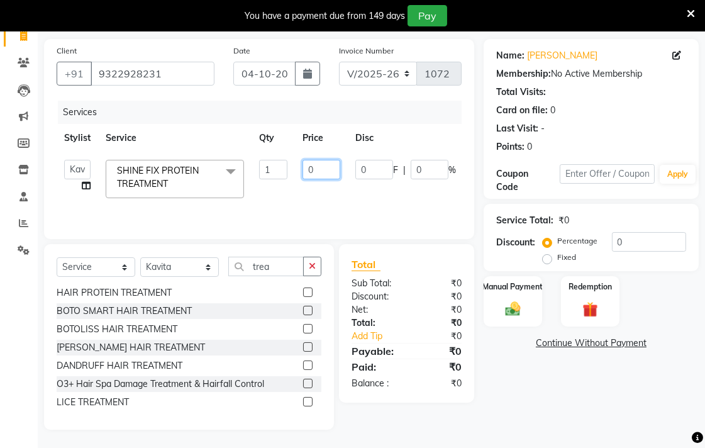
click at [312, 168] on input "0" at bounding box center [321, 169] width 38 height 19
type input "1"
type input "1000"
click at [516, 318] on div "Manual Payment" at bounding box center [512, 301] width 61 height 53
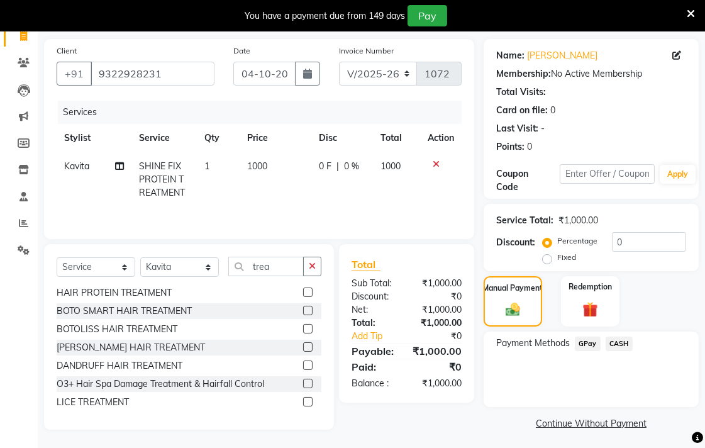
click at [623, 343] on span "CASH" at bounding box center [619, 343] width 27 height 14
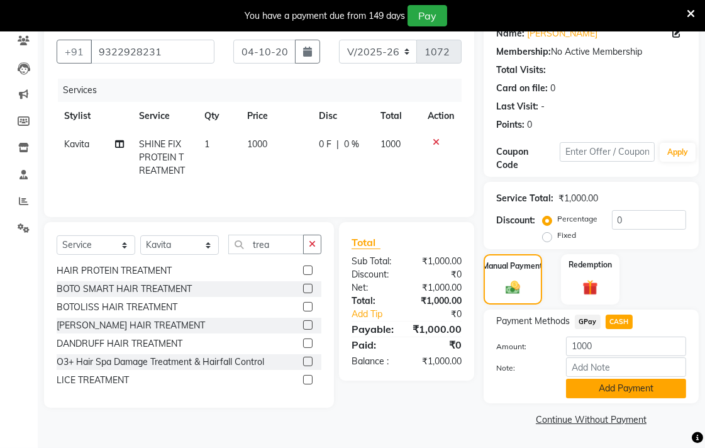
click at [610, 391] on button "Add Payment" at bounding box center [626, 388] width 120 height 19
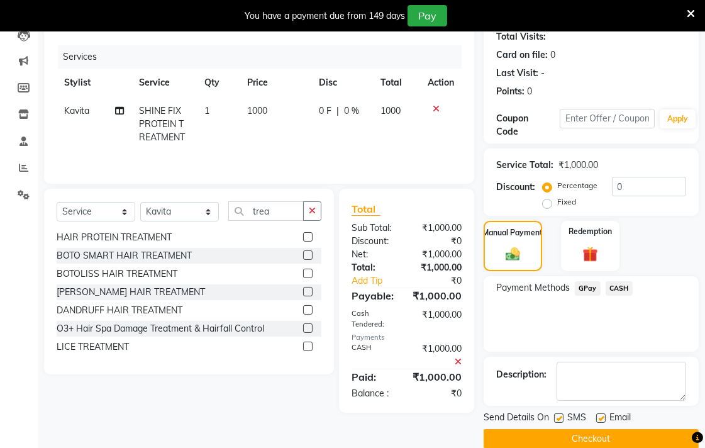
scroll to position [161, 0]
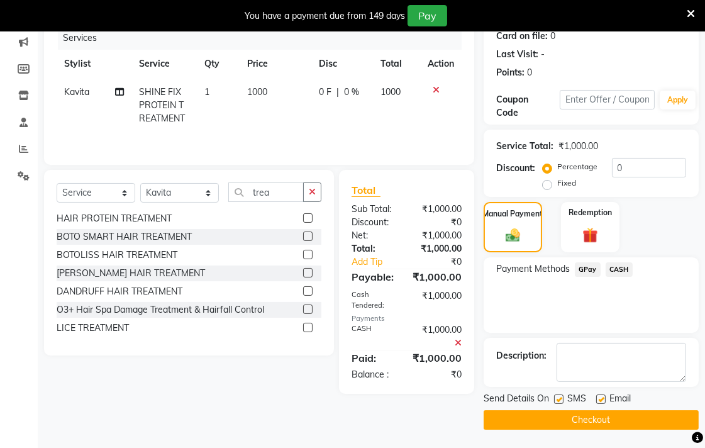
click at [596, 411] on button "Checkout" at bounding box center [591, 419] width 215 height 19
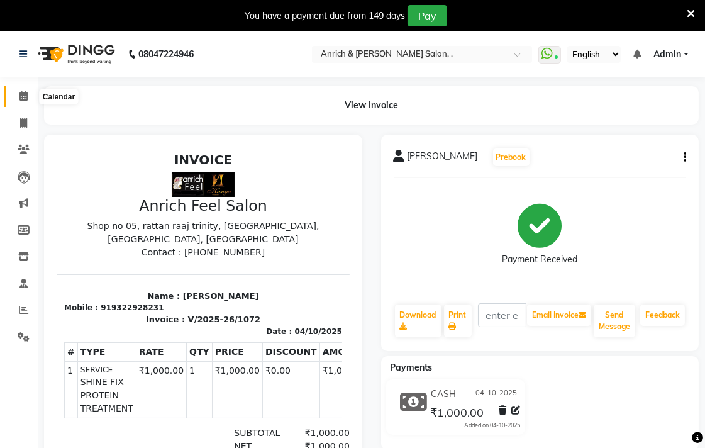
click at [28, 96] on span at bounding box center [24, 96] width 22 height 14
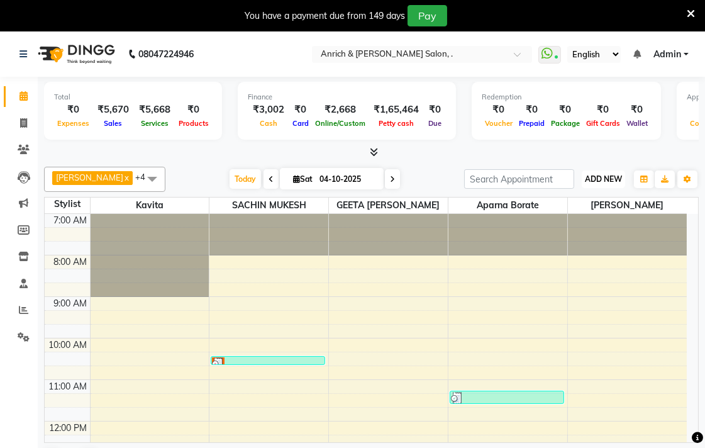
click at [602, 182] on span "ADD NEW" at bounding box center [603, 178] width 37 height 9
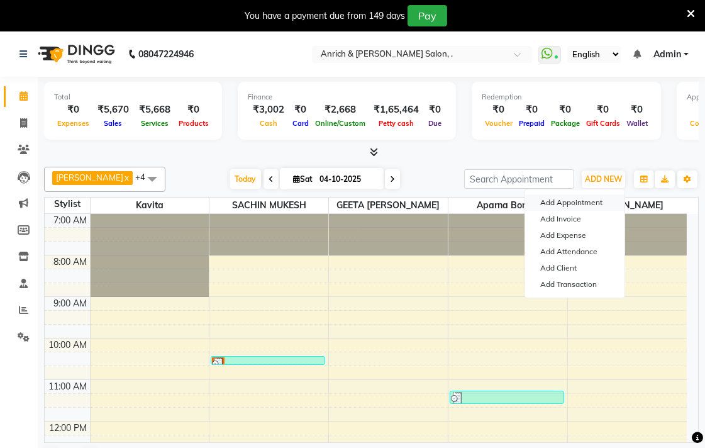
click at [596, 200] on button "Add Appointment" at bounding box center [574, 202] width 99 height 16
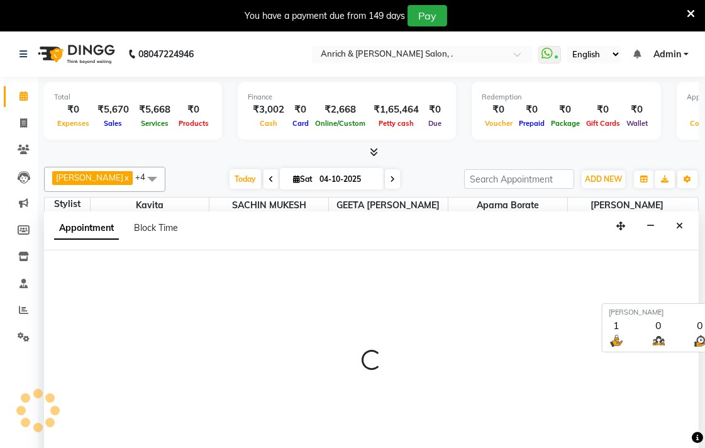
scroll to position [18, 0]
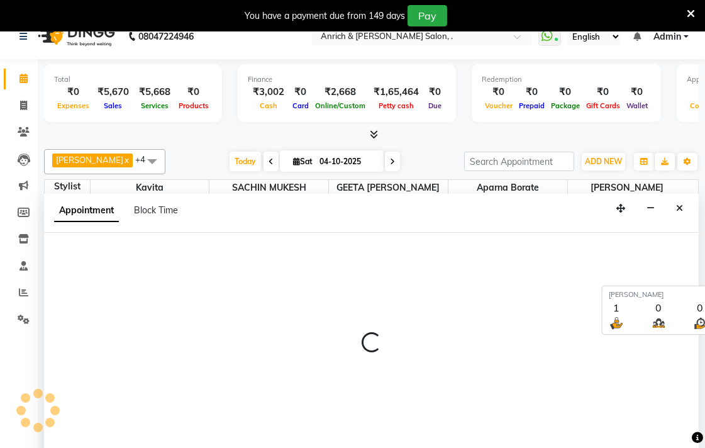
select select "480"
select select "tentative"
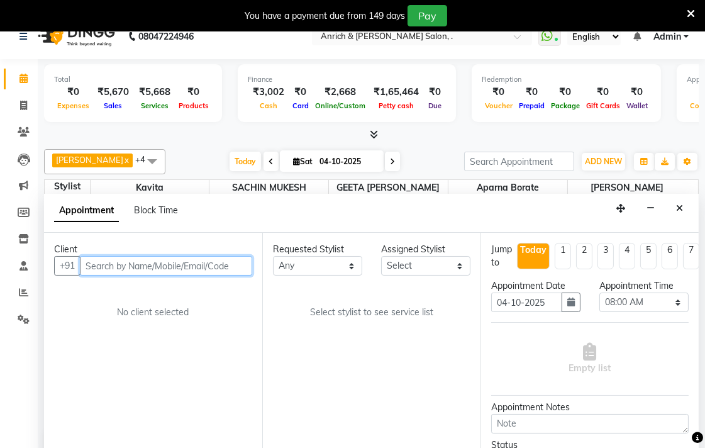
click at [116, 264] on input "text" at bounding box center [166, 265] width 172 height 19
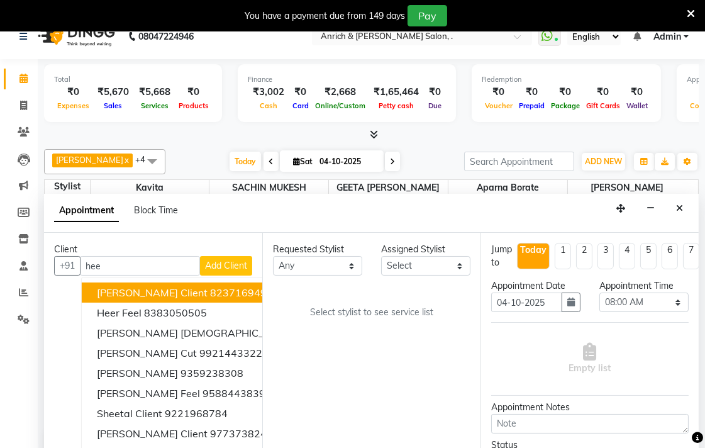
click at [0, 41] on nav "08047224946 Select Location × Anrich & [PERSON_NAME] Salon, . WhatsApp Status ✕…" at bounding box center [352, 36] width 705 height 45
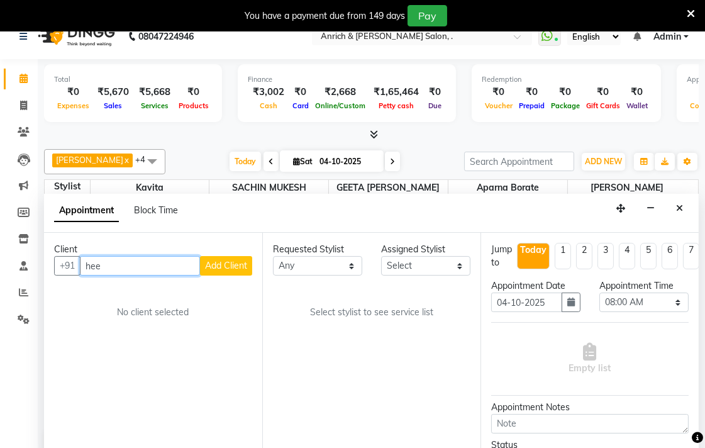
click at [111, 263] on input "hee" at bounding box center [140, 265] width 120 height 19
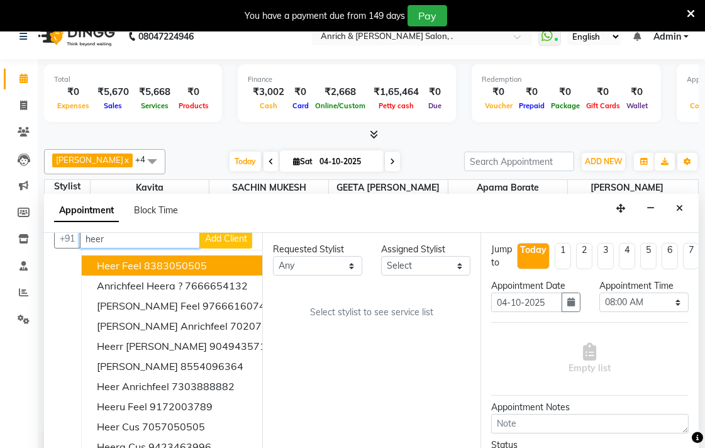
scroll to position [0, 0]
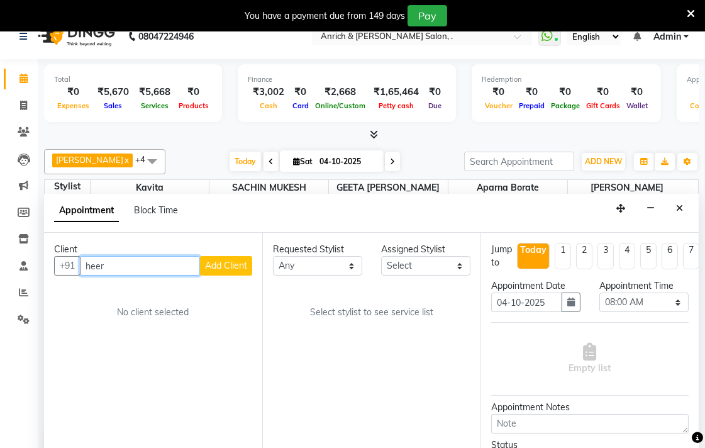
click at [131, 264] on input "heer" at bounding box center [140, 265] width 120 height 19
type input "h"
click at [158, 247] on div "Client" at bounding box center [153, 249] width 198 height 13
click at [157, 263] on input "heer" at bounding box center [140, 265] width 120 height 19
type input "h"
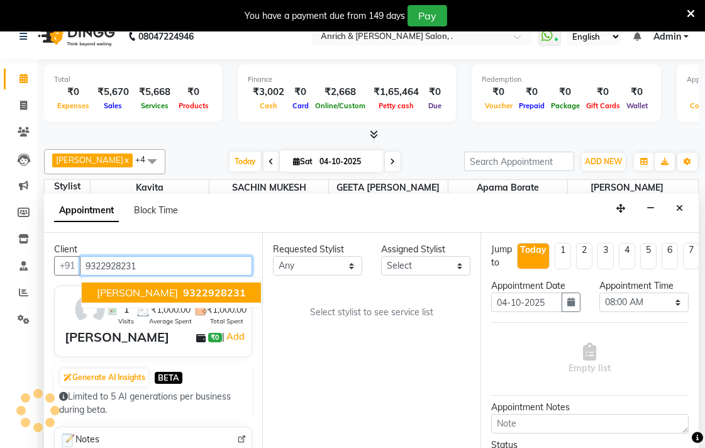
click at [143, 292] on span "[PERSON_NAME]" at bounding box center [137, 292] width 81 height 13
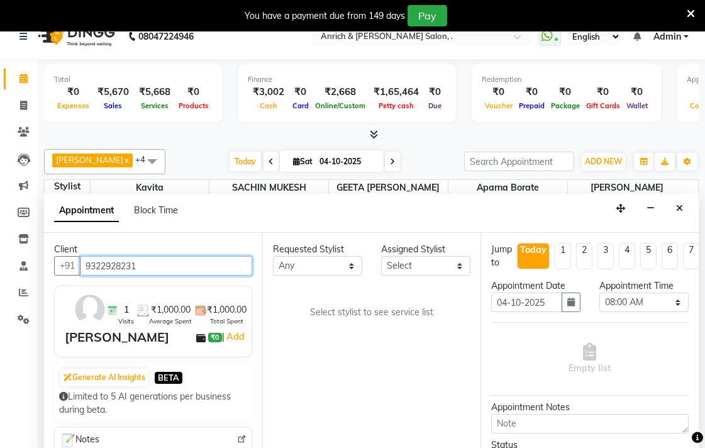
type input "9322928231"
click at [355, 266] on select "Any [PERSON_NAME] Aparna borate GEETA [PERSON_NAME] [PERSON_NAME] SACHIN MUKESH" at bounding box center [317, 265] width 89 height 19
select select "41742"
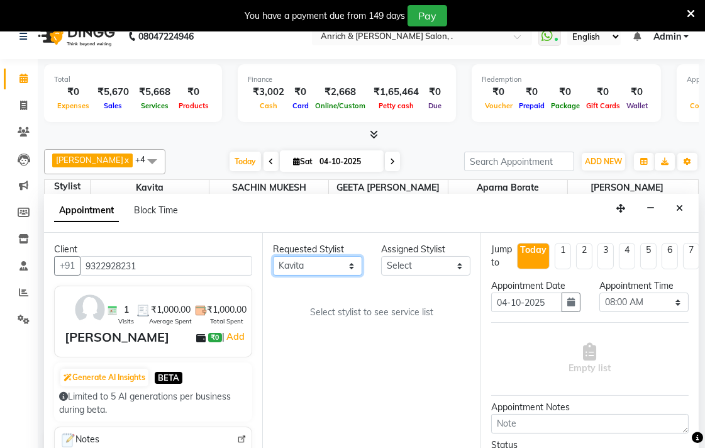
click at [273, 256] on select "Any [PERSON_NAME] Aparna borate GEETA [PERSON_NAME] [PERSON_NAME] SACHIN MUKESH" at bounding box center [317, 265] width 89 height 19
select select "41742"
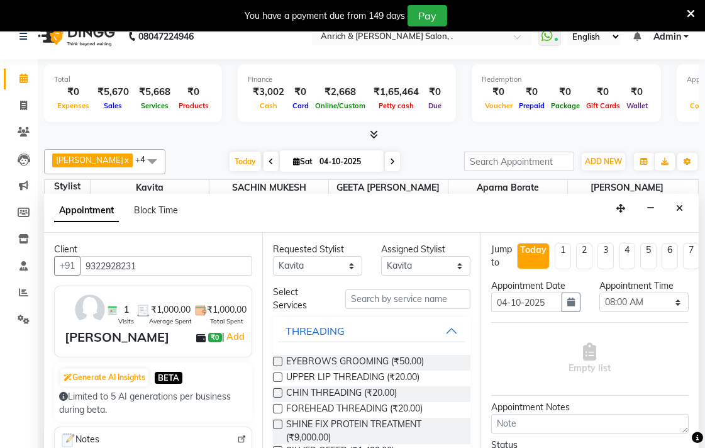
click at [626, 253] on li "4" at bounding box center [627, 256] width 16 height 26
type input "[DATE]"
select select "480"
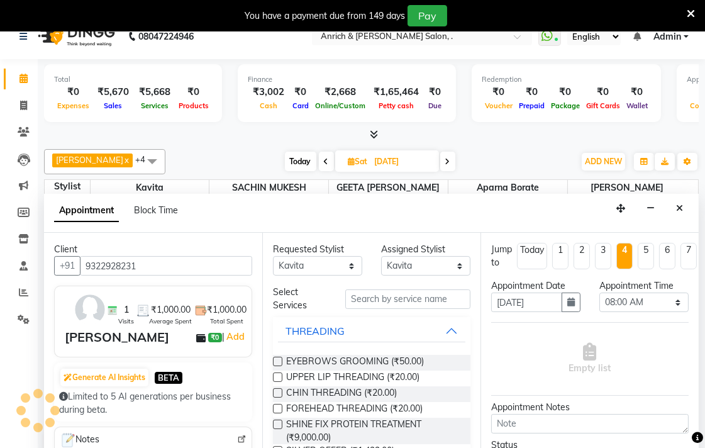
scroll to position [492, 0]
click at [645, 243] on li "5" at bounding box center [646, 256] width 16 height 26
type input "[DATE]"
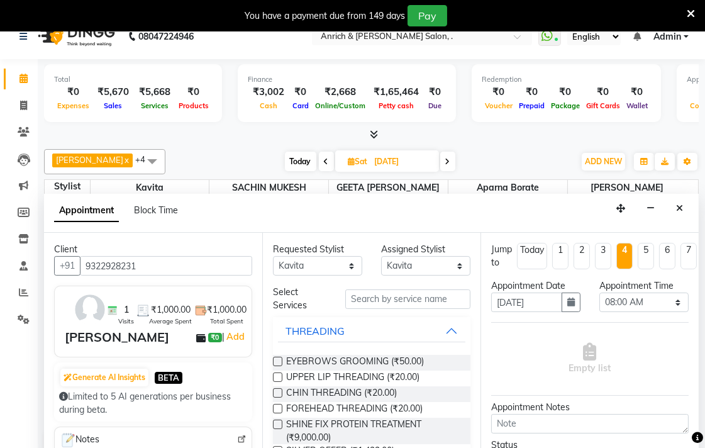
select select "480"
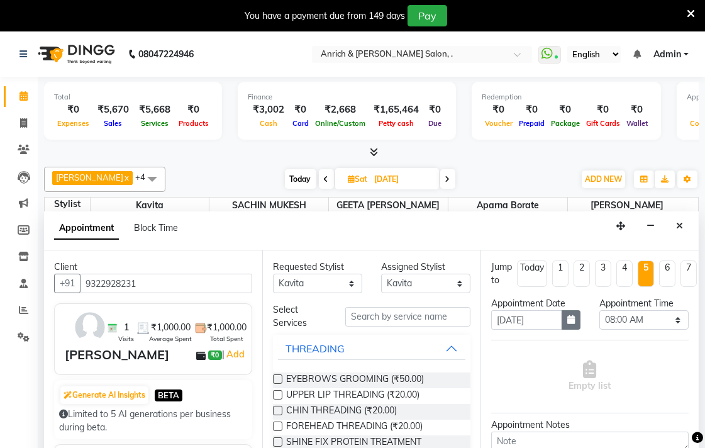
click at [567, 317] on icon "button" at bounding box center [571, 319] width 8 height 9
select select "11"
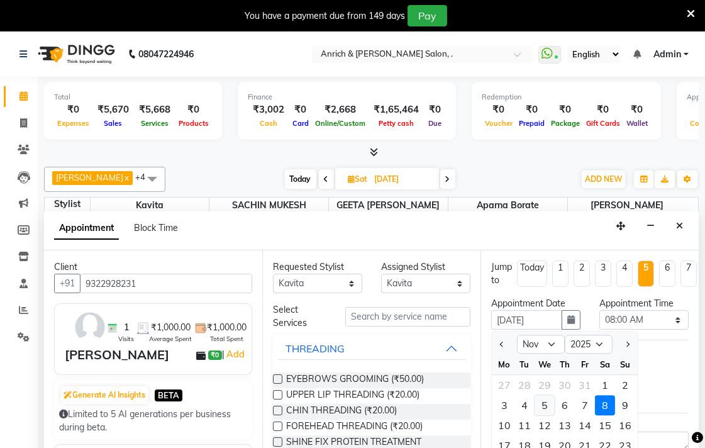
click at [543, 404] on div "5" at bounding box center [545, 405] width 20 height 20
type input "[DATE]"
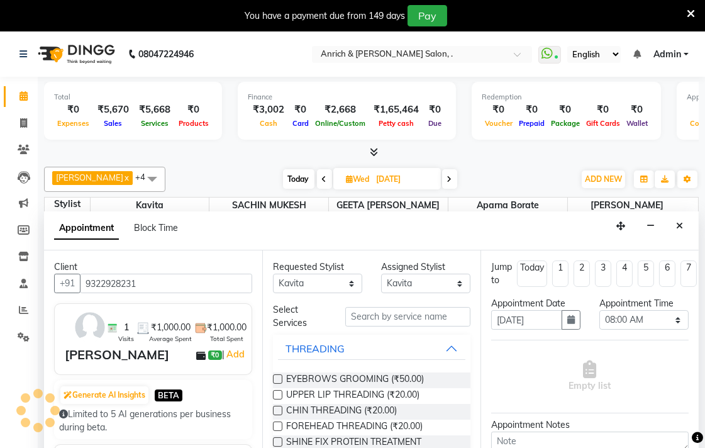
scroll to position [492, 0]
click at [663, 323] on select "Select 08:00 AM 08:15 AM 08:30 AM 08:45 AM 09:00 AM 09:15 AM 09:30 AM 09:45 AM …" at bounding box center [643, 319] width 89 height 19
select select "840"
click at [599, 310] on select "Select 08:00 AM 08:15 AM 08:30 AM 08:45 AM 09:00 AM 09:15 AM 09:30 AM 09:45 AM …" at bounding box center [643, 319] width 89 height 19
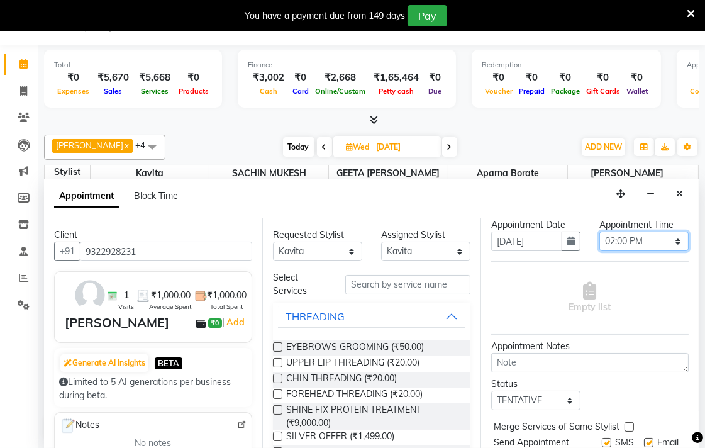
scroll to position [0, 0]
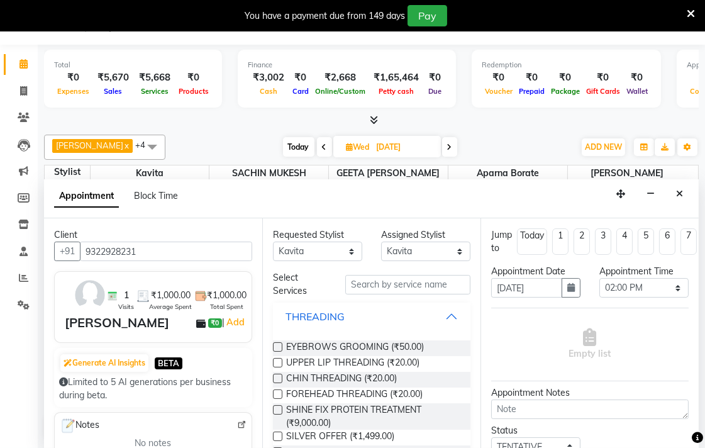
click at [441, 314] on button "THREADING" at bounding box center [371, 316] width 187 height 23
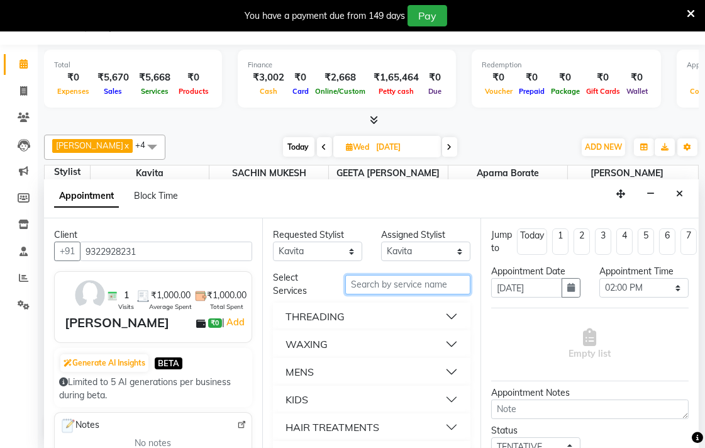
click at [384, 280] on input "text" at bounding box center [407, 284] width 125 height 19
click at [410, 278] on input "treat" at bounding box center [407, 284] width 125 height 19
type input "t"
click at [464, 332] on div "Requested Stylist Any [PERSON_NAME] Aparna borate GEETA [PERSON_NAME] [PERSON_N…" at bounding box center [371, 333] width 218 height 230
click at [423, 280] on input "text" at bounding box center [407, 284] width 125 height 19
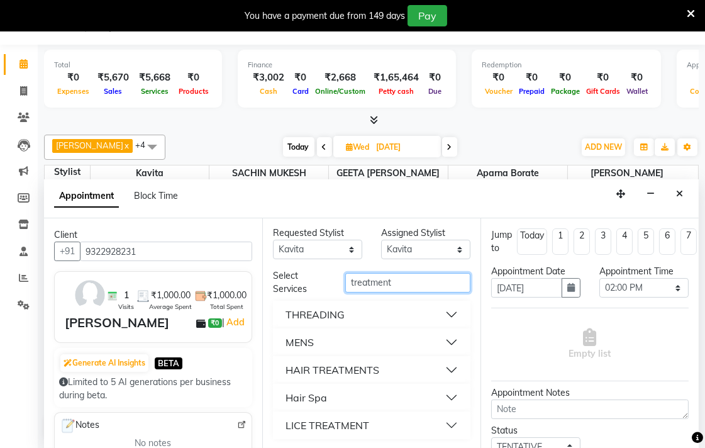
scroll to position [3, 0]
click at [510, 334] on div "Empty list" at bounding box center [589, 344] width 197 height 62
click at [323, 277] on div "Select Services" at bounding box center [300, 282] width 72 height 26
click at [391, 275] on input "treatment" at bounding box center [407, 281] width 125 height 19
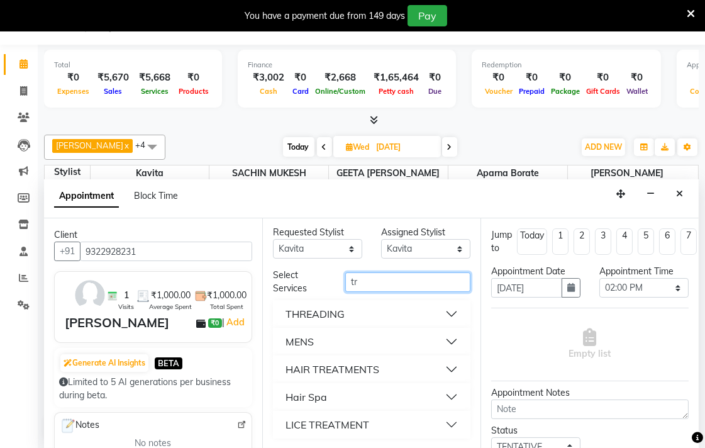
type input "t"
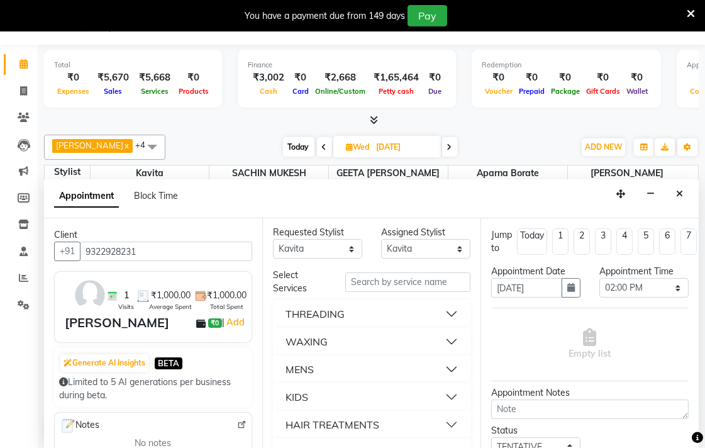
click at [330, 421] on div "HAIR TREATMENTS" at bounding box center [333, 424] width 94 height 15
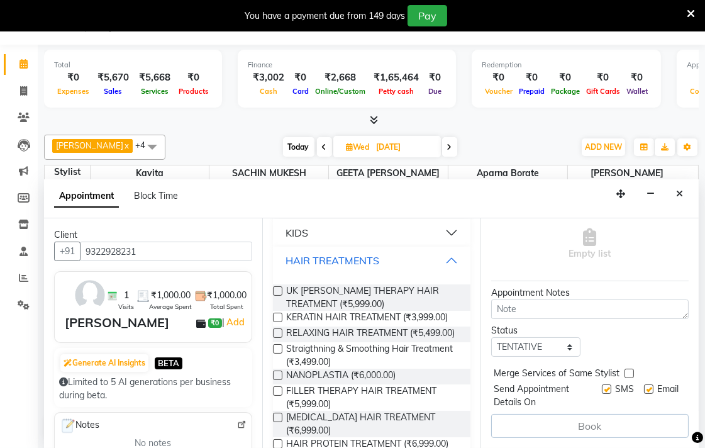
scroll to position [182, 0]
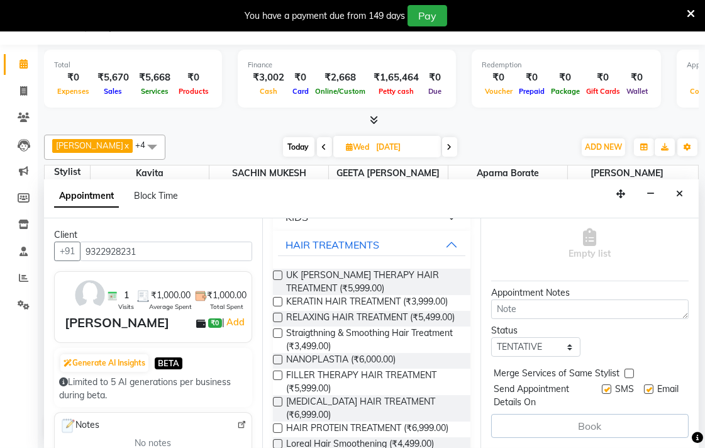
click at [275, 272] on label at bounding box center [277, 274] width 9 height 9
click at [275, 272] on input "checkbox" at bounding box center [277, 276] width 8 height 8
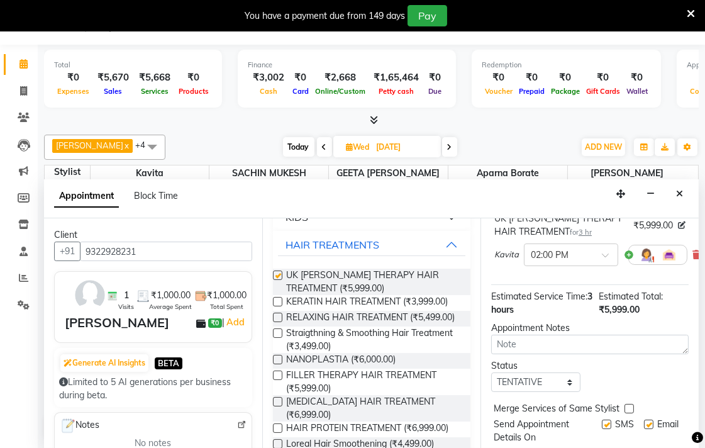
checkbox input "false"
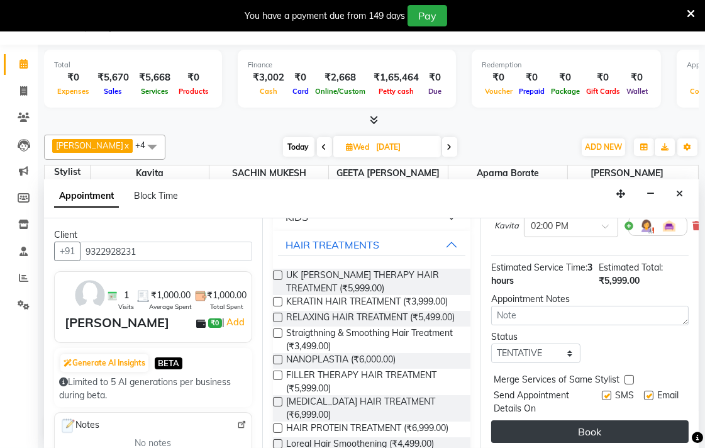
scroll to position [148, 0]
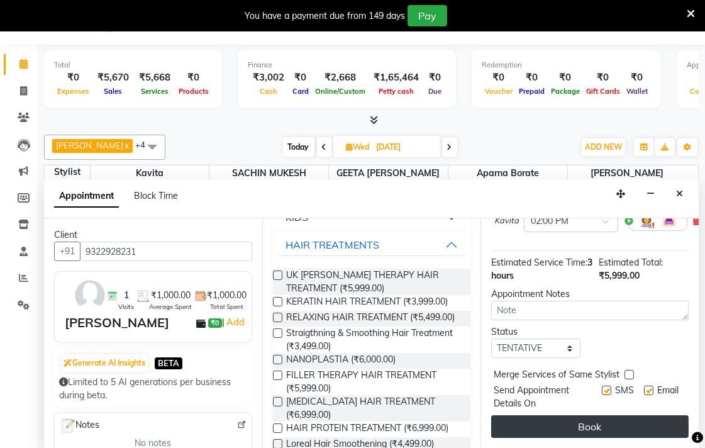
click at [560, 415] on button "Book" at bounding box center [589, 426] width 197 height 23
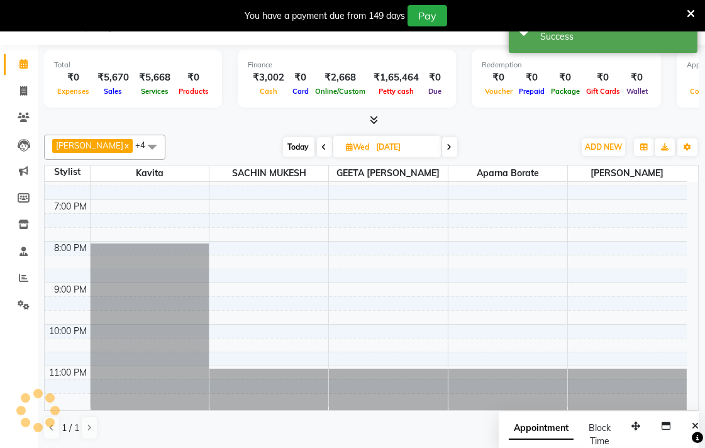
scroll to position [0, 0]
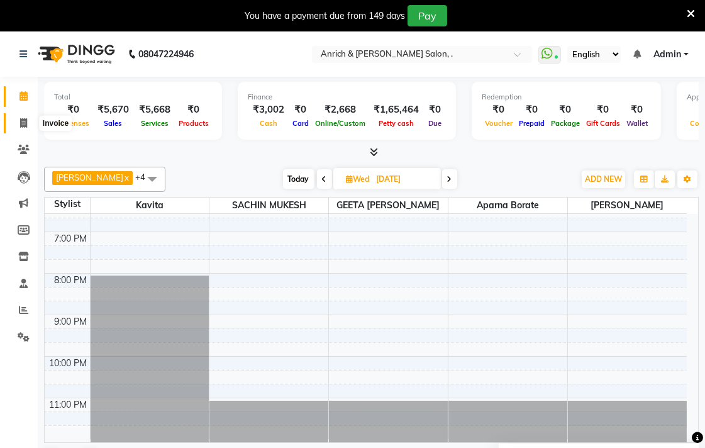
click at [21, 125] on icon at bounding box center [23, 122] width 7 height 9
select select "5924"
select select "service"
